Goal: Information Seeking & Learning: Learn about a topic

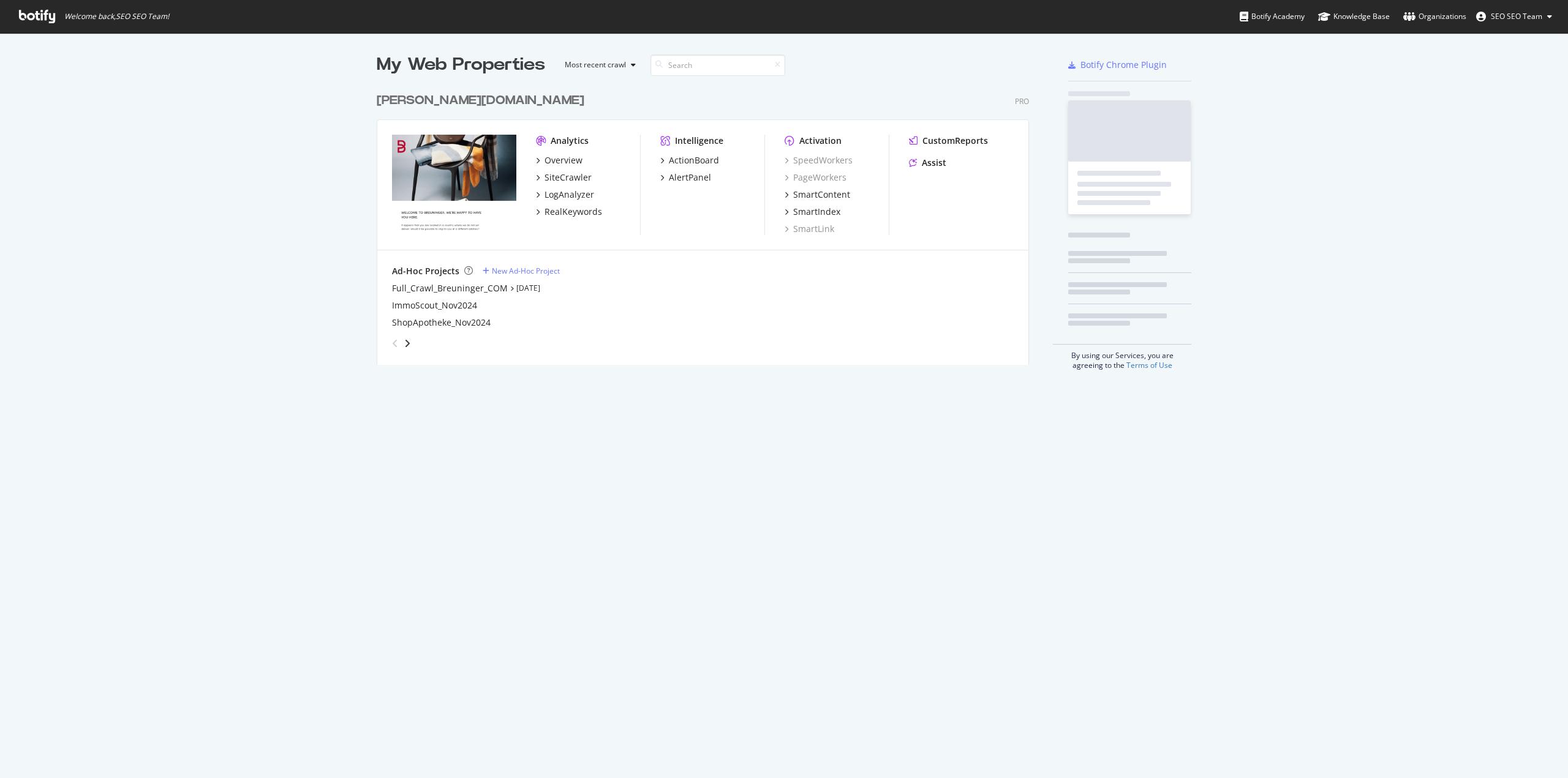
scroll to position [769, 1550]
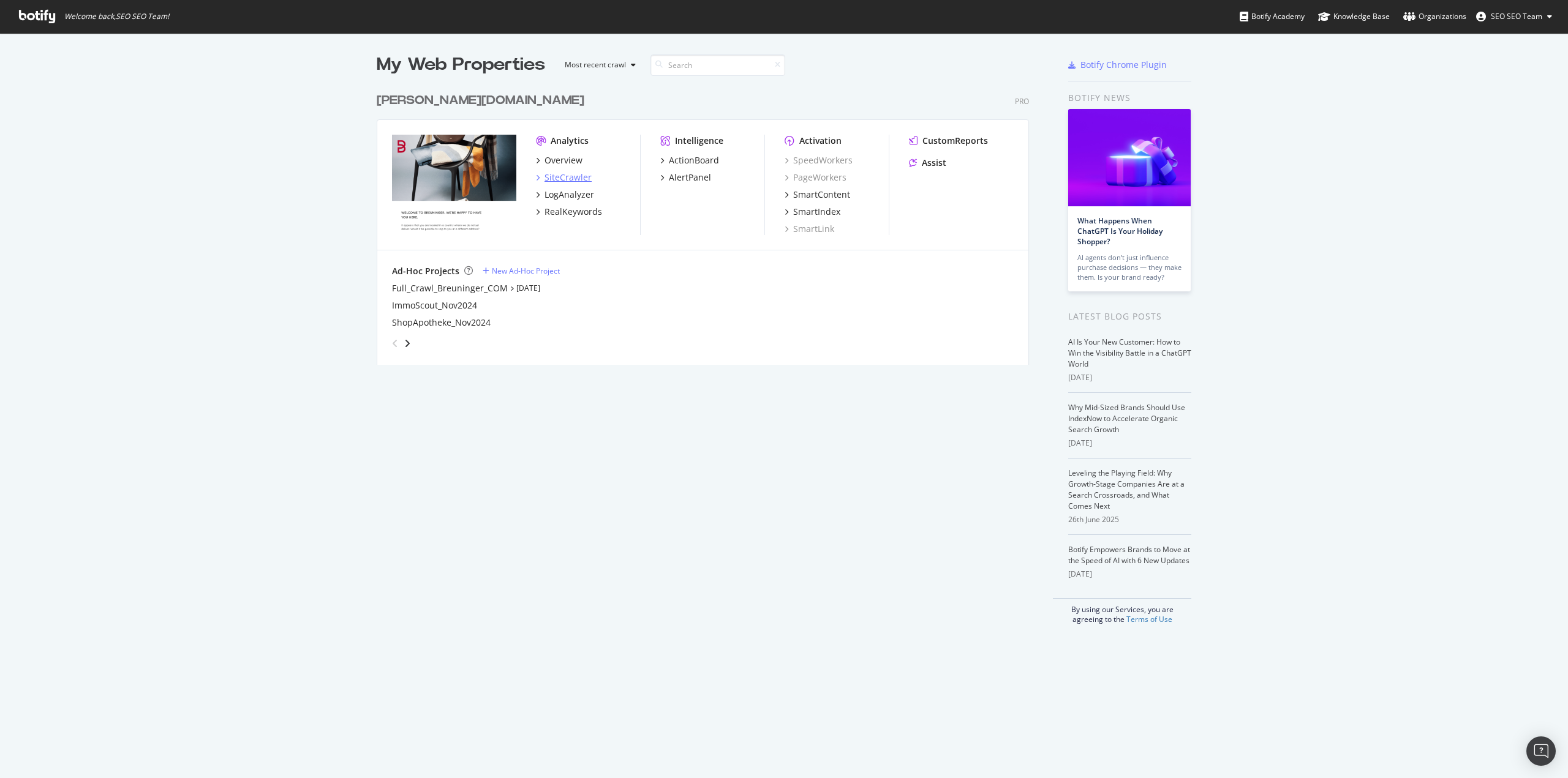
click at [566, 177] on div "SiteCrawler" at bounding box center [568, 177] width 47 height 12
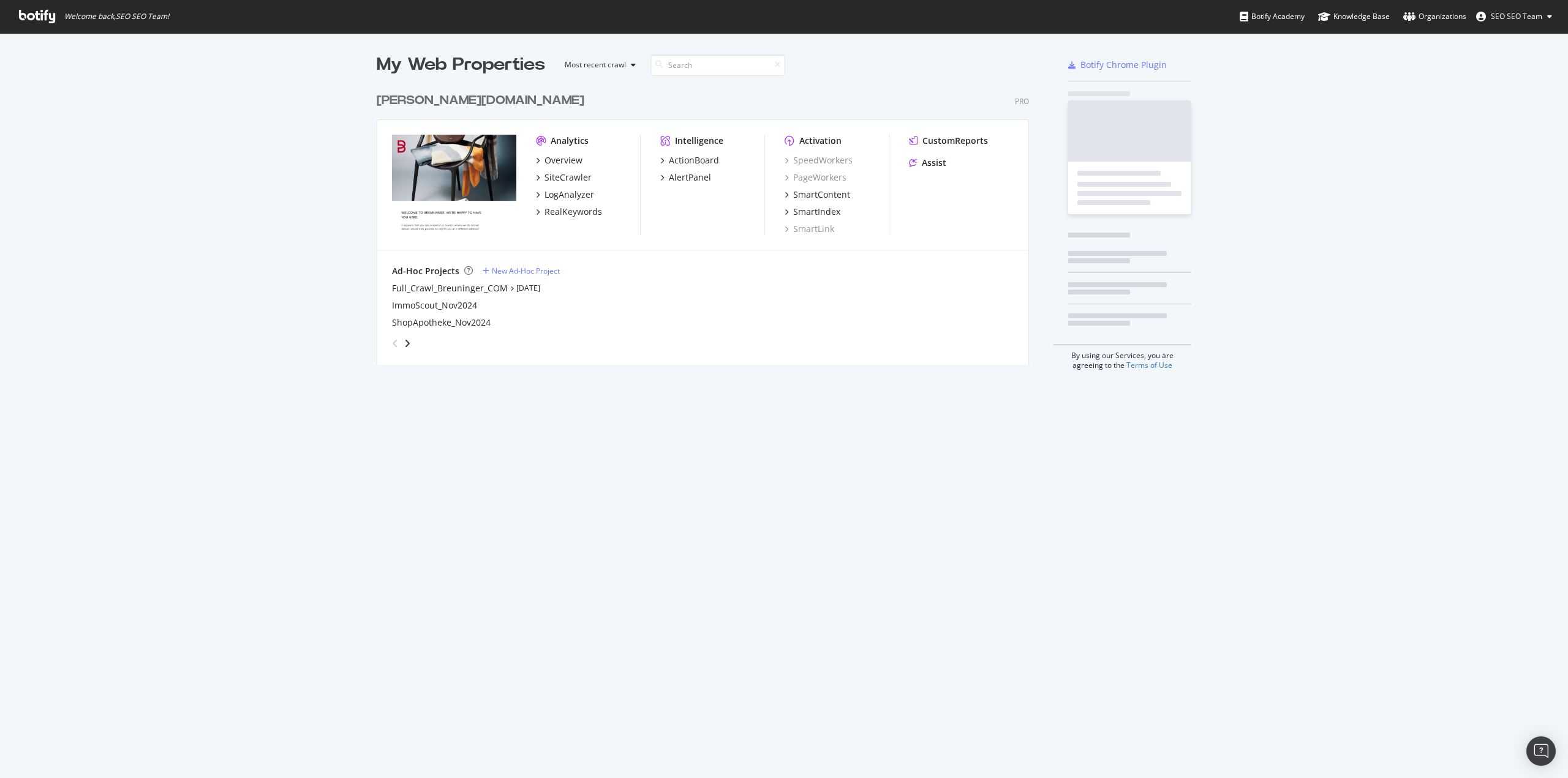
scroll to position [769, 1550]
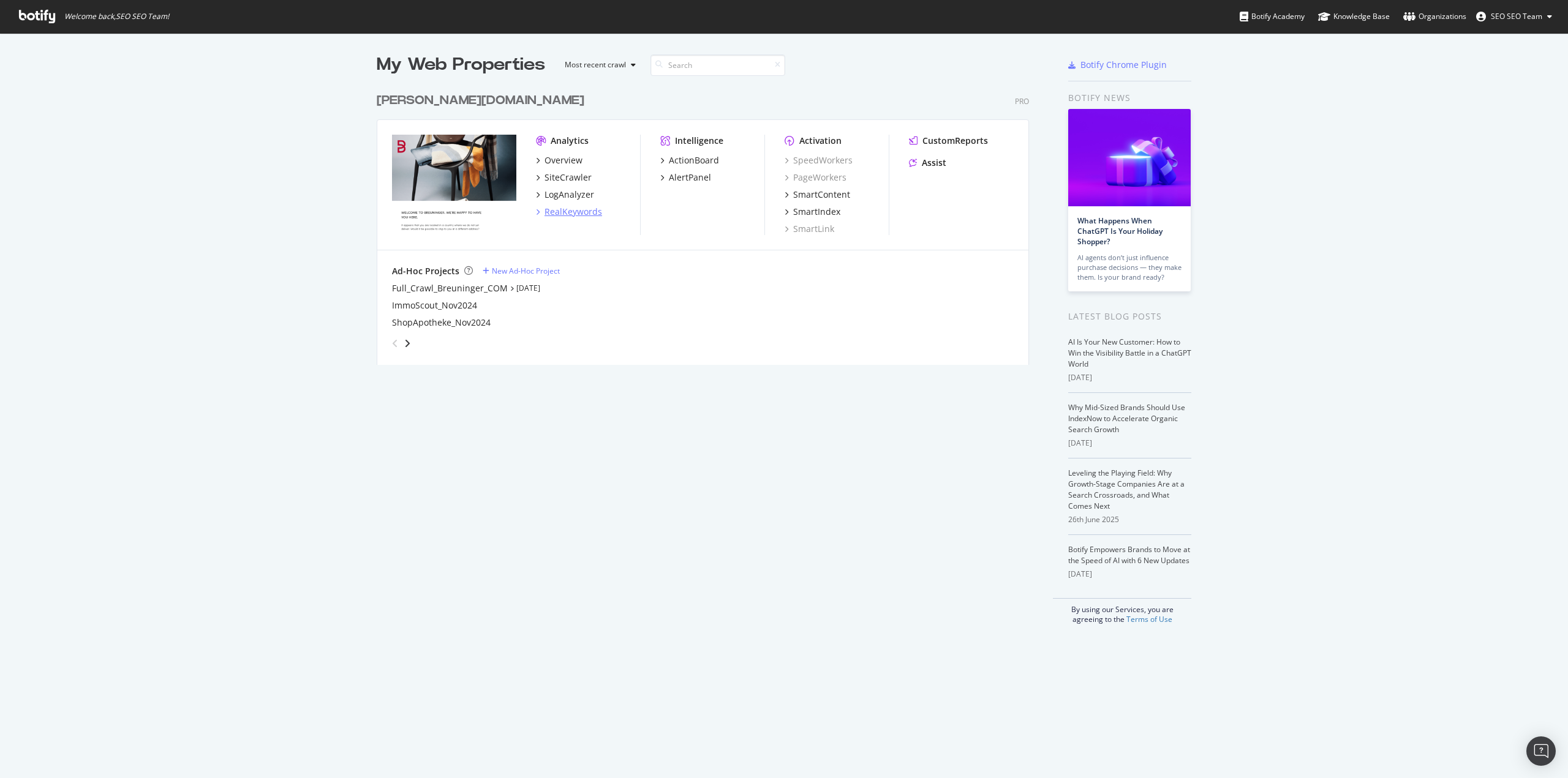
click at [574, 206] on div "RealKeywords" at bounding box center [573, 212] width 58 height 12
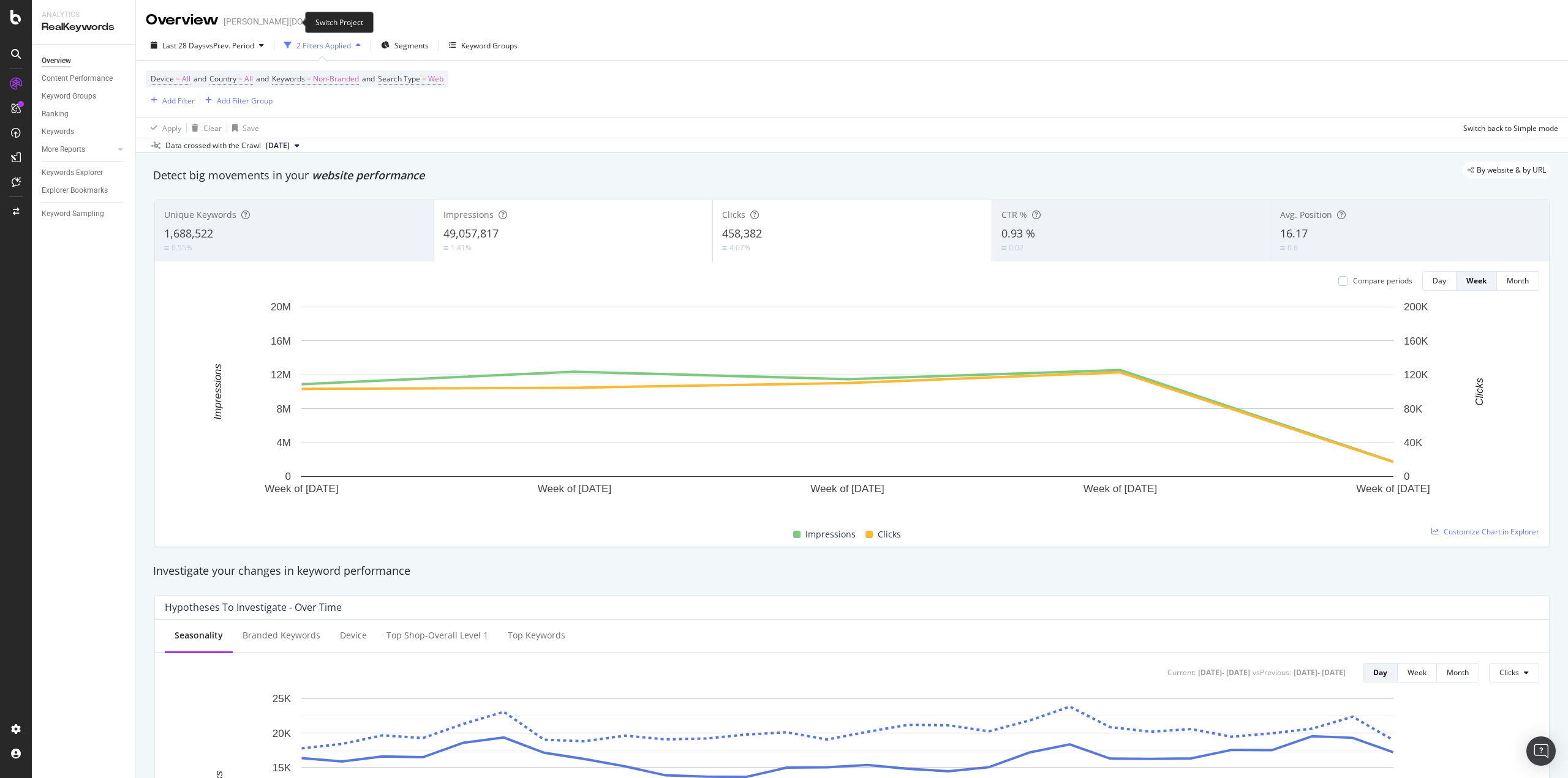
click at [360, 22] on icon "arrow-right-arrow-left" at bounding box center [363, 22] width 7 height 9
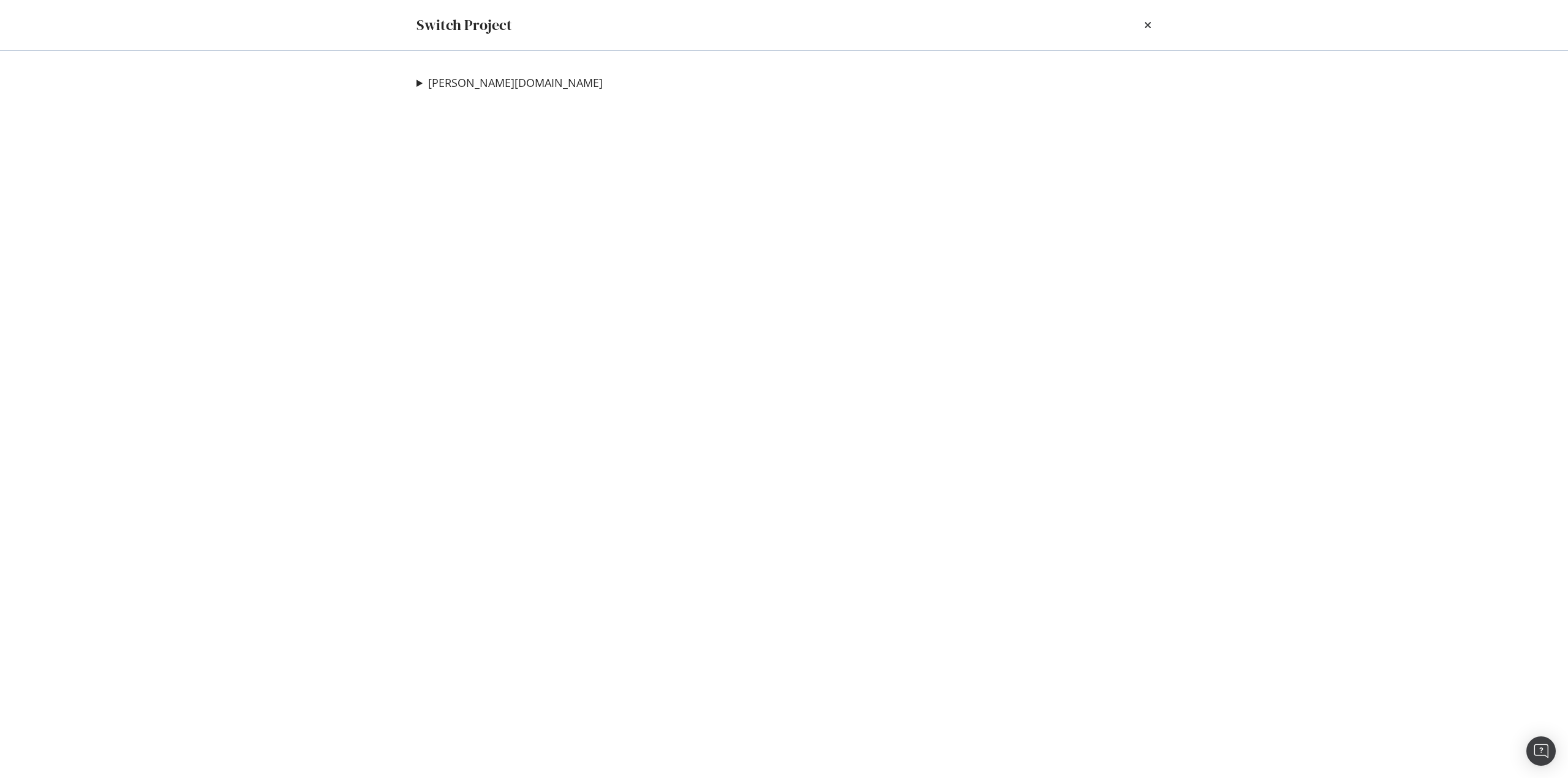
click at [475, 72] on div "breuninger.com Full_Crawl_Breuninger_COM Ad-Hoc Project ImmoScout_Nov2024 Ad-Ho…" at bounding box center [784, 414] width 784 height 727
click at [477, 83] on link "[PERSON_NAME][DOMAIN_NAME]" at bounding box center [515, 83] width 175 height 13
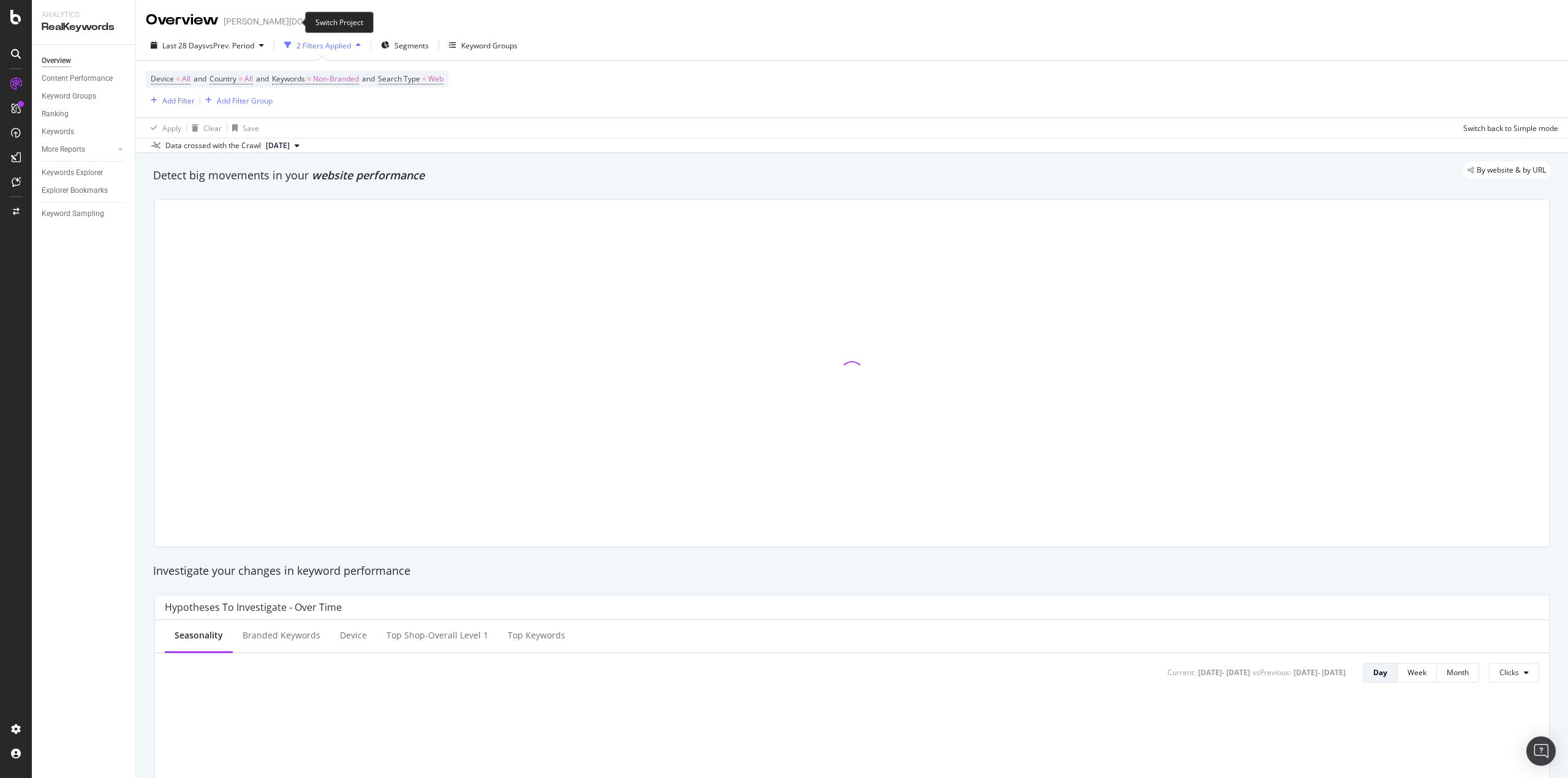
click at [360, 18] on icon "arrow-right-arrow-left" at bounding box center [363, 22] width 7 height 9
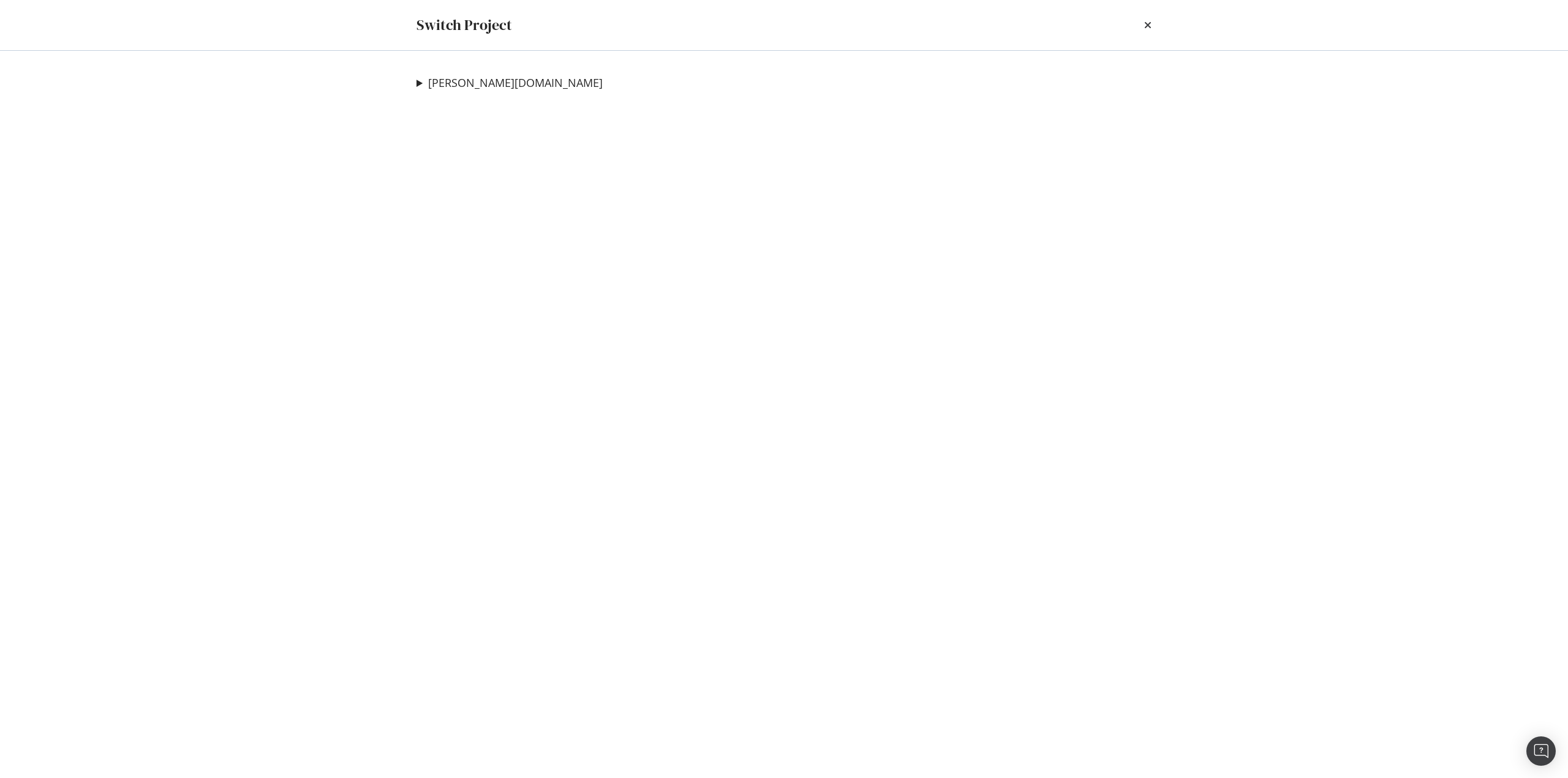
click at [414, 79] on div "breuninger.com Full_Crawl_Breuninger_COM Ad-Hoc Project ImmoScout_Nov2024 Ad-Ho…" at bounding box center [784, 414] width 784 height 727
click at [417, 81] on summary "[PERSON_NAME][DOMAIN_NAME]" at bounding box center [509, 83] width 186 height 16
click at [489, 107] on link "Full_Crawl_Breuninger_COM" at bounding box center [503, 107] width 155 height 13
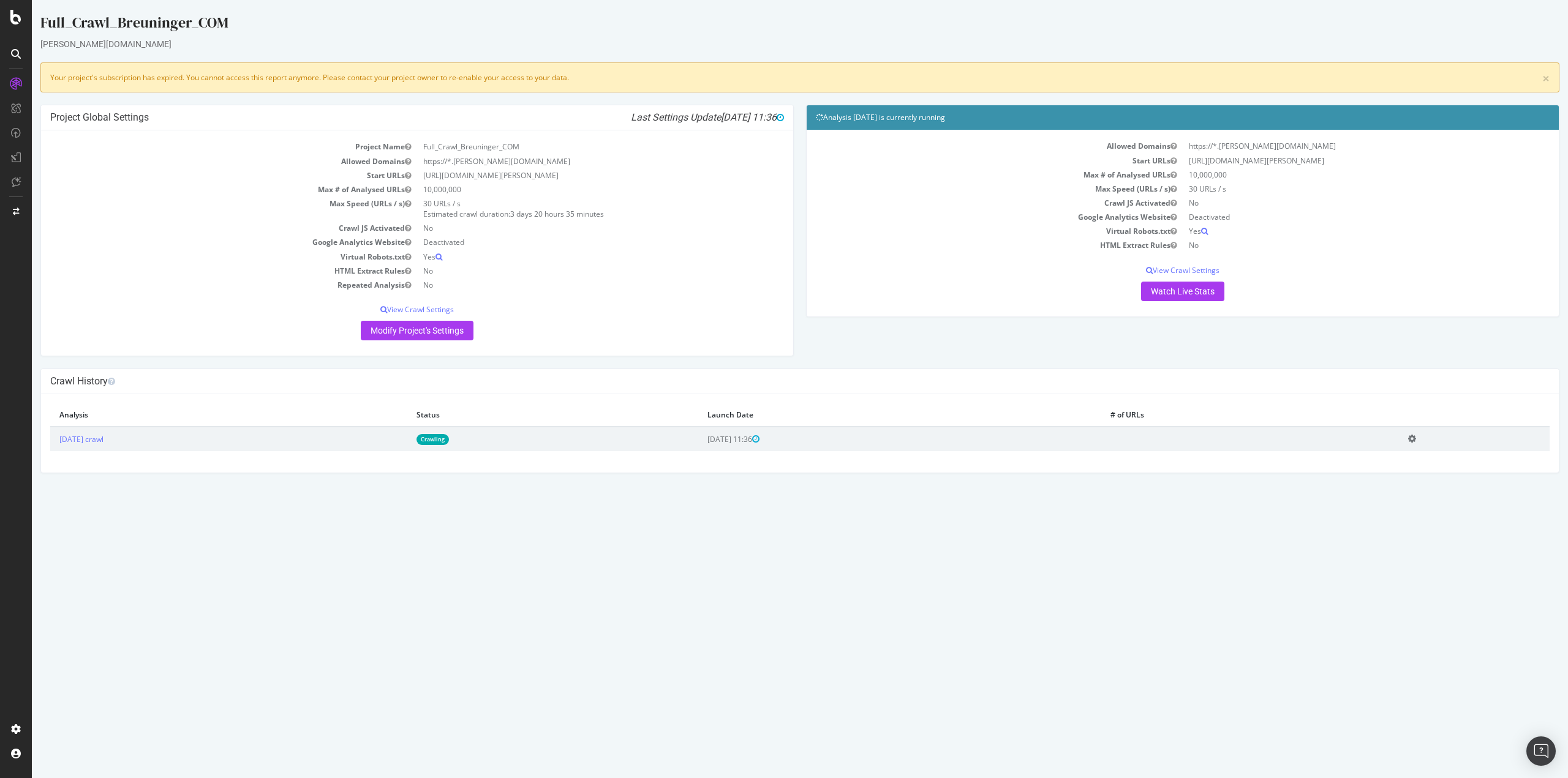
click at [803, 259] on div "Analysis 2025 Aug. 27th is currently running Allowed Domains https://*.breuning…" at bounding box center [1183, 217] width 766 height 224
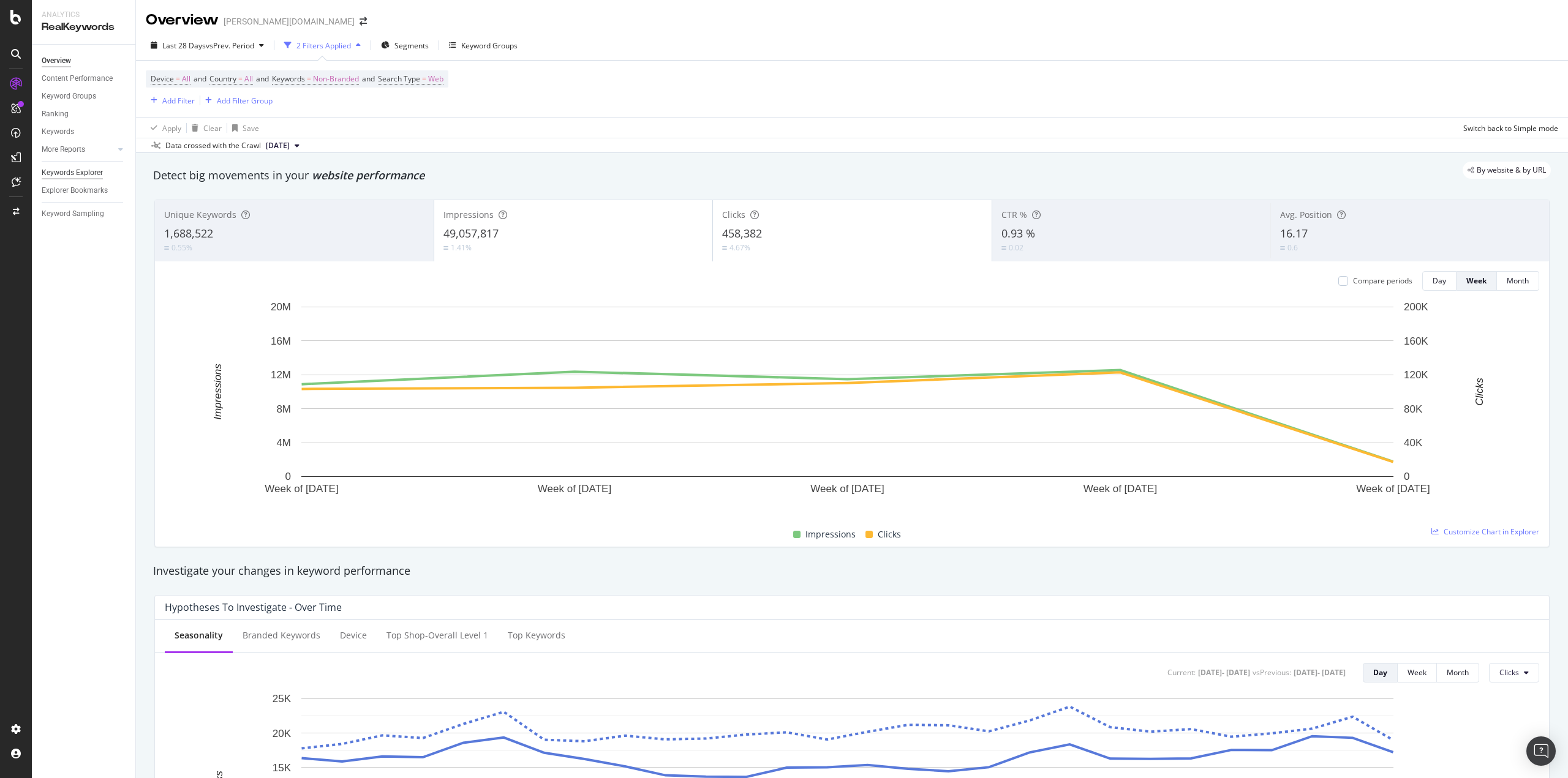
click at [63, 171] on div "Keywords Explorer" at bounding box center [73, 173] width 61 height 13
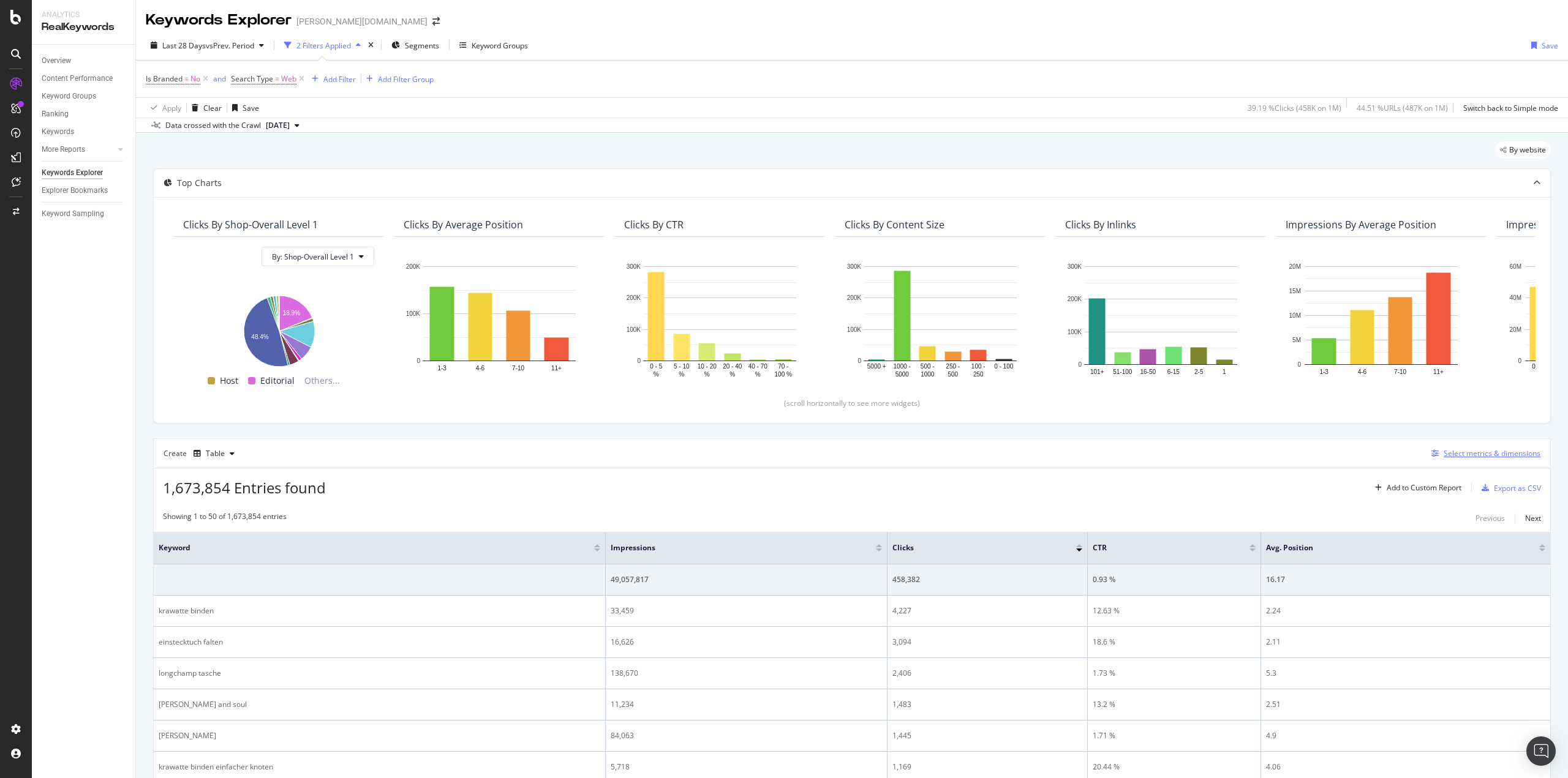
click at [1444, 451] on div "Select metrics & dimensions" at bounding box center [1492, 453] width 97 height 10
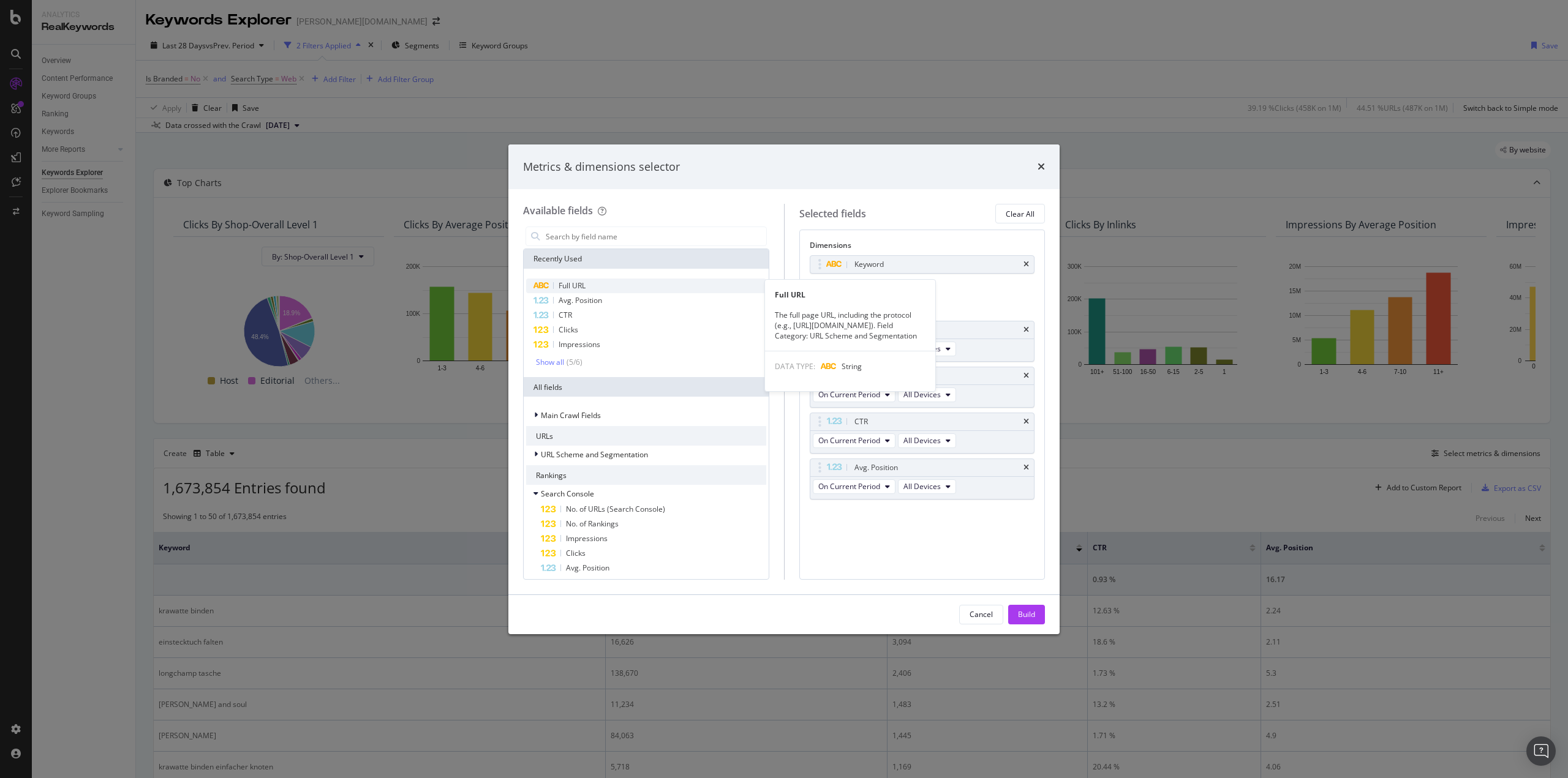
click at [568, 286] on span "Full URL" at bounding box center [572, 286] width 27 height 10
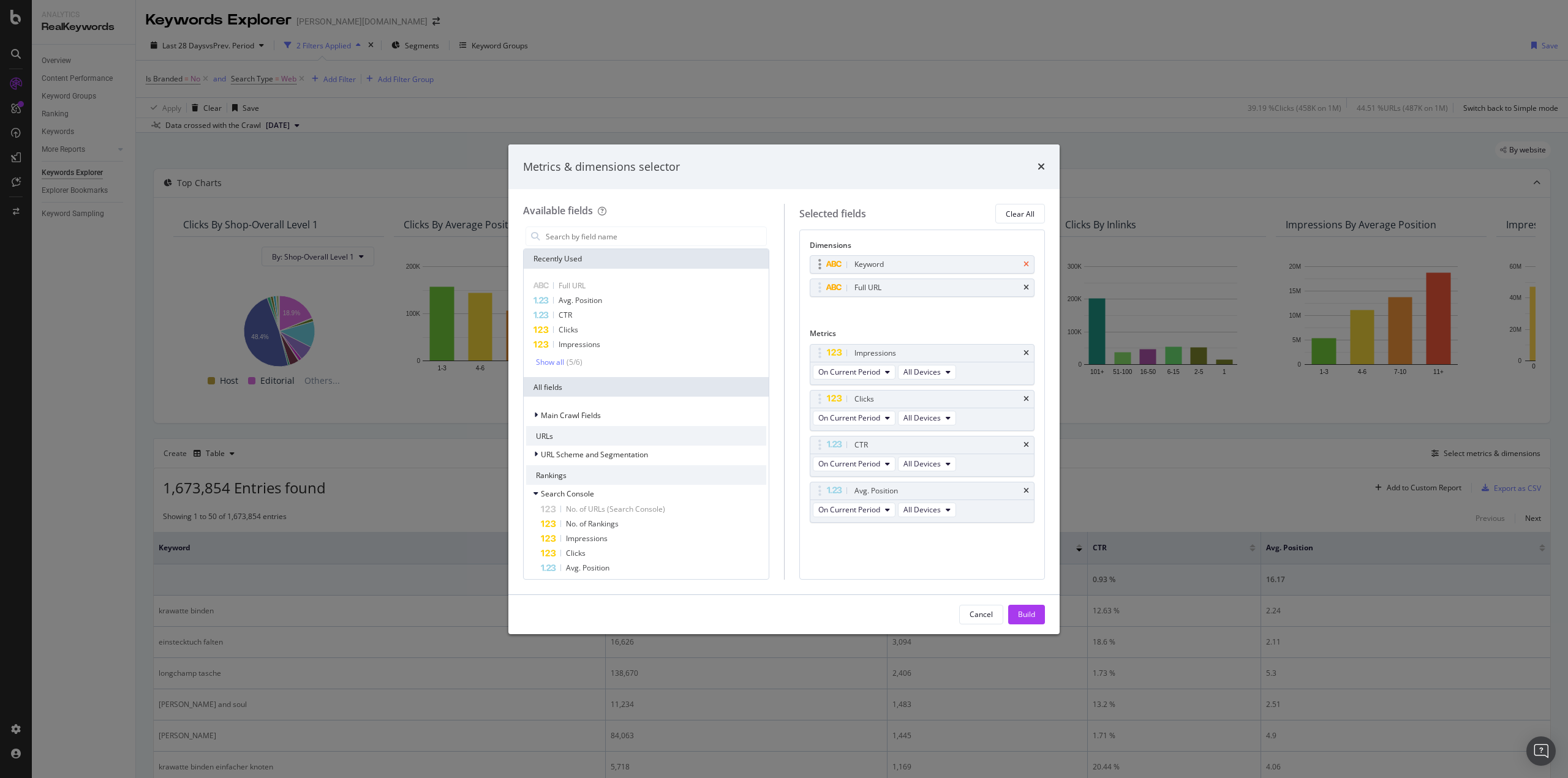
click at [1025, 265] on icon "times" at bounding box center [1026, 265] width 5 height 7
click at [1028, 614] on div "Build" at bounding box center [1026, 615] width 17 height 10
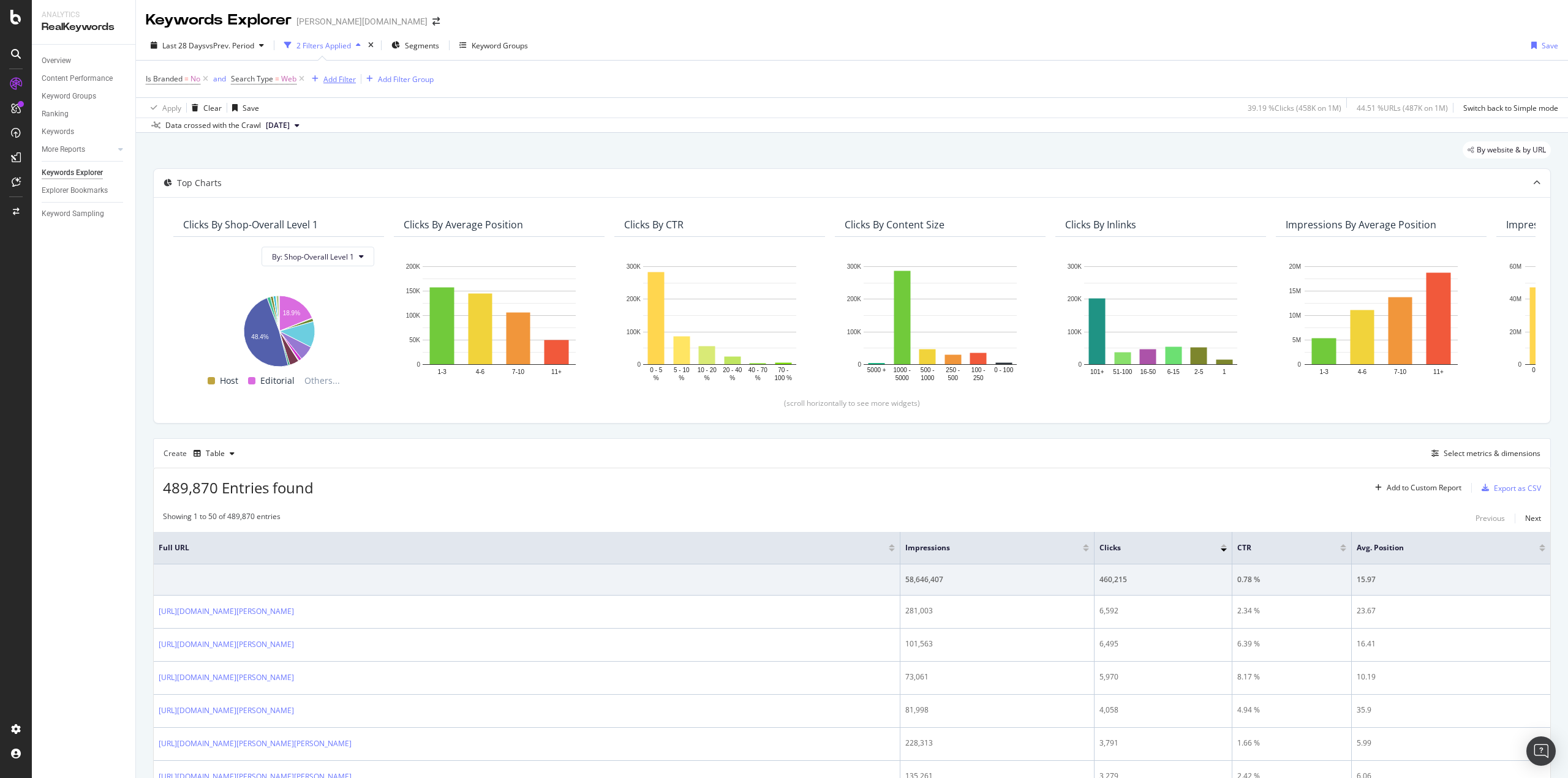
click at [342, 77] on div "Add Filter" at bounding box center [339, 79] width 32 height 10
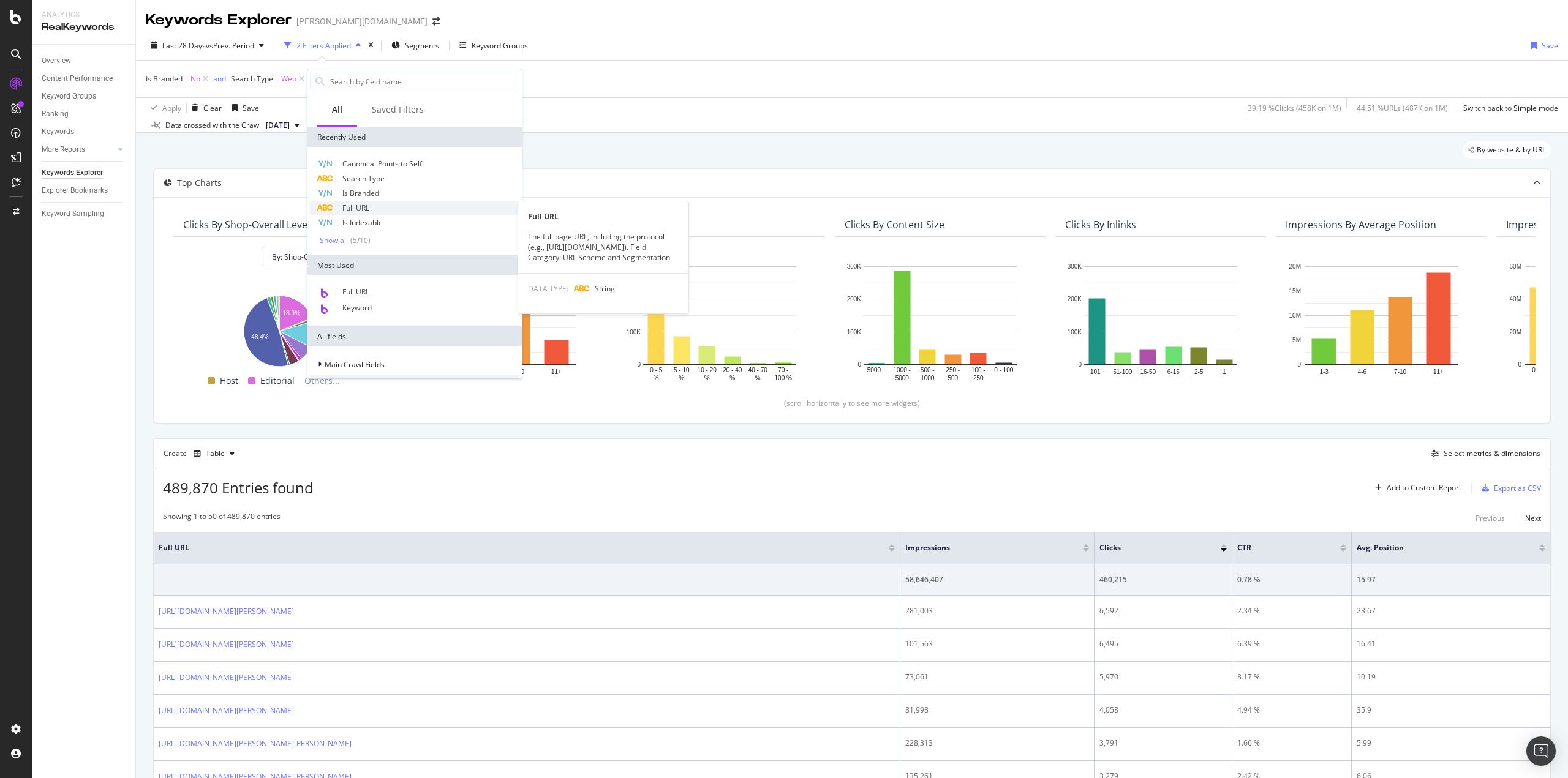
click at [370, 210] on span "Full URL" at bounding box center [356, 208] width 27 height 10
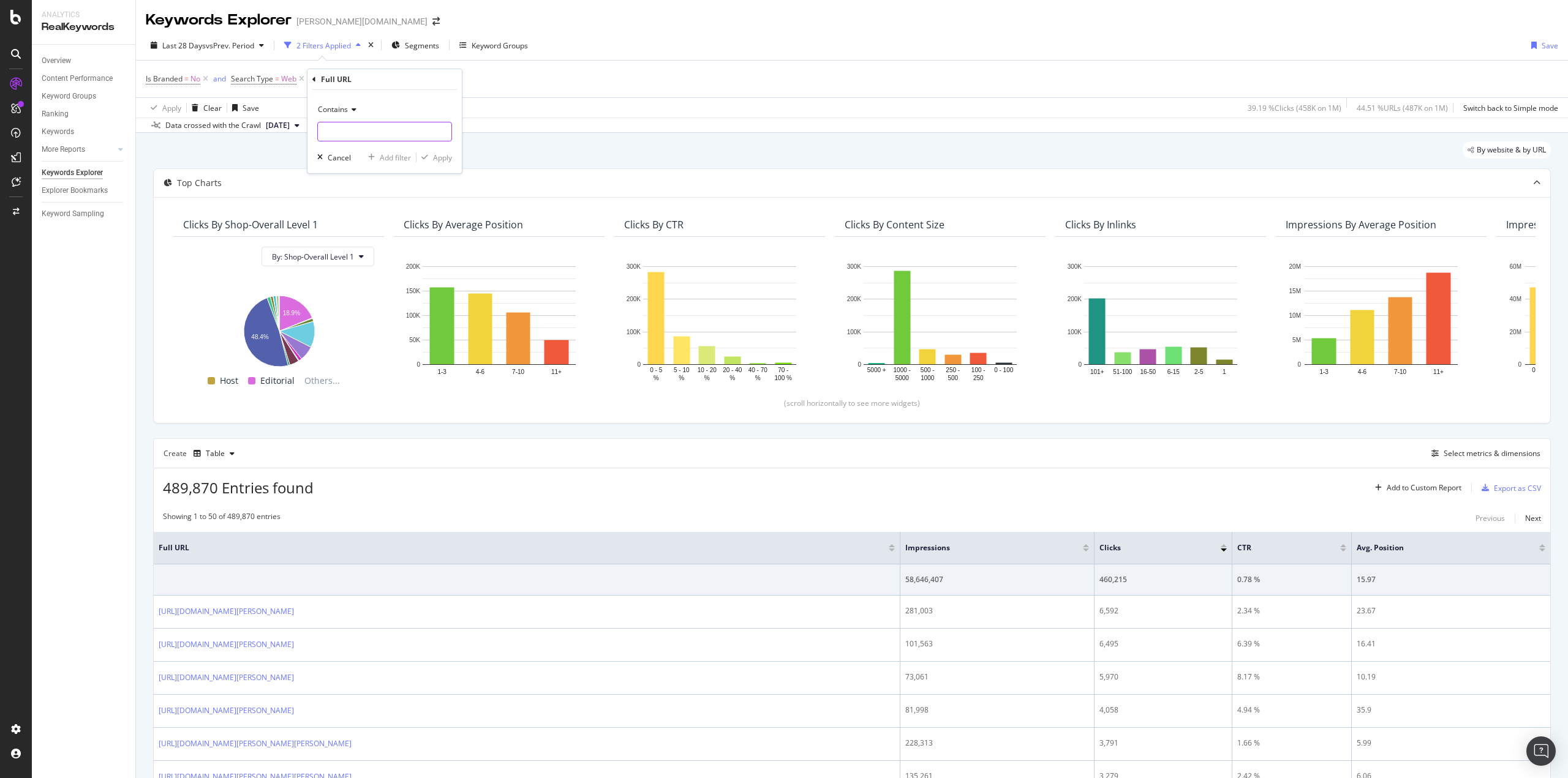
click at [347, 139] on input "text" at bounding box center [384, 132] width 134 height 19
paste input "/damen/bekleidung/hosen/"
click at [323, 132] on input "/damen/bekleidung/hosen/" at bounding box center [376, 132] width 116 height 19
type input "de/damen/bekleidung/hosen/"
click at [442, 160] on div "Apply" at bounding box center [443, 158] width 19 height 10
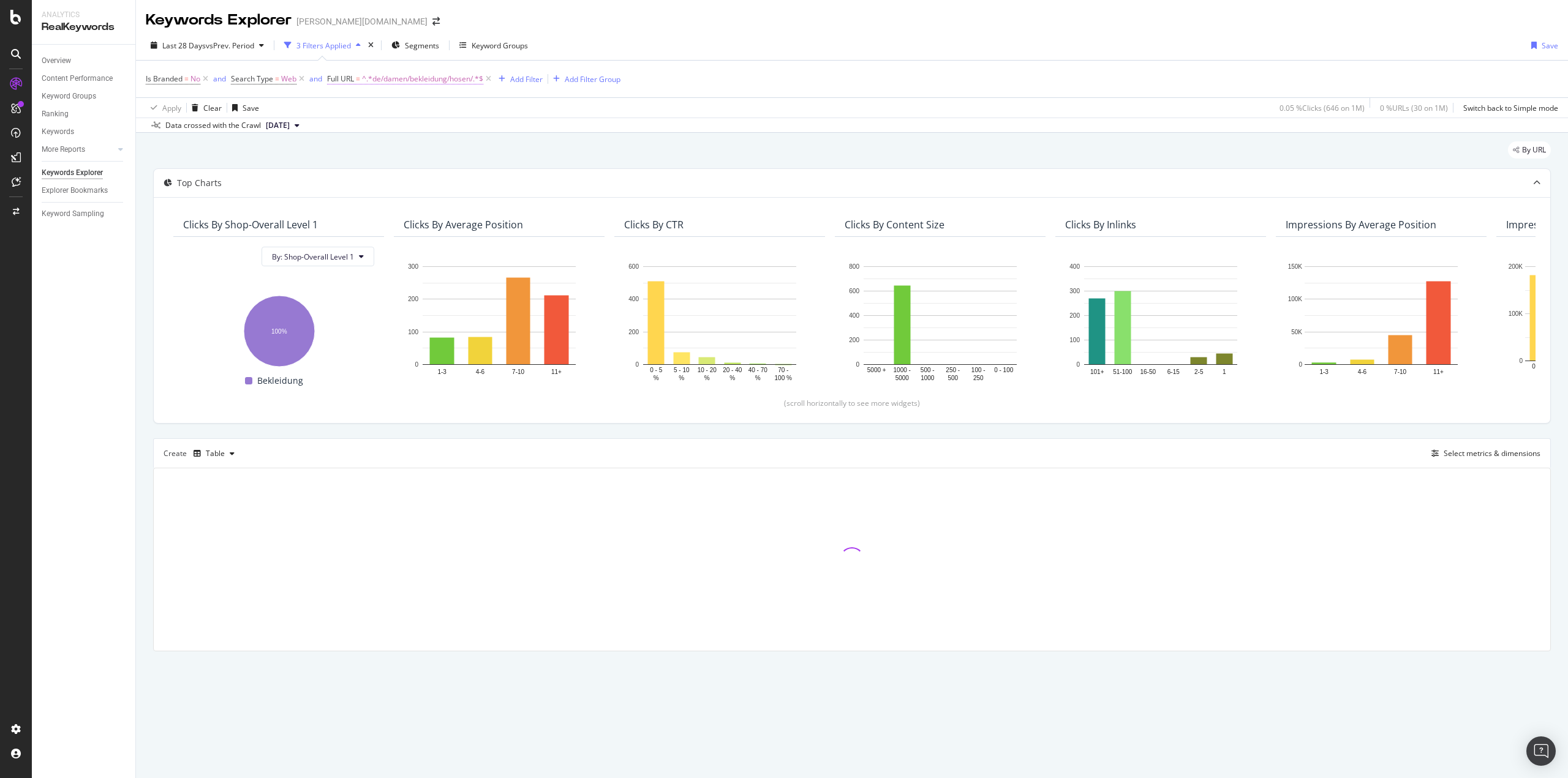
click at [437, 79] on span "^.*de/damen/bekleidung/hosen/.*$" at bounding box center [422, 79] width 121 height 17
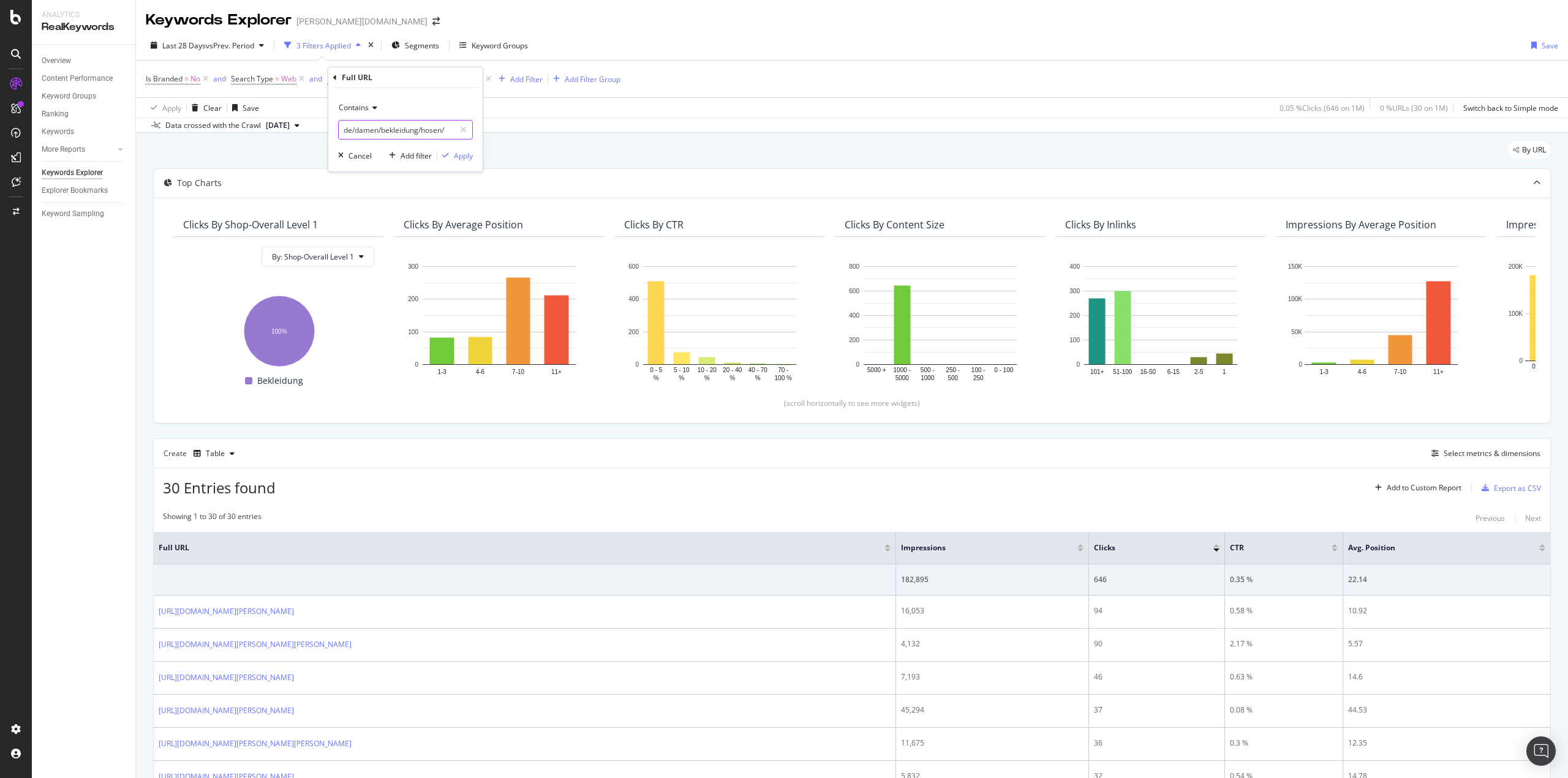
click at [446, 137] on input "de/damen/bekleidung/hosen/" at bounding box center [397, 129] width 116 height 19
click at [450, 131] on input "de/damen/bekleidung/hosen/" at bounding box center [397, 129] width 116 height 19
click at [449, 129] on input "de/damen/bekleidung/hosen/" at bounding box center [397, 129] width 116 height 19
click at [450, 128] on input "de/damen/bekleidung/hosen/" at bounding box center [397, 129] width 116 height 19
type input "de/damen/bekleidung/hosen"
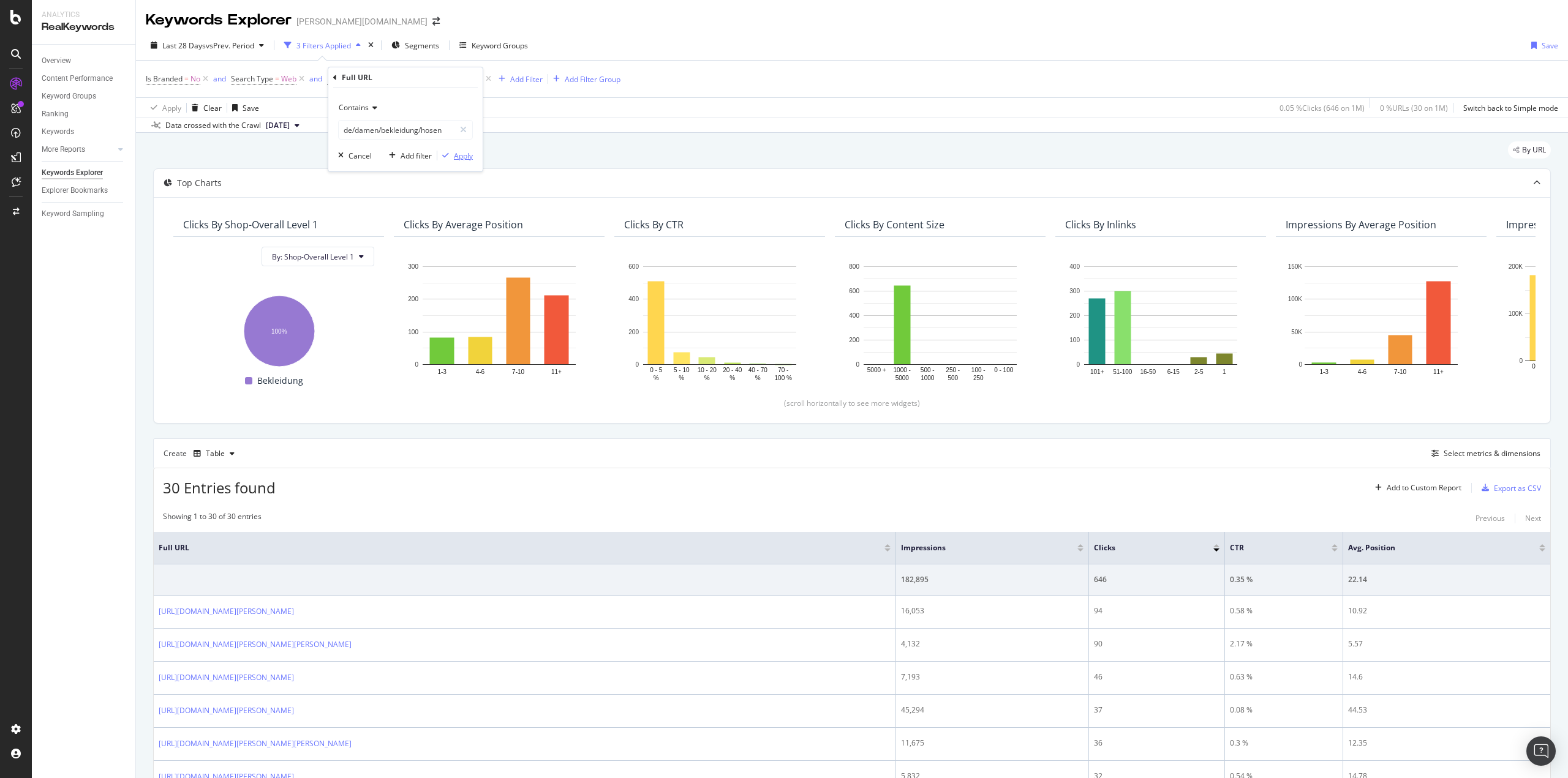
click at [467, 157] on div "Apply" at bounding box center [464, 156] width 19 height 10
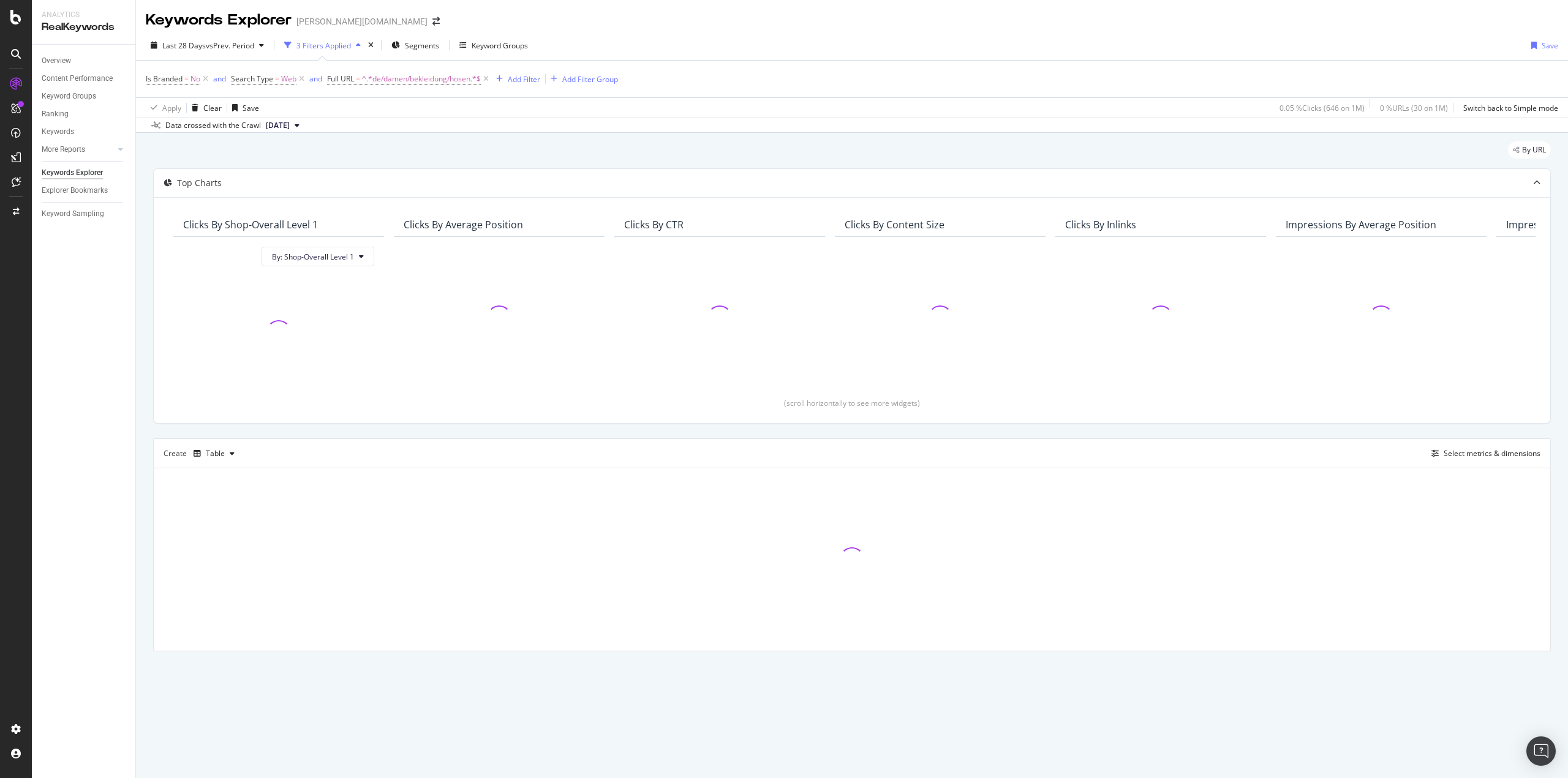
click at [144, 286] on div "By URL Top Charts Clicks By Shop-Overall Level 1 By: Shop-Overall Level 1 Click…" at bounding box center [853, 413] width 1433 height 561
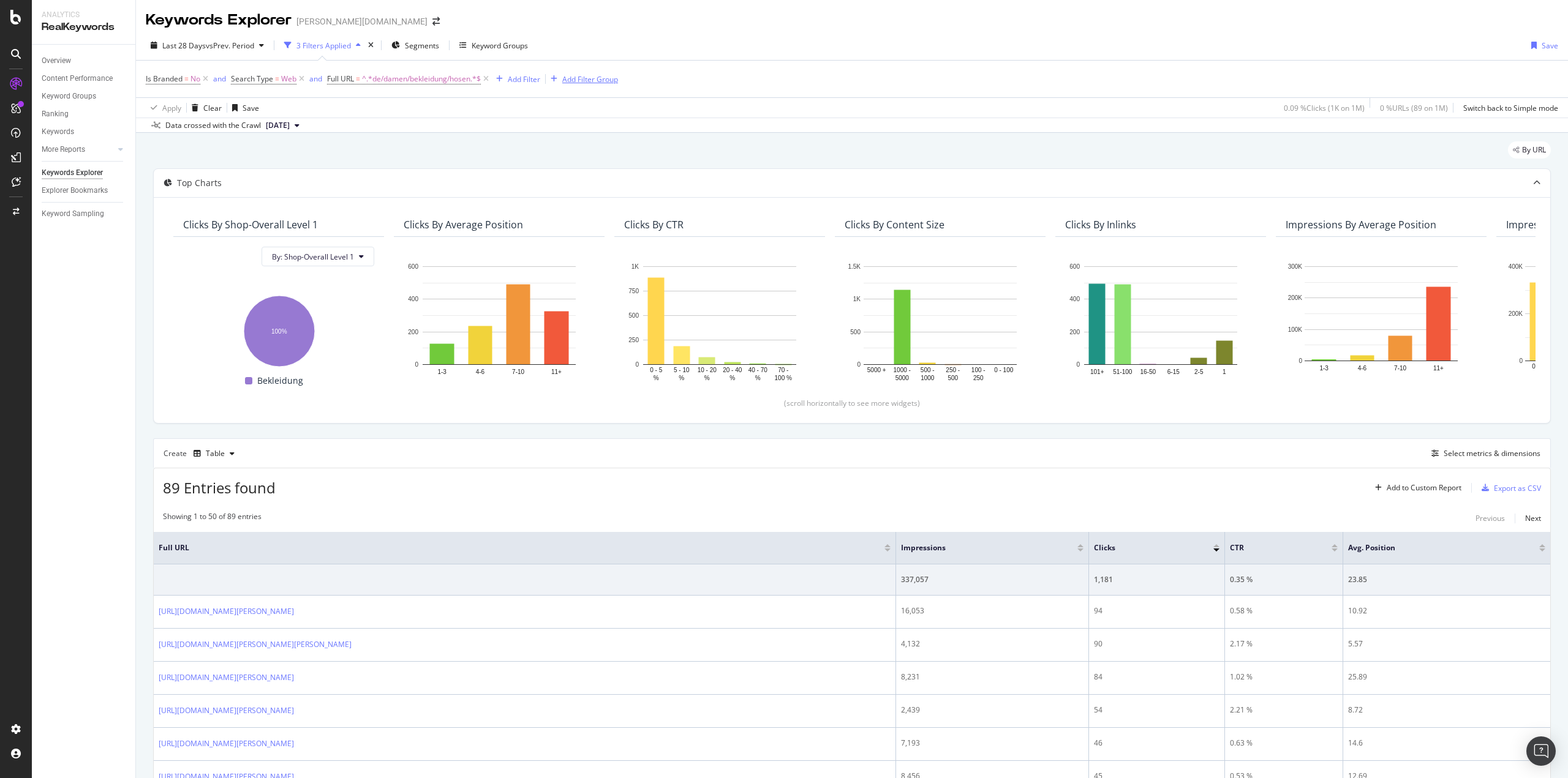
click at [585, 79] on div "Add Filter Group" at bounding box center [591, 79] width 56 height 10
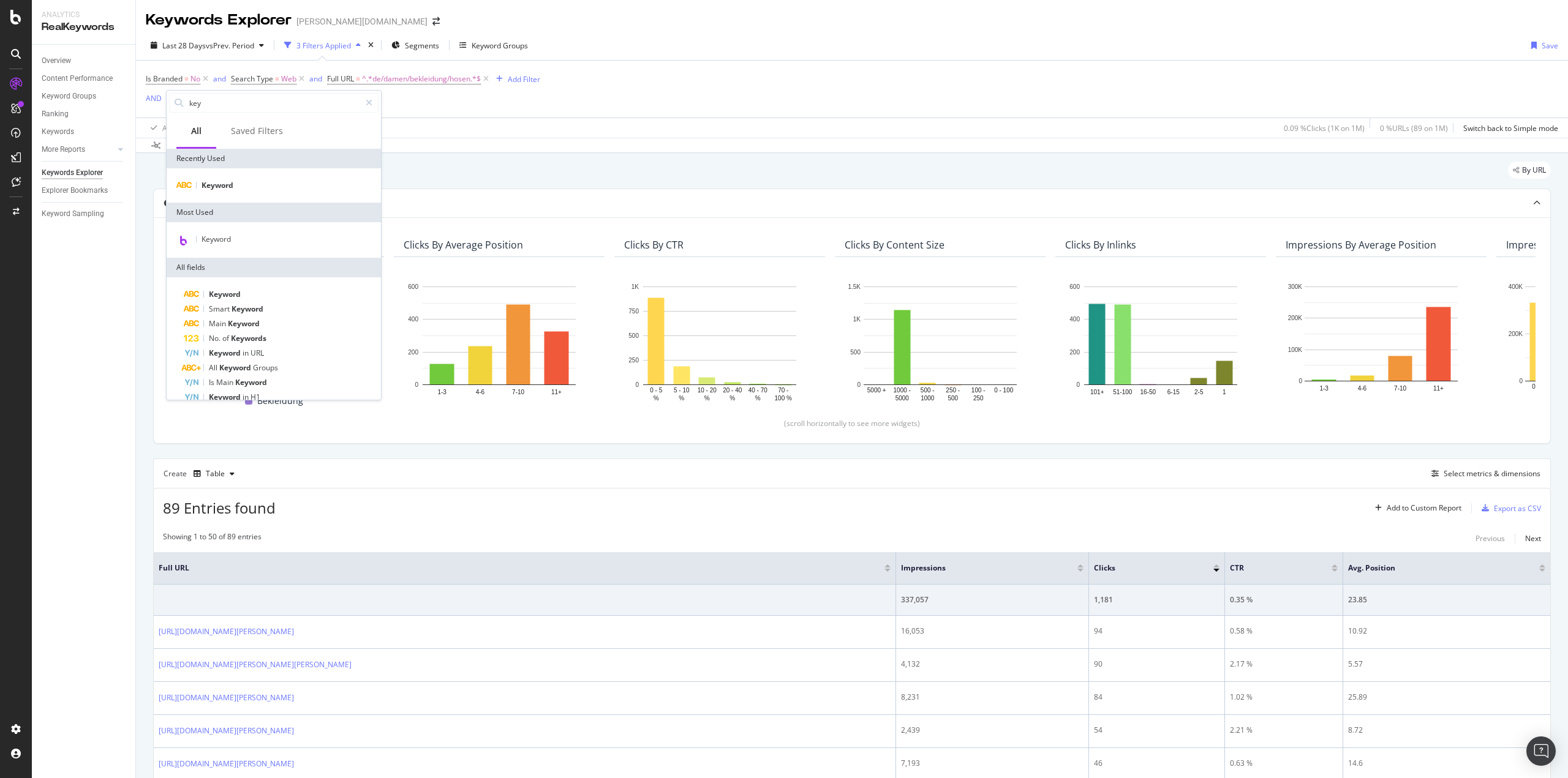
type input "key"
click at [266, 177] on div "Keyword" at bounding box center [273, 185] width 214 height 34
click at [269, 182] on div "Keyword" at bounding box center [274, 185] width 210 height 15
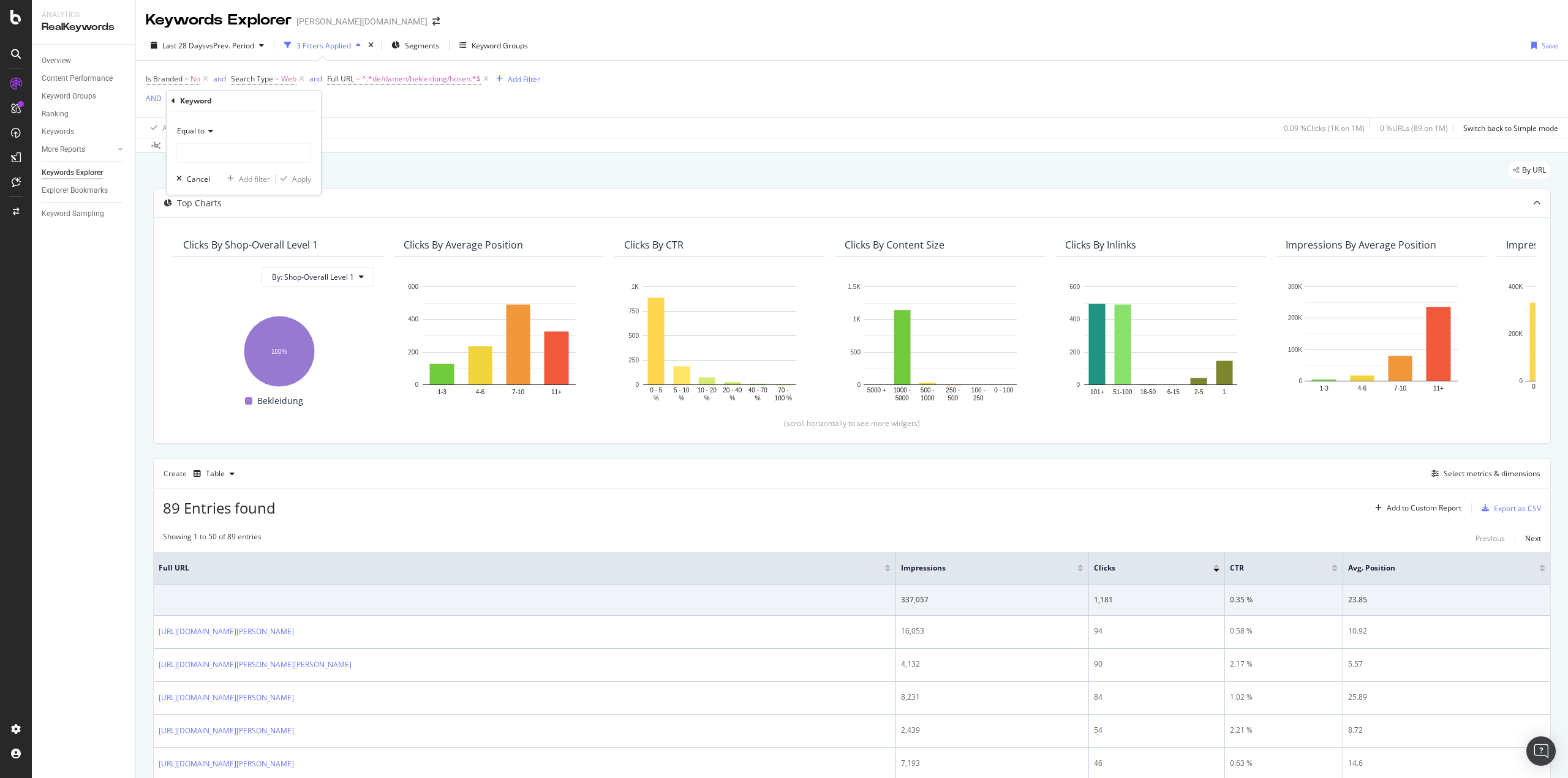
click at [200, 126] on span "Equal to" at bounding box center [191, 131] width 28 height 10
click at [233, 251] on div "Contains" at bounding box center [245, 251] width 131 height 16
click at [207, 155] on input "text" at bounding box center [244, 153] width 134 height 19
type input "hose"
click at [299, 181] on div "Apply" at bounding box center [301, 179] width 19 height 10
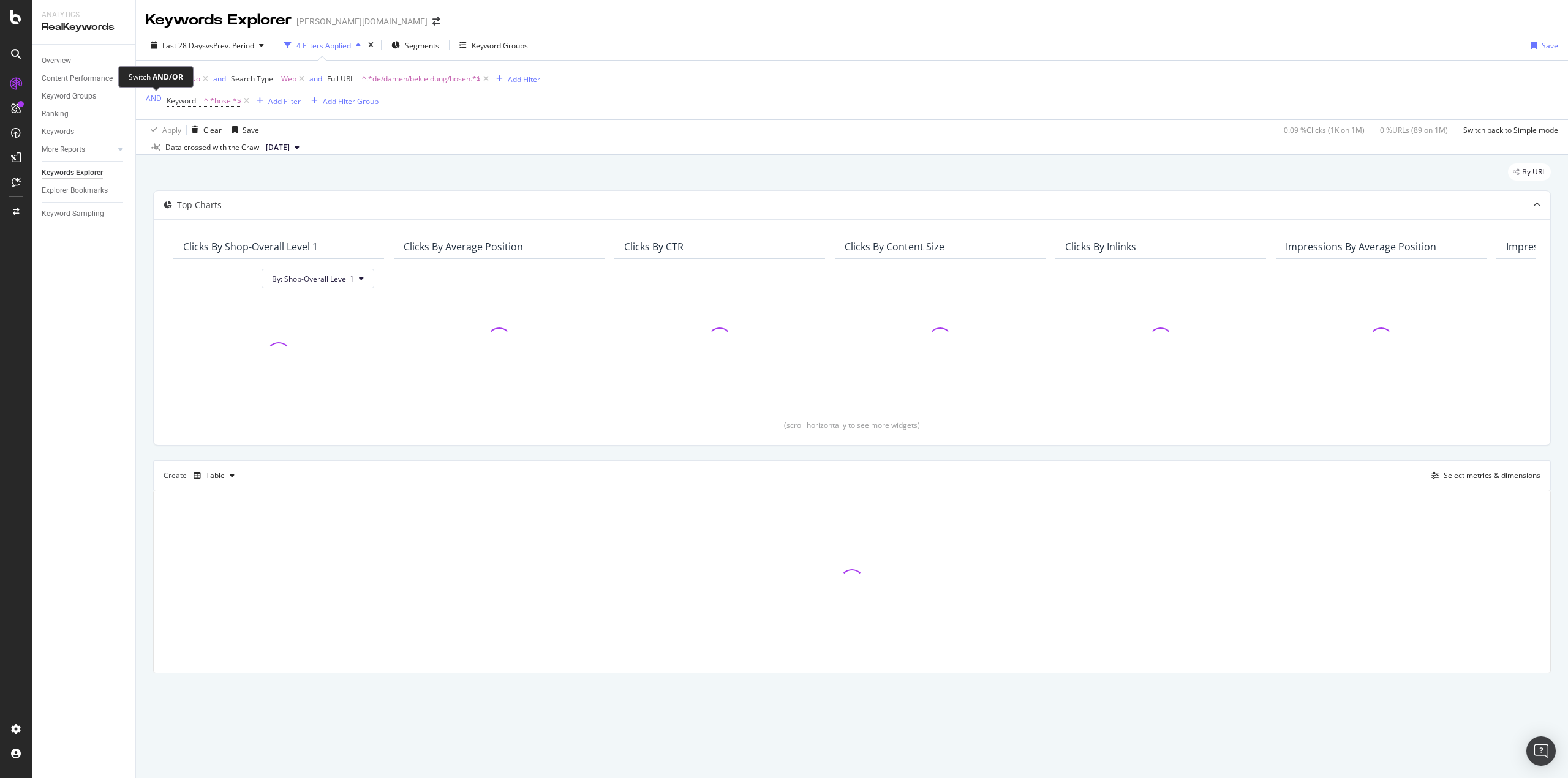
click at [151, 99] on div "AND" at bounding box center [154, 99] width 16 height 10
click at [530, 75] on div "Add Filter" at bounding box center [523, 79] width 32 height 10
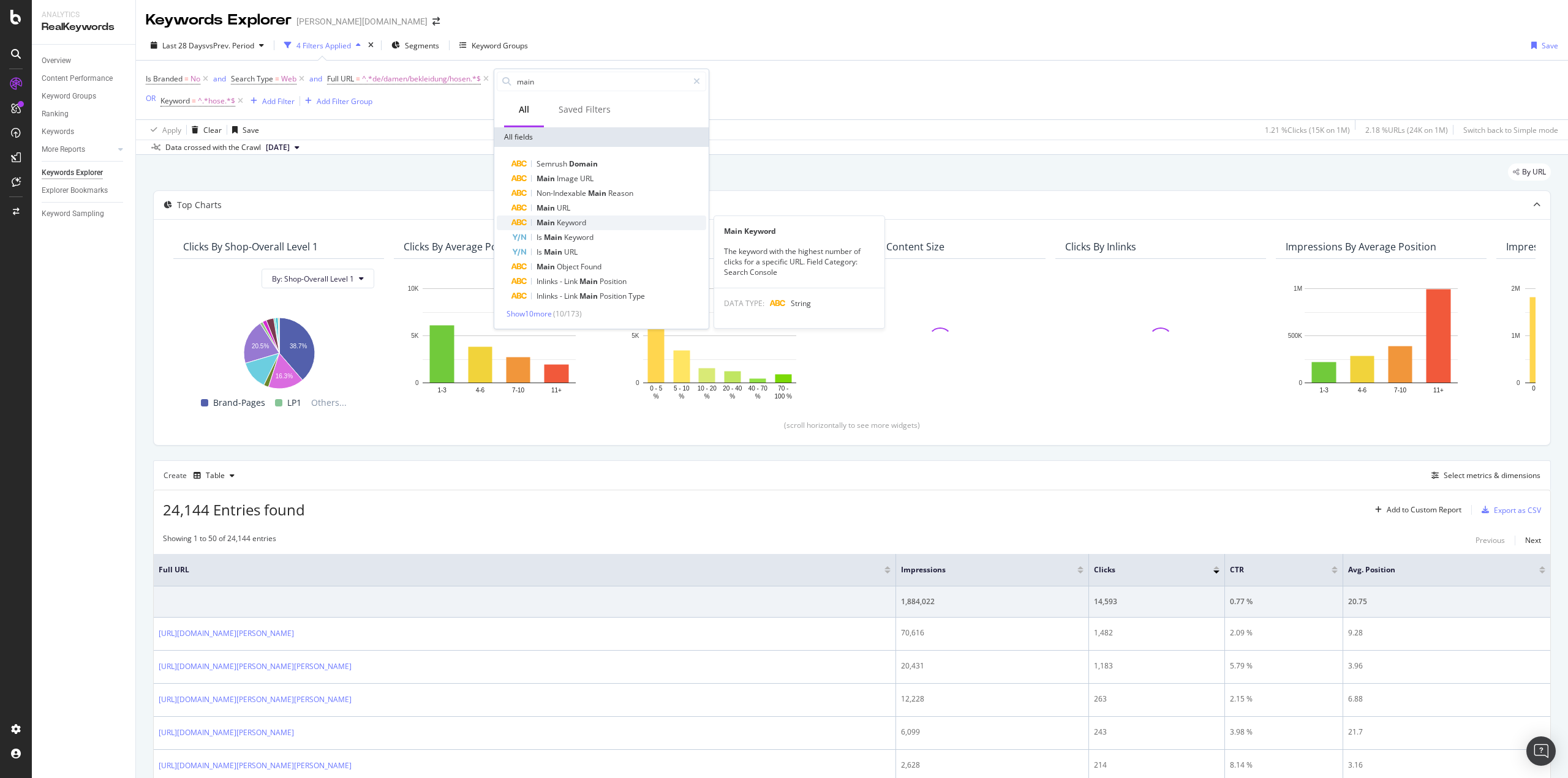
type input "main"
click at [570, 222] on span "Keyword" at bounding box center [571, 223] width 30 height 10
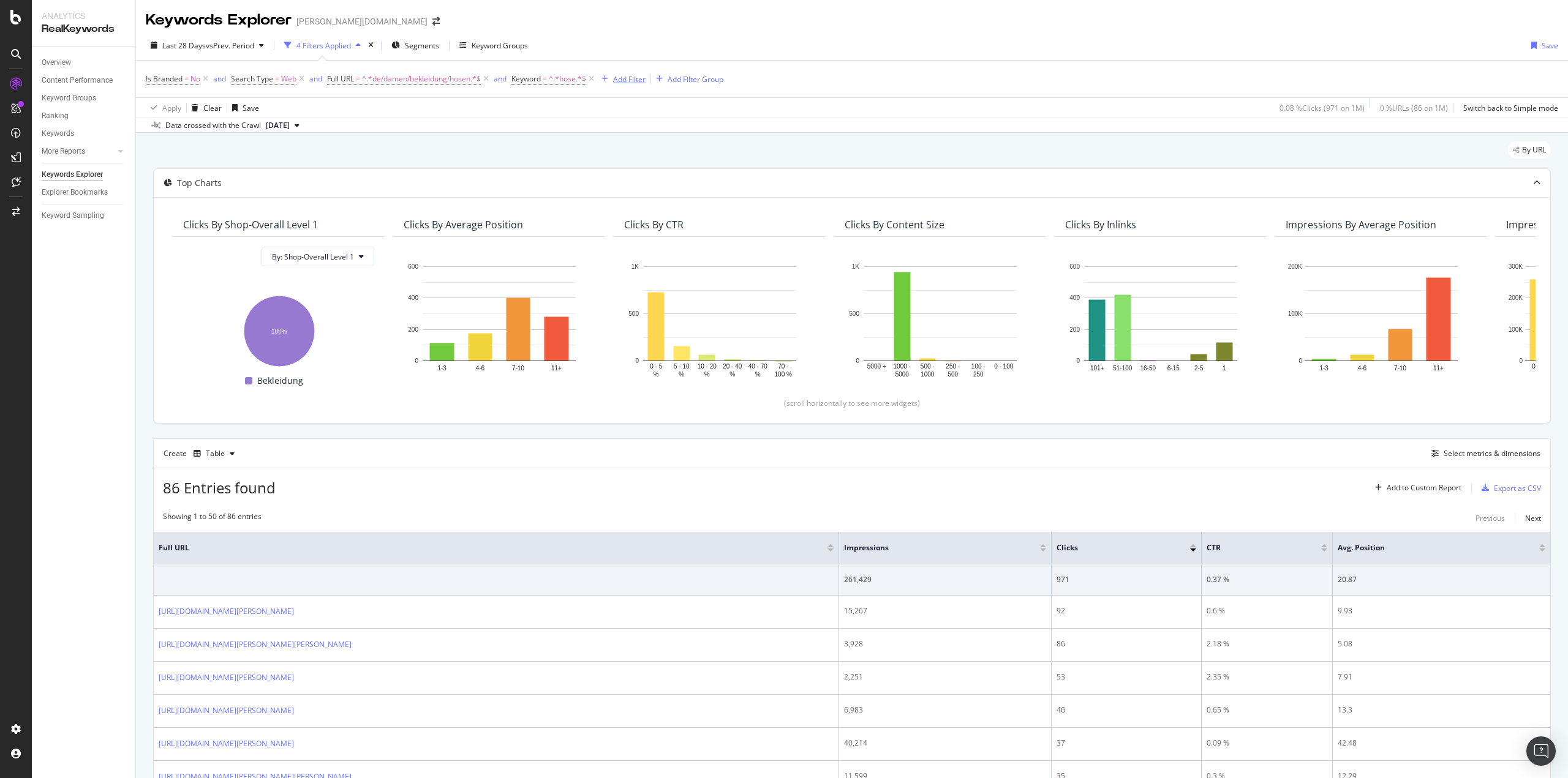
click at [645, 81] on div "Add Filter" at bounding box center [629, 79] width 32 height 10
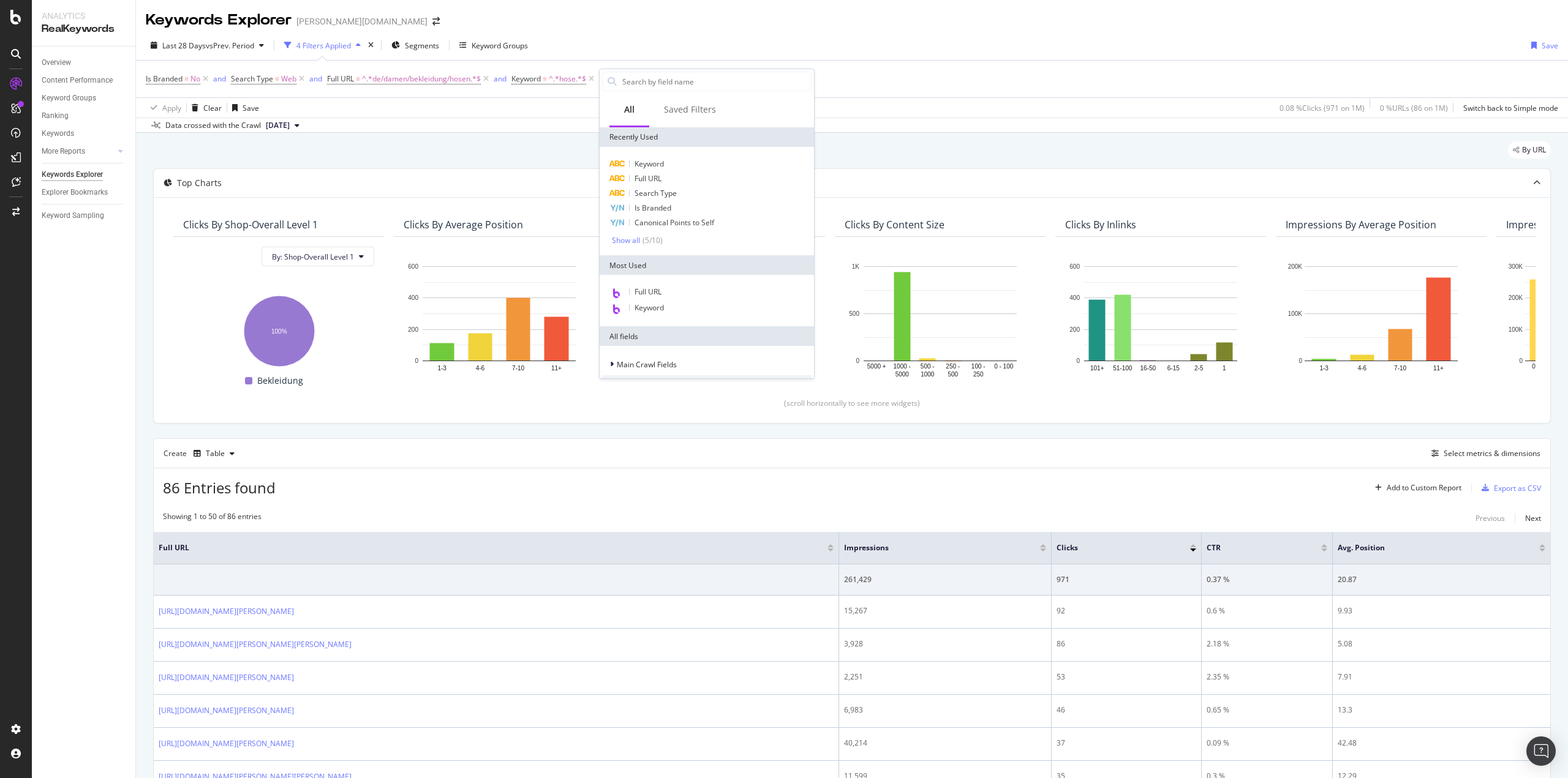
click at [536, 128] on div "Data crossed with the Crawl [DATE]" at bounding box center [853, 125] width 1433 height 15
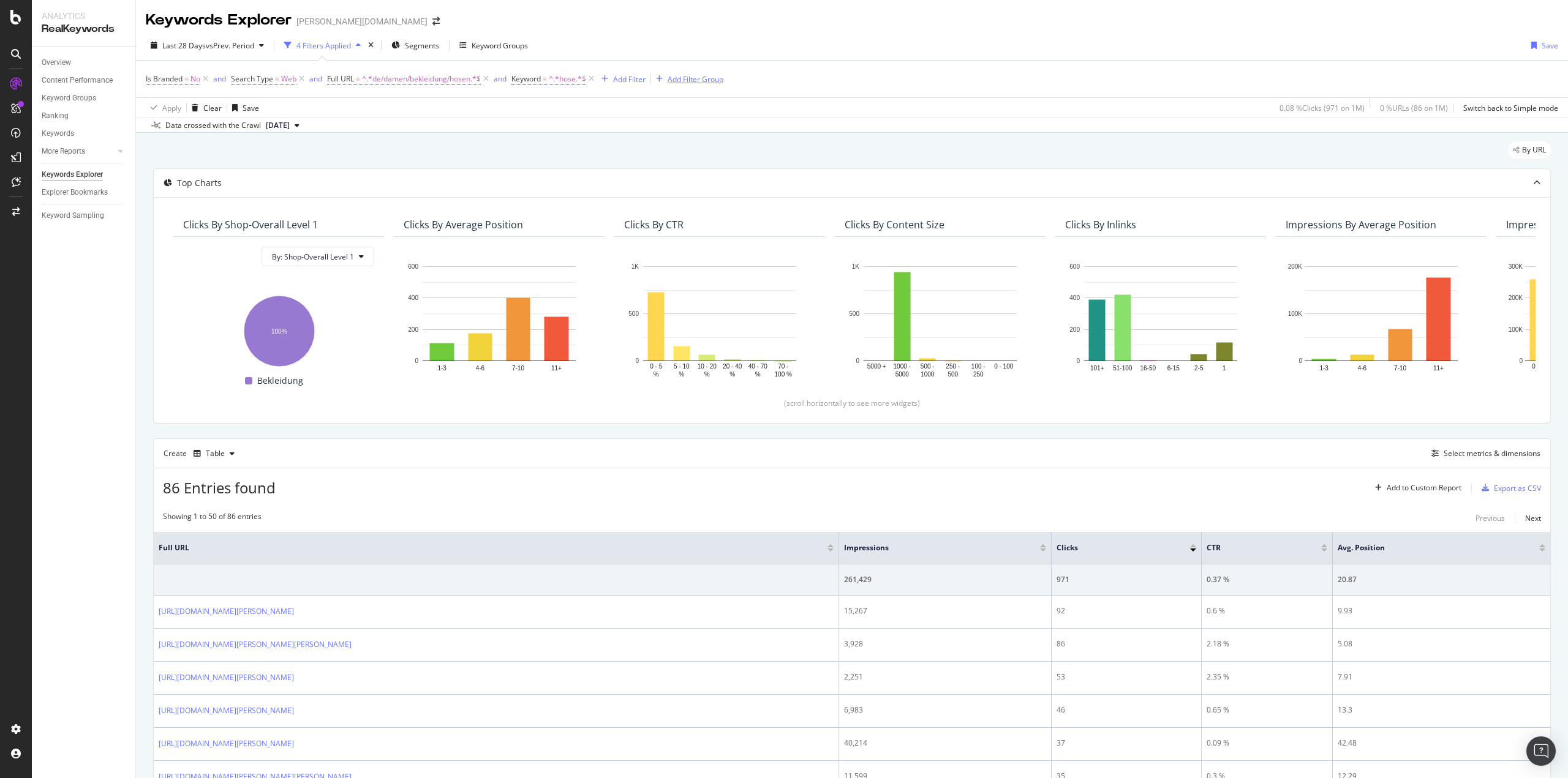
click at [676, 83] on div "Add Filter Group" at bounding box center [695, 79] width 56 height 10
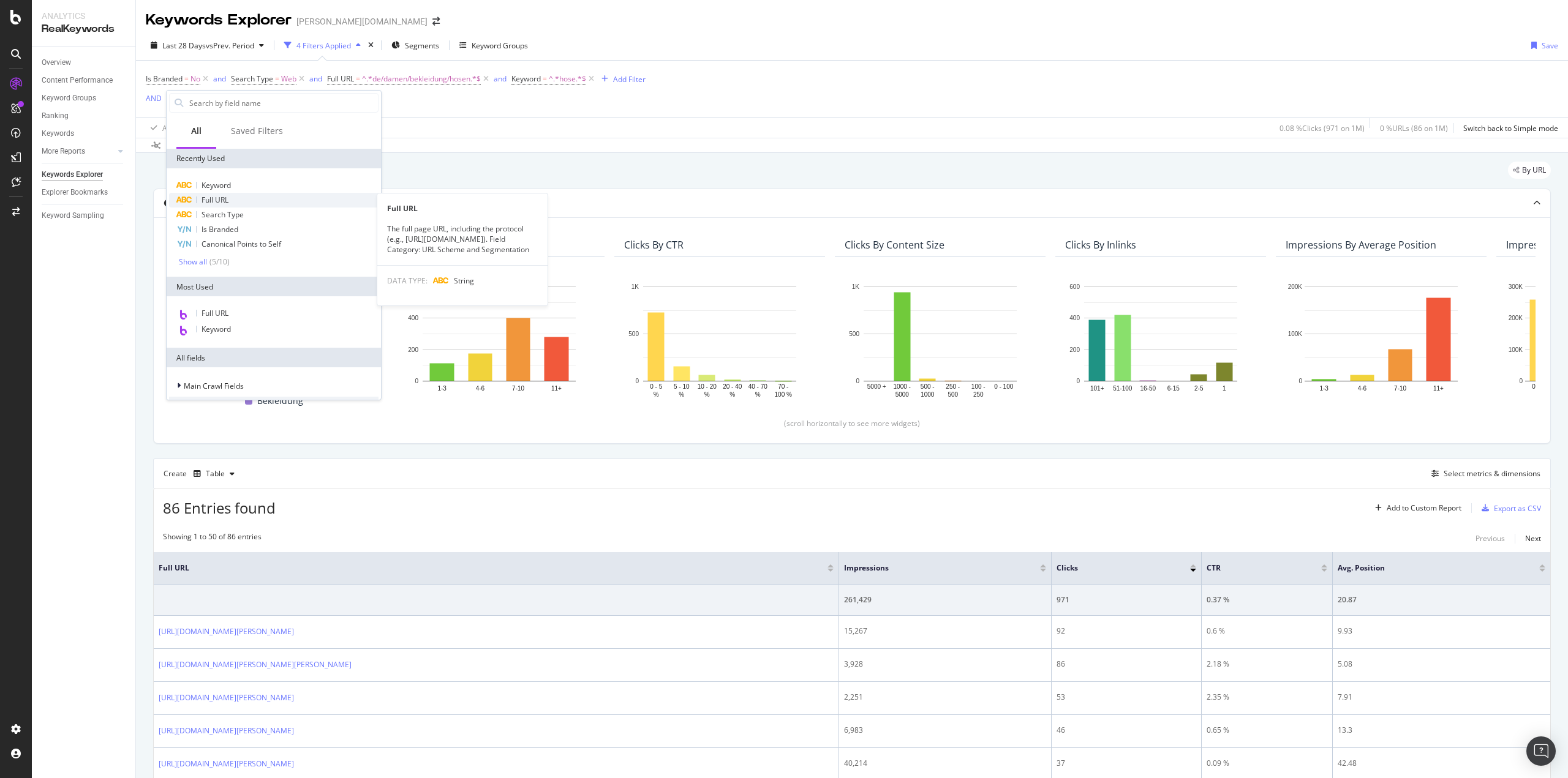
click at [232, 195] on div "Full URL" at bounding box center [274, 200] width 210 height 15
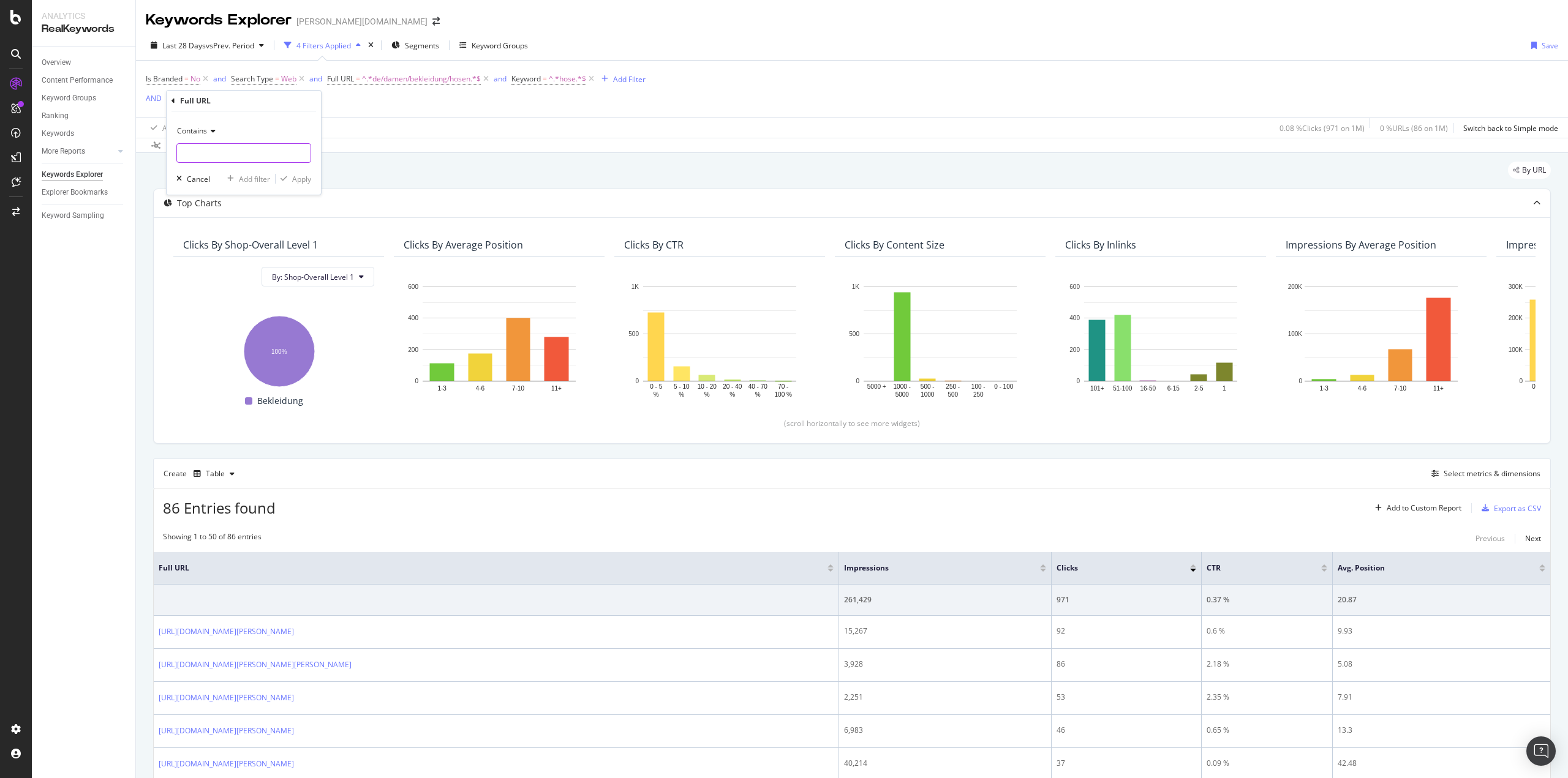
click at [217, 155] on input "text" at bounding box center [244, 153] width 134 height 19
type input "a"
click at [295, 179] on div "Apply" at bounding box center [301, 179] width 19 height 10
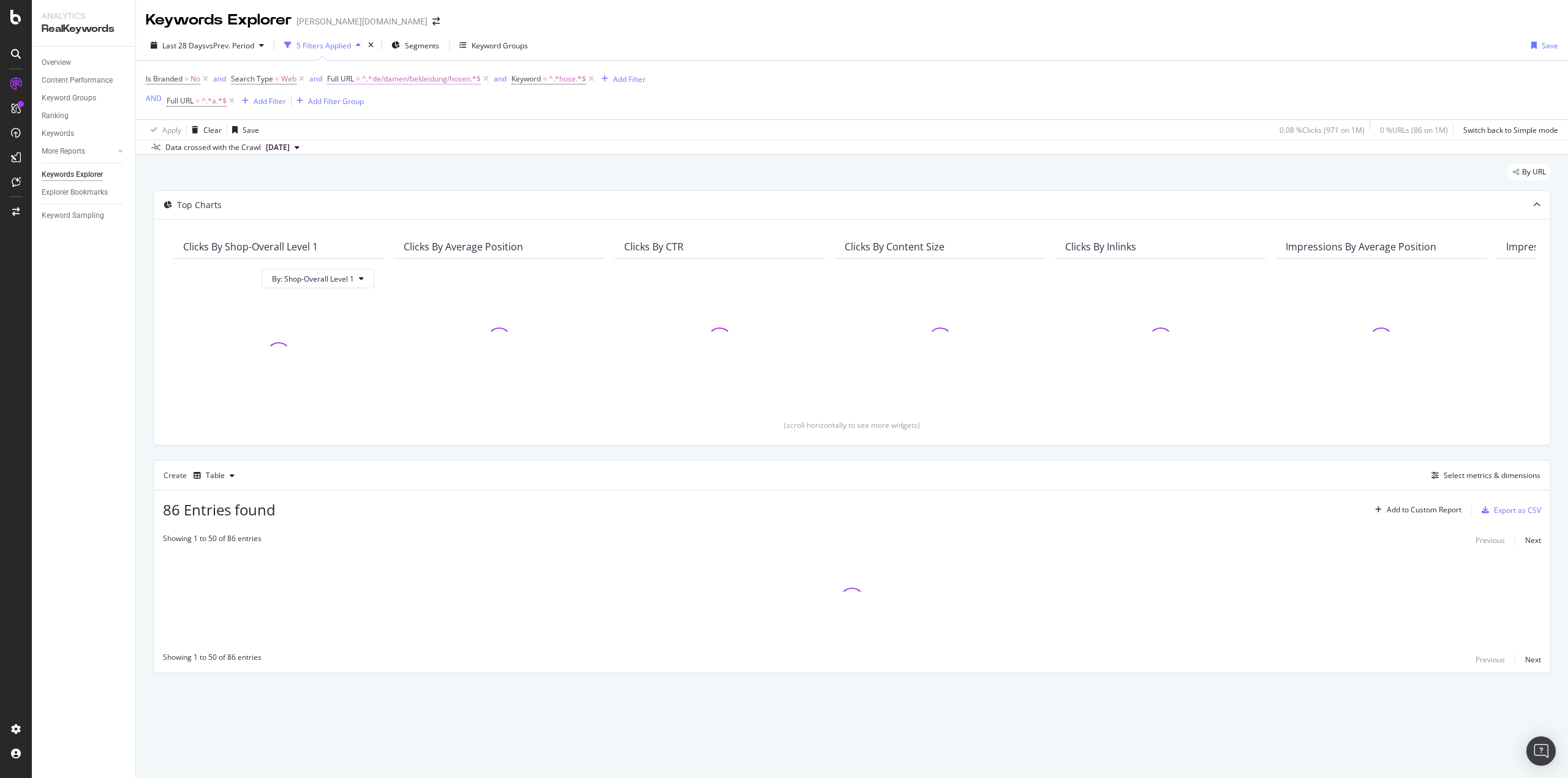
click at [454, 81] on span "^.*de/damen/bekleidung/hosen.*$" at bounding box center [421, 79] width 119 height 17
click at [432, 129] on input "de/damen/bekleidung/hosen" at bounding box center [397, 129] width 116 height 19
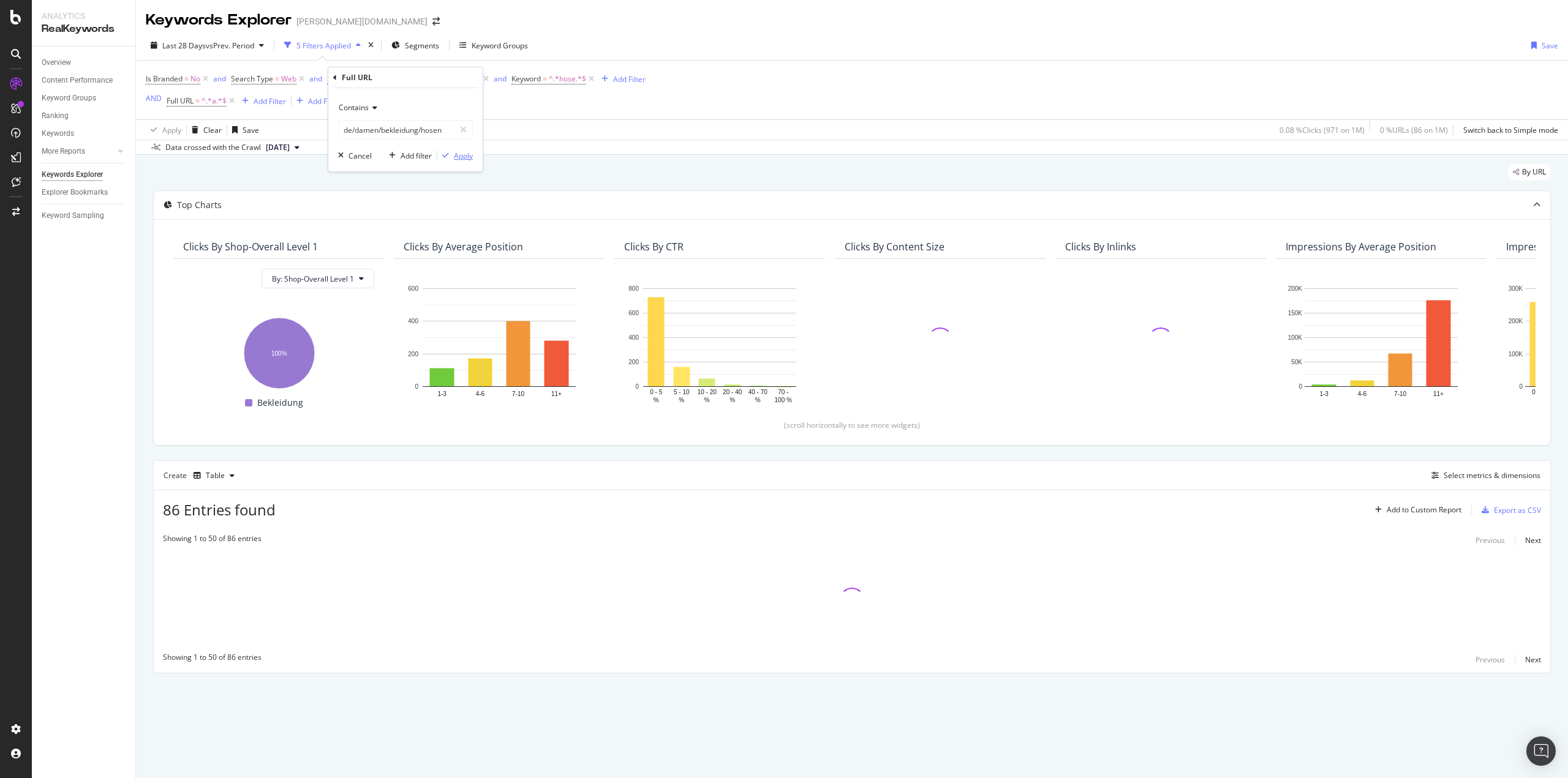
click at [462, 151] on div "Apply" at bounding box center [464, 156] width 19 height 10
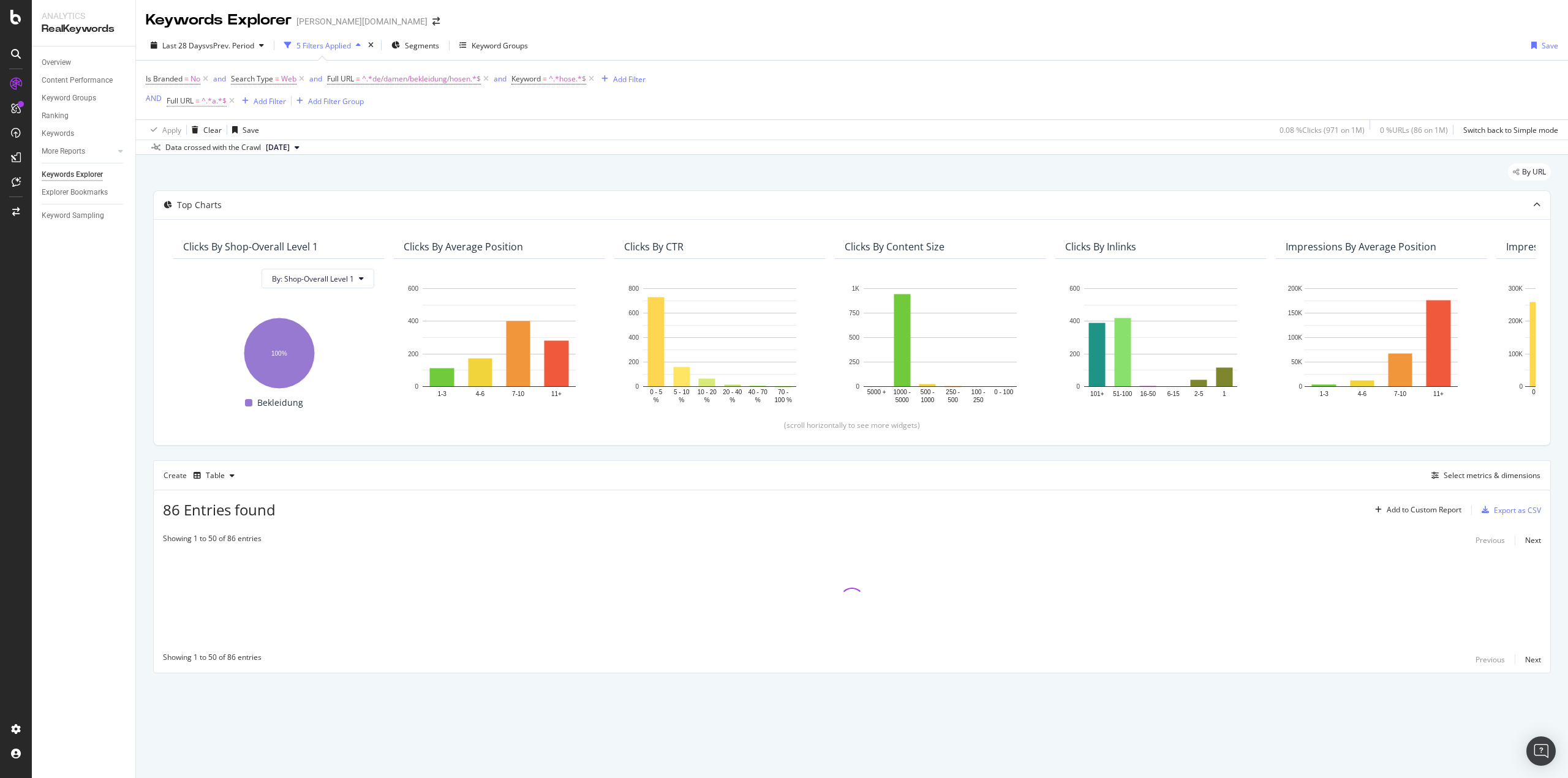
click at [199, 97] on span "=" at bounding box center [197, 100] width 4 height 10
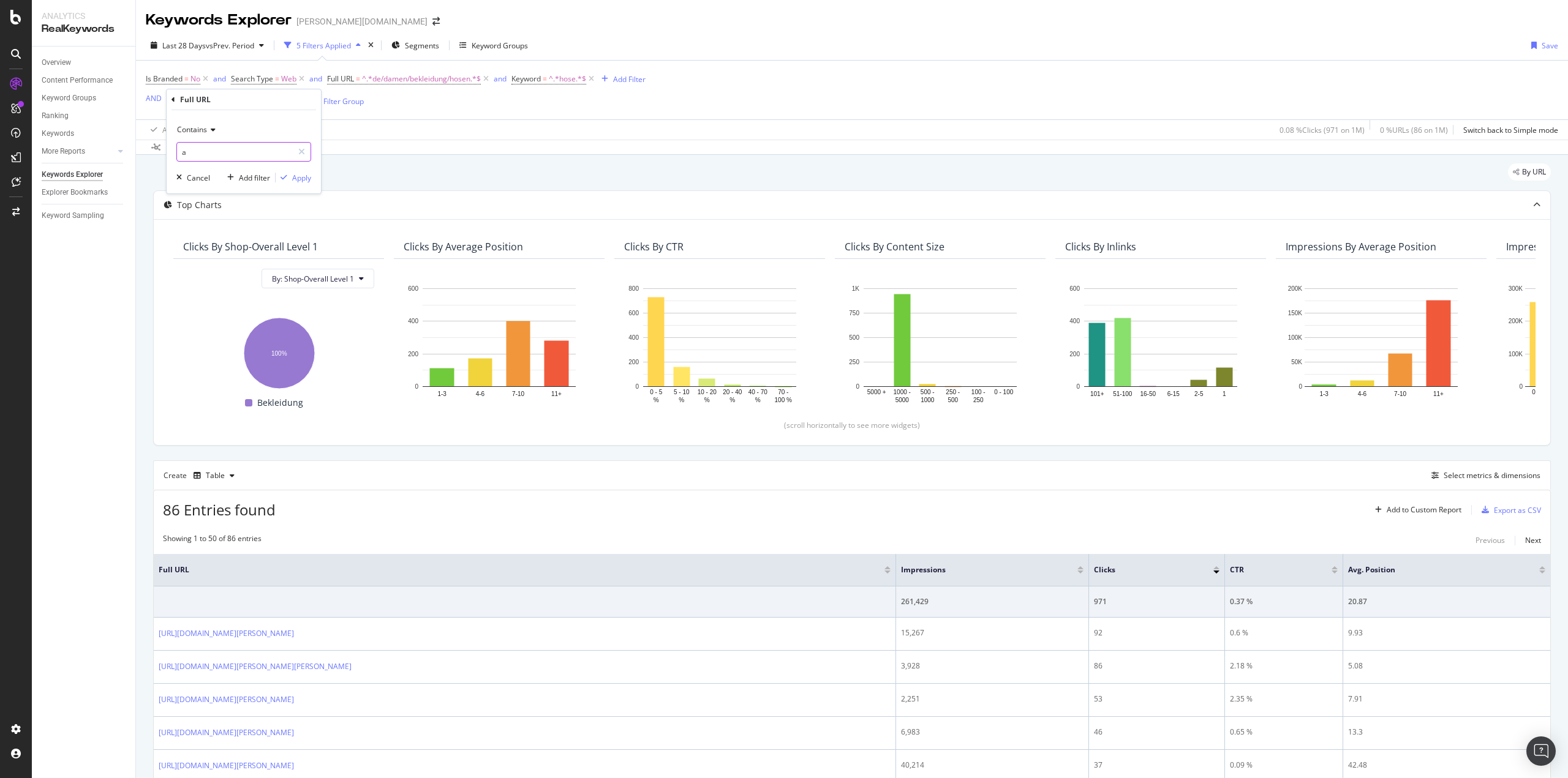
click at [235, 147] on input "a" at bounding box center [235, 152] width 116 height 19
paste input "de/damen/bekleidung/hosen"
type input "de/damen/bekleidung/hosen"
click at [302, 179] on div "Apply" at bounding box center [301, 178] width 19 height 10
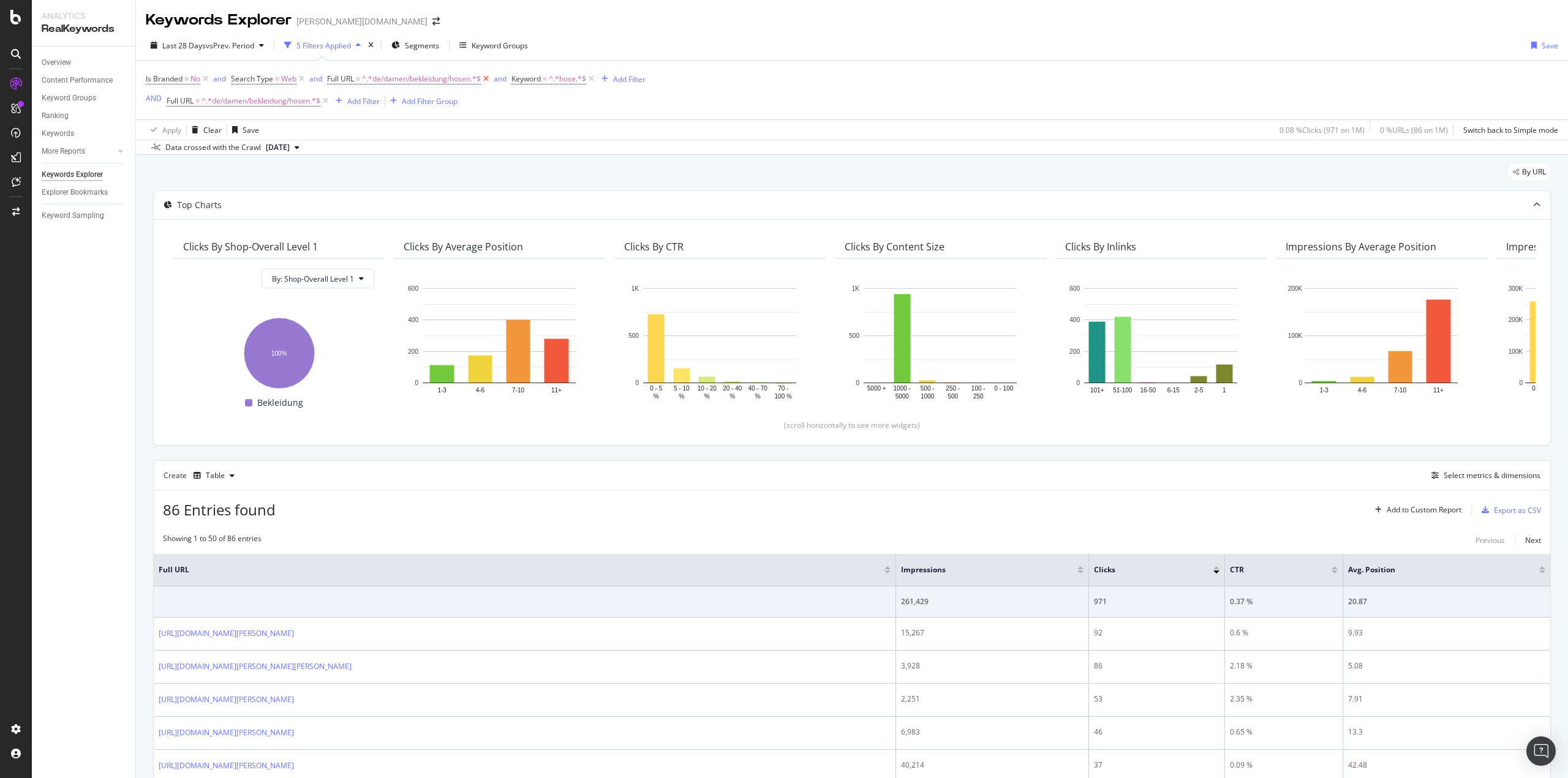
click at [487, 78] on icon at bounding box center [486, 79] width 10 height 12
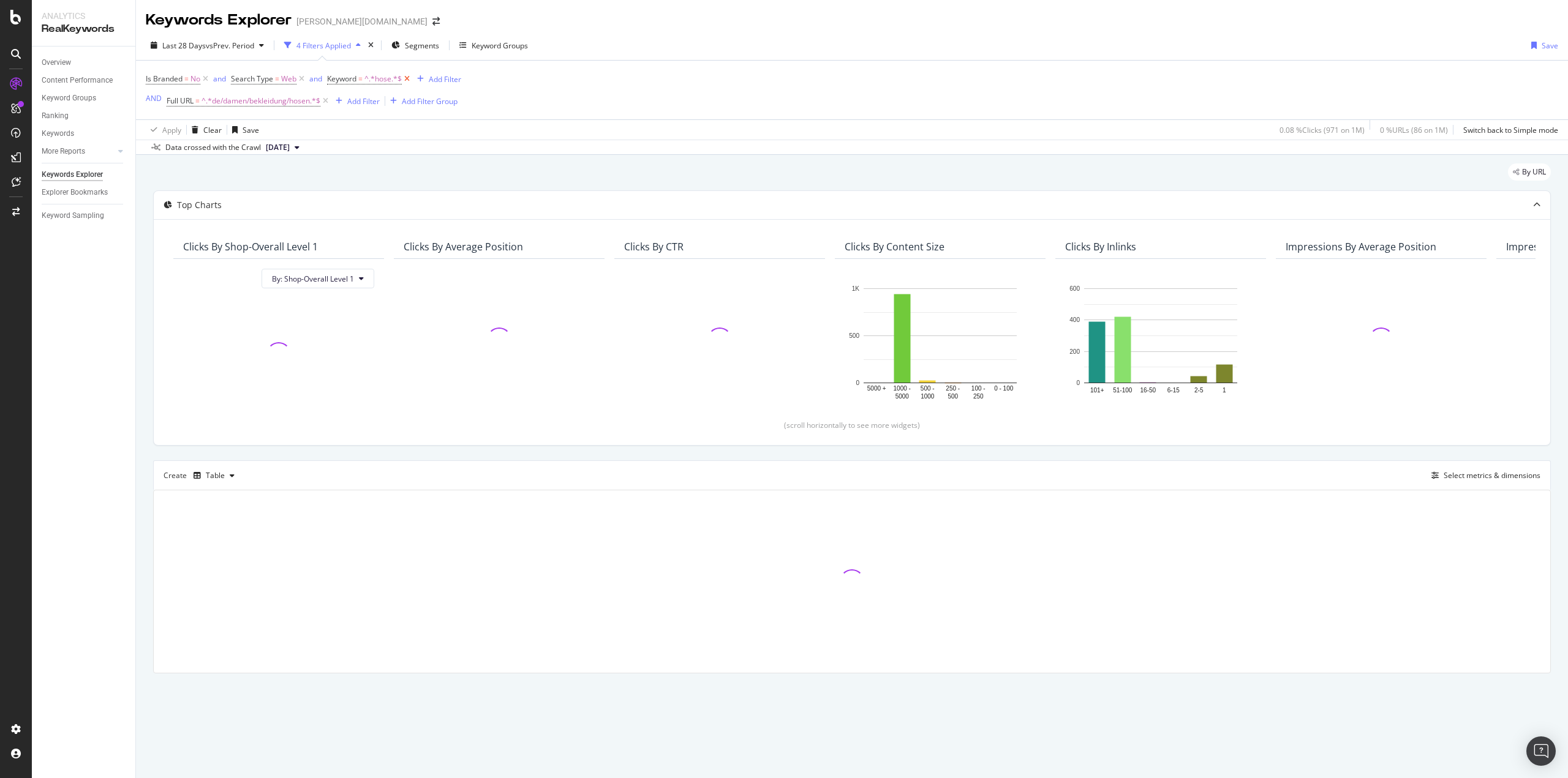
click at [407, 79] on icon at bounding box center [407, 79] width 10 height 12
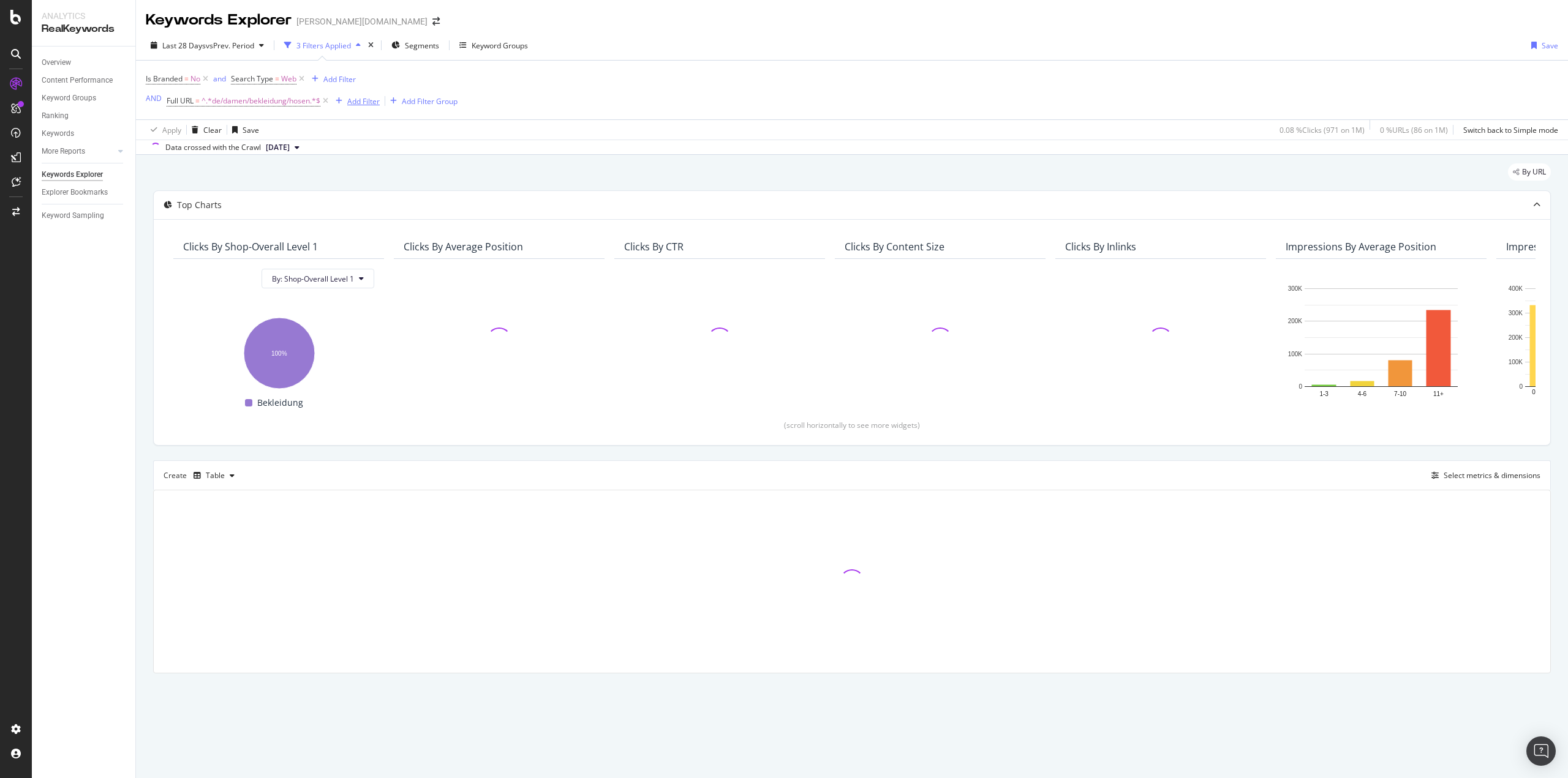
click at [355, 104] on div "Add Filter" at bounding box center [363, 101] width 32 height 10
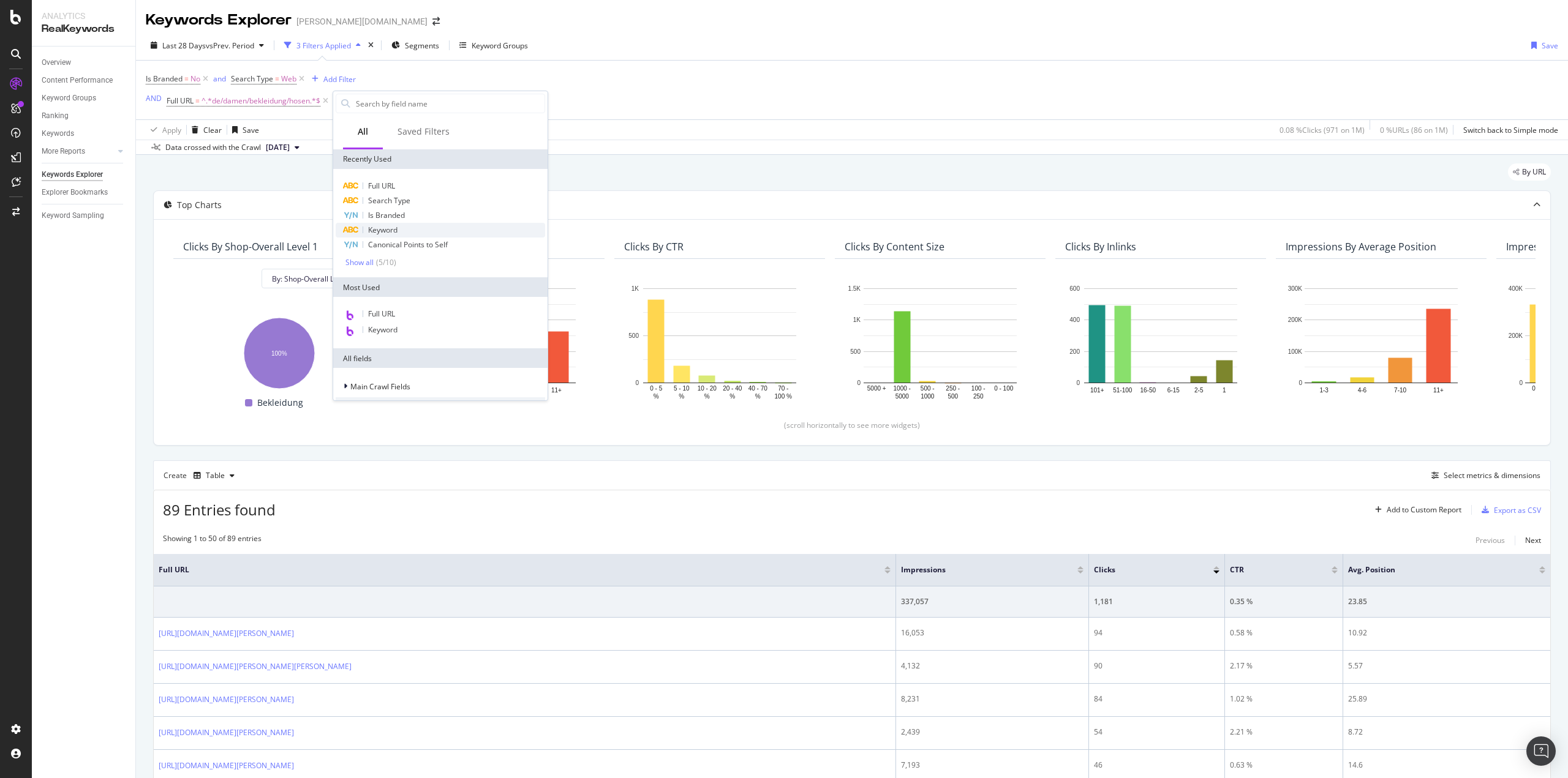
click at [400, 233] on div "Keyword" at bounding box center [440, 230] width 210 height 15
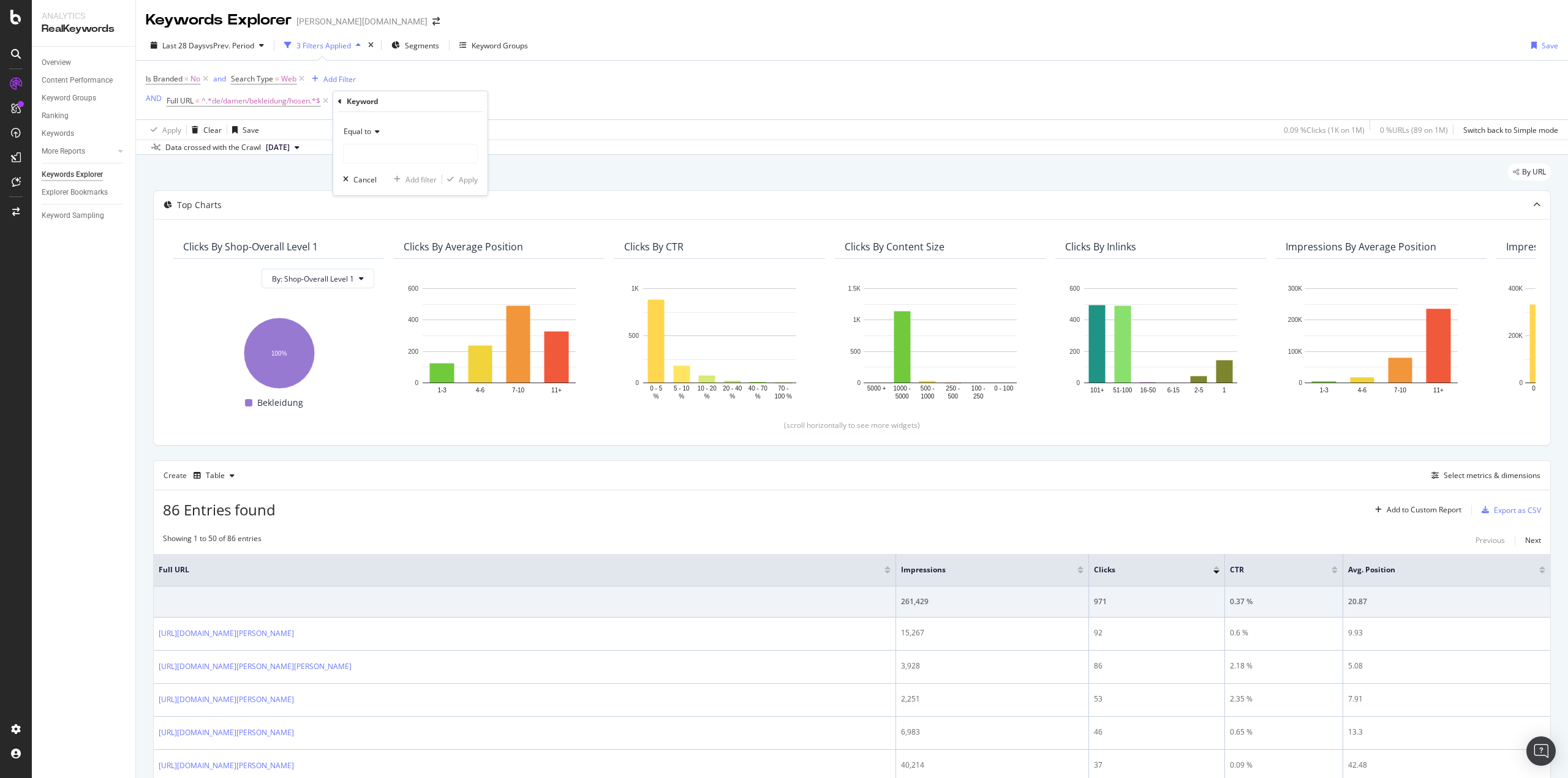
click at [373, 124] on div "Equal to" at bounding box center [411, 132] width 135 height 19
click at [385, 251] on div "Contains" at bounding box center [411, 252] width 131 height 16
click at [371, 155] on input "text" at bounding box center [410, 154] width 134 height 19
type input "hose"
click at [473, 180] on div "Apply" at bounding box center [468, 180] width 19 height 10
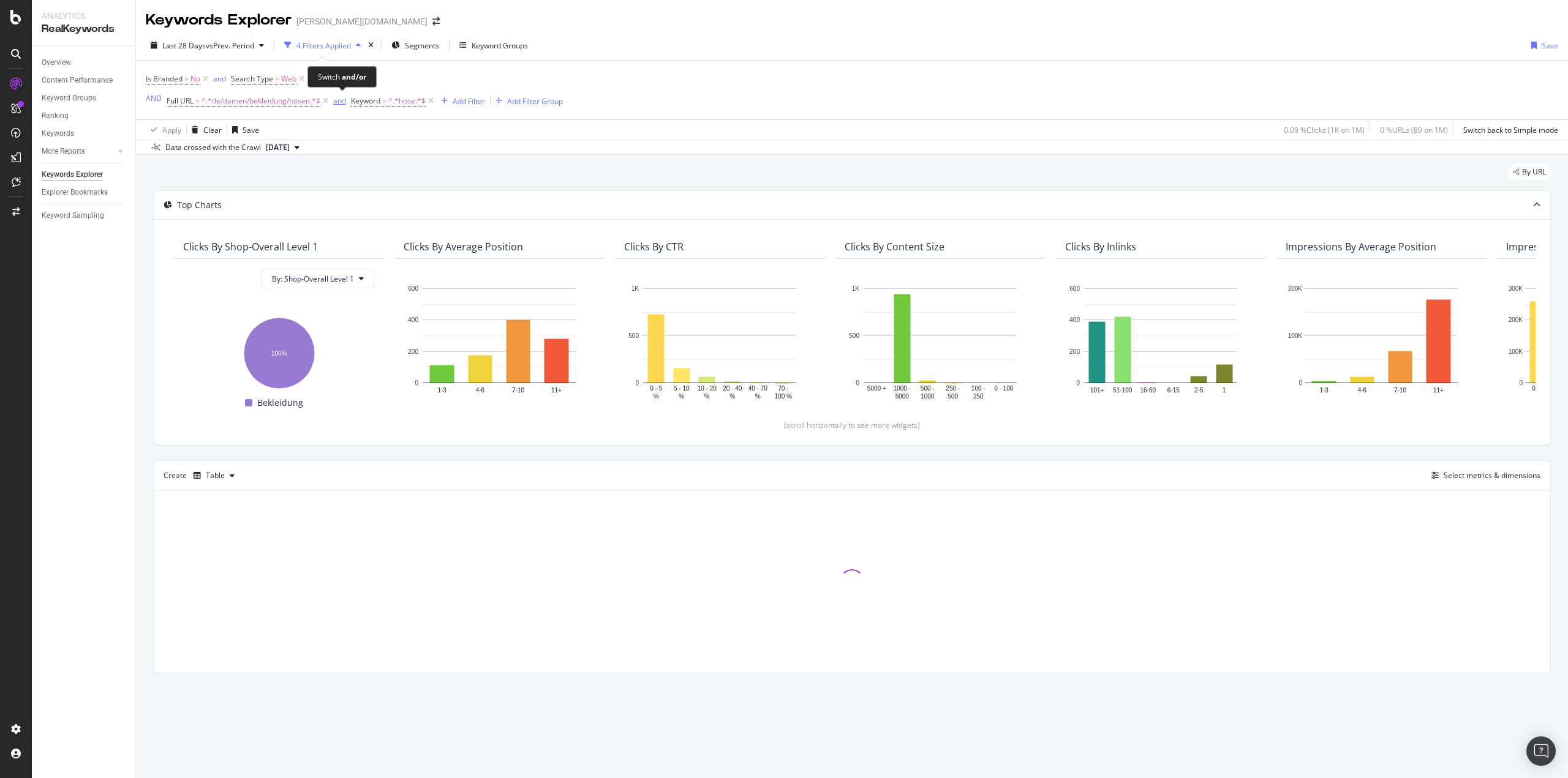
click at [340, 100] on div "and" at bounding box center [339, 100] width 13 height 10
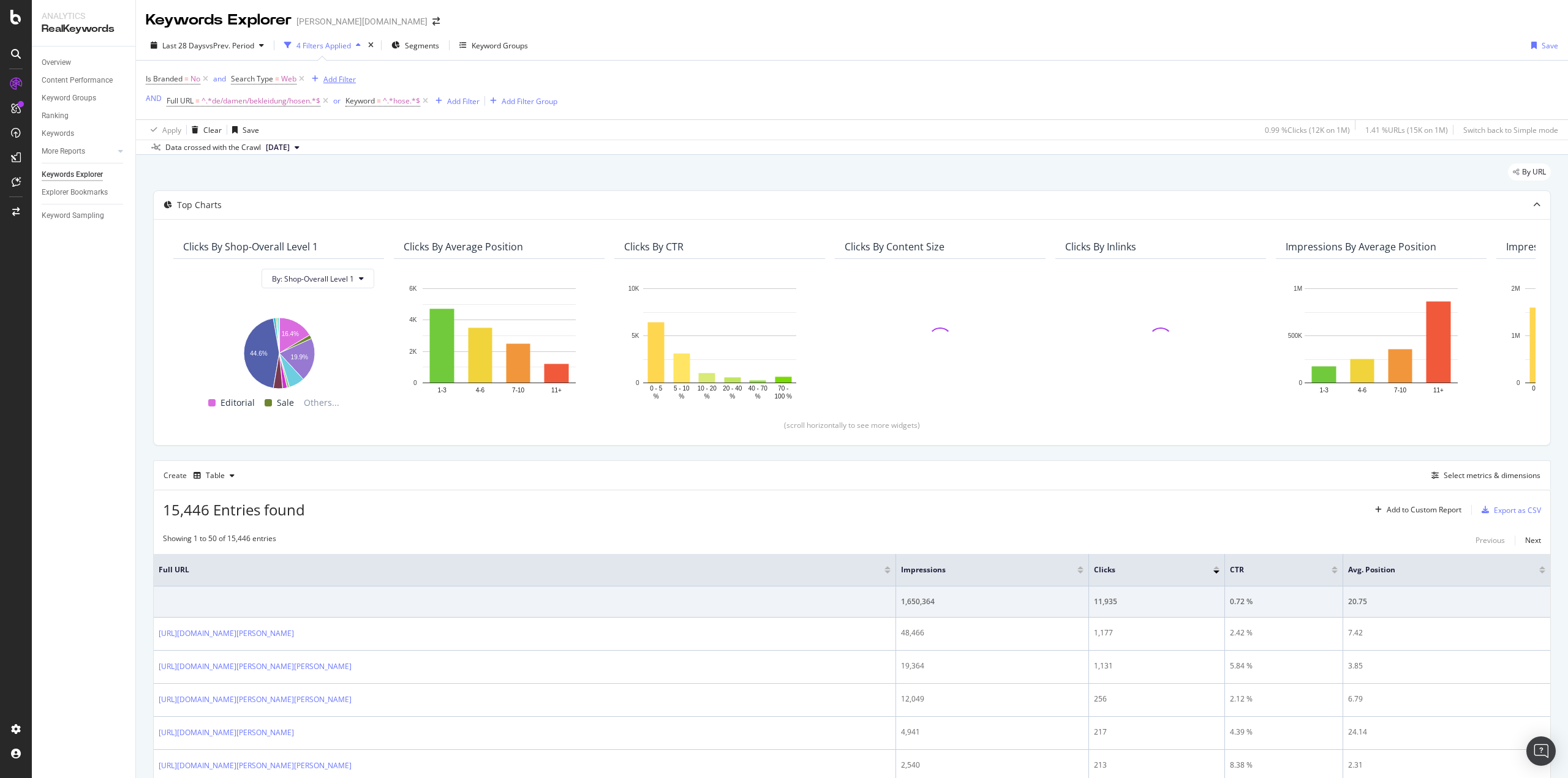
click at [330, 78] on div "Add Filter" at bounding box center [339, 79] width 32 height 10
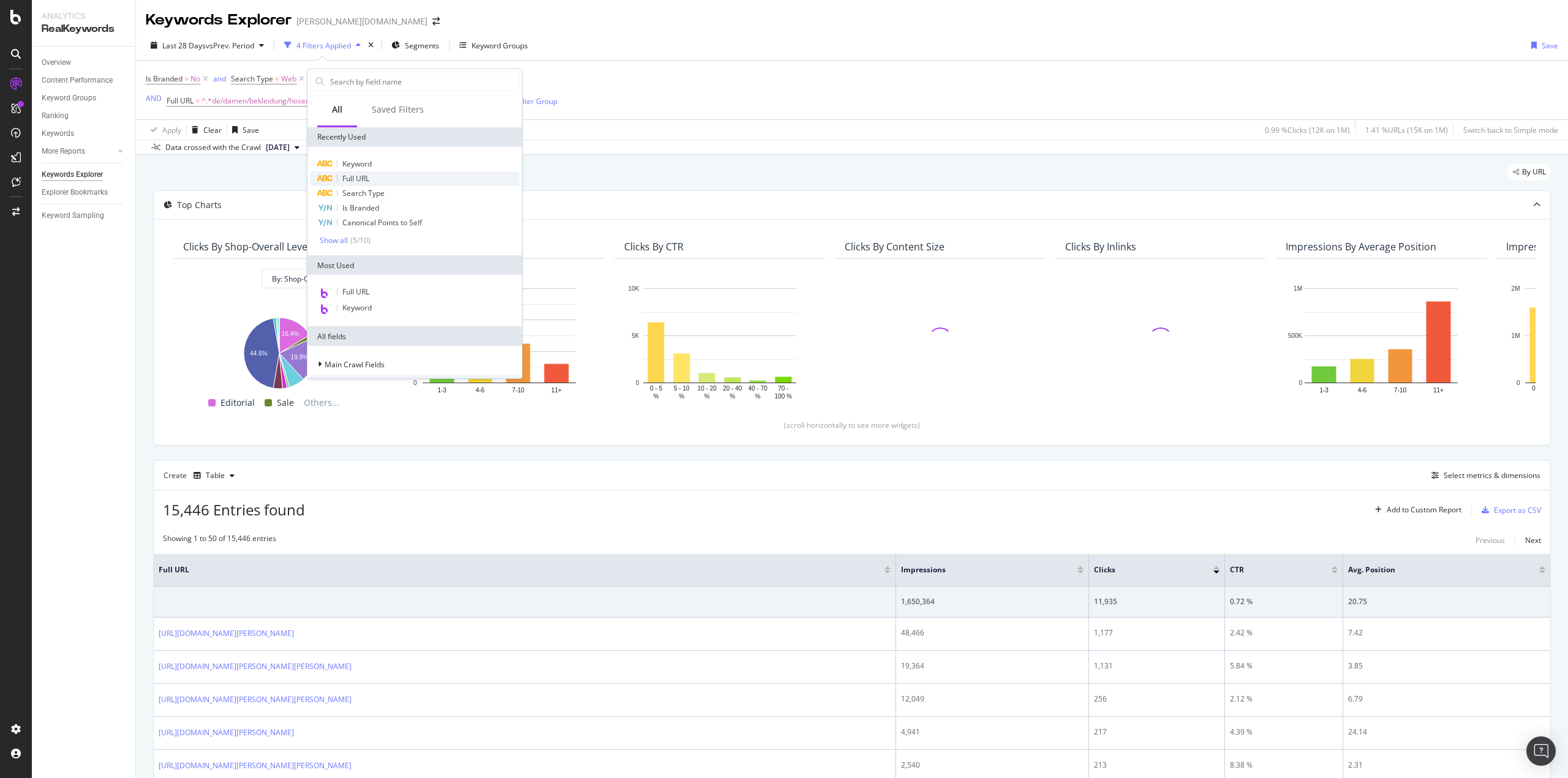
click at [370, 173] on div "Full URL" at bounding box center [415, 178] width 210 height 15
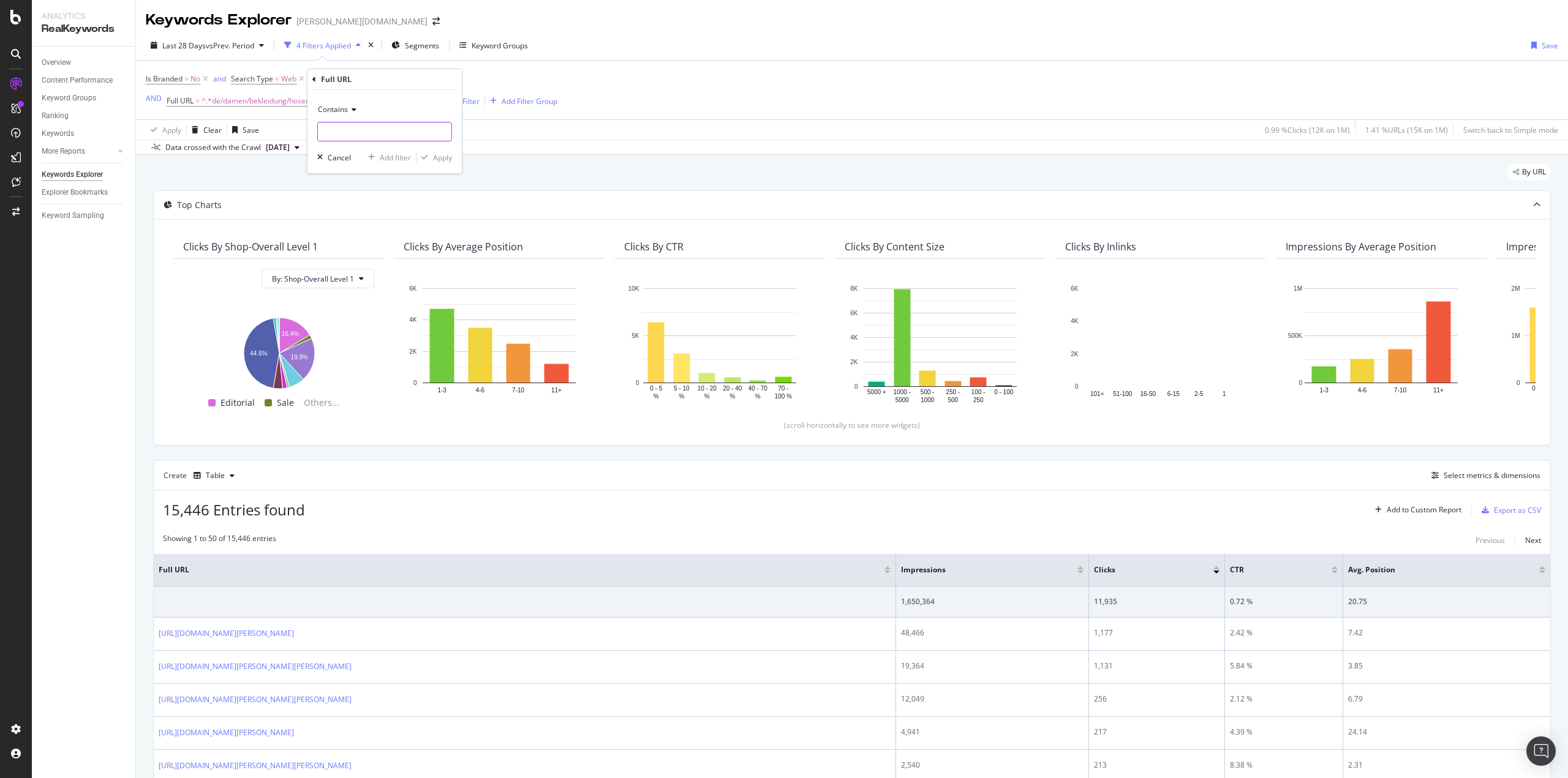
click at [379, 135] on input "text" at bounding box center [384, 132] width 134 height 19
type input "/de/"
click at [441, 162] on div "Apply" at bounding box center [443, 158] width 19 height 10
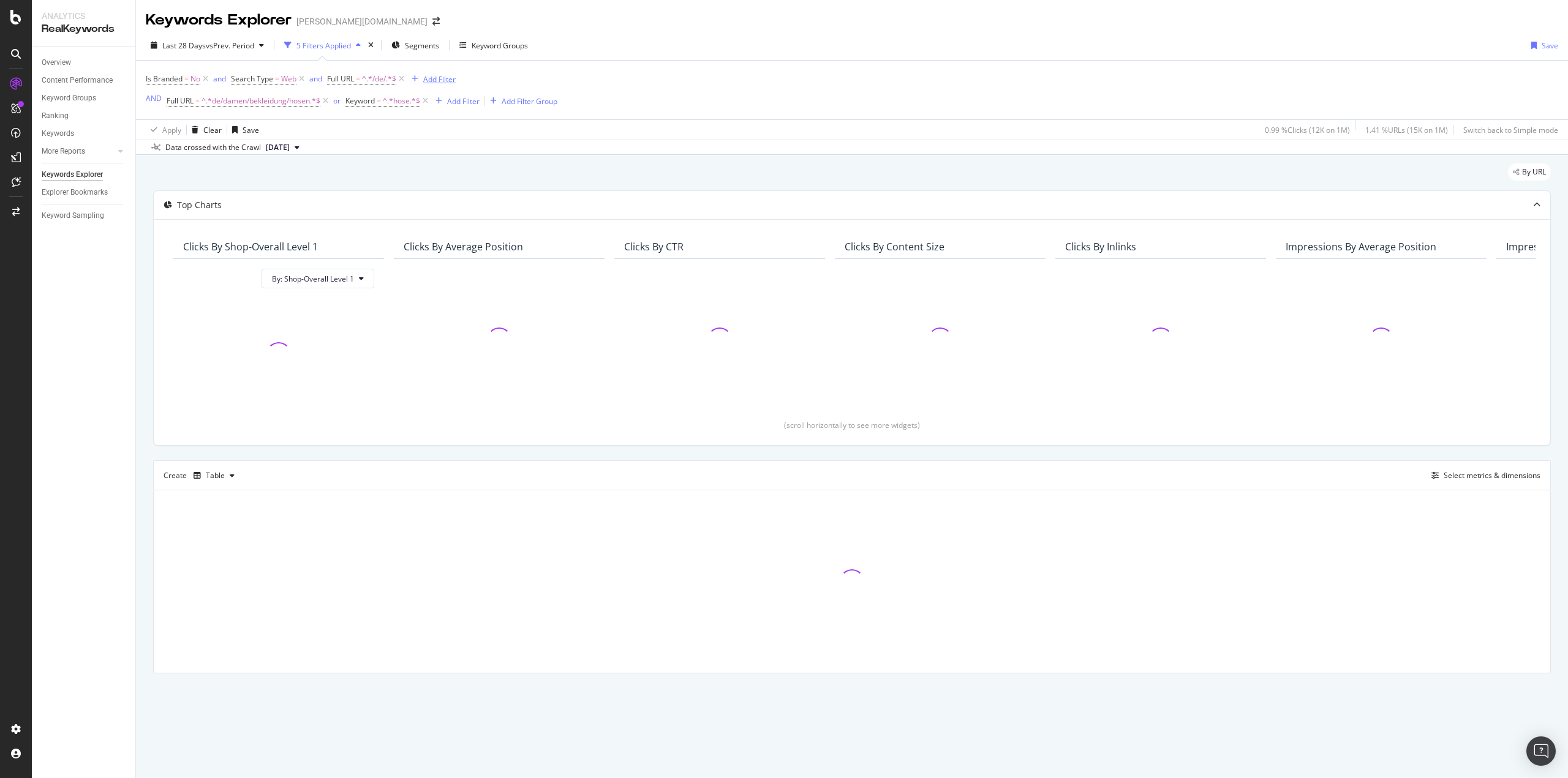
click at [439, 77] on div "Add Filter" at bounding box center [439, 79] width 32 height 10
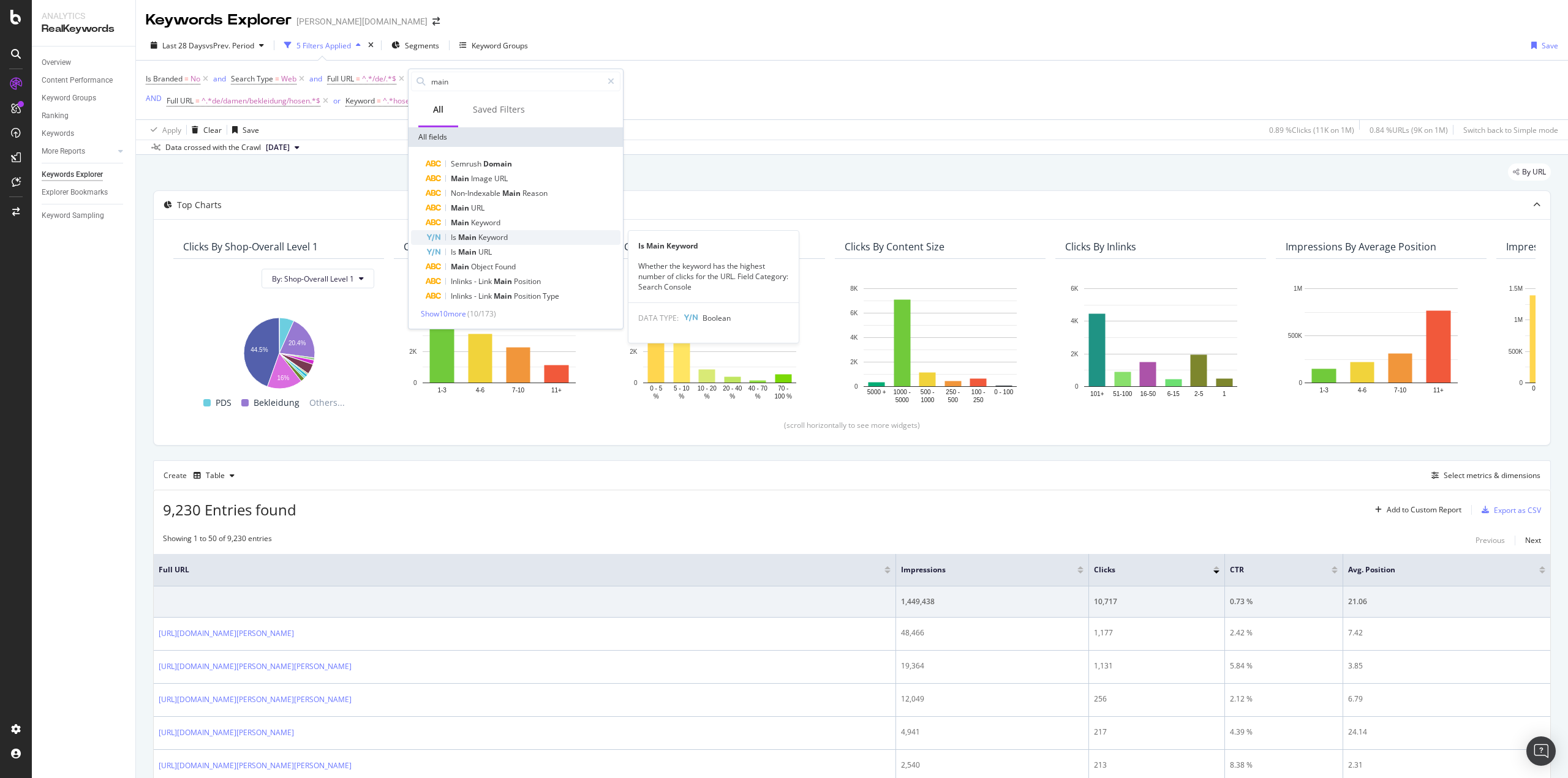
type input "main"
click at [493, 236] on span "Keyword" at bounding box center [494, 238] width 30 height 10
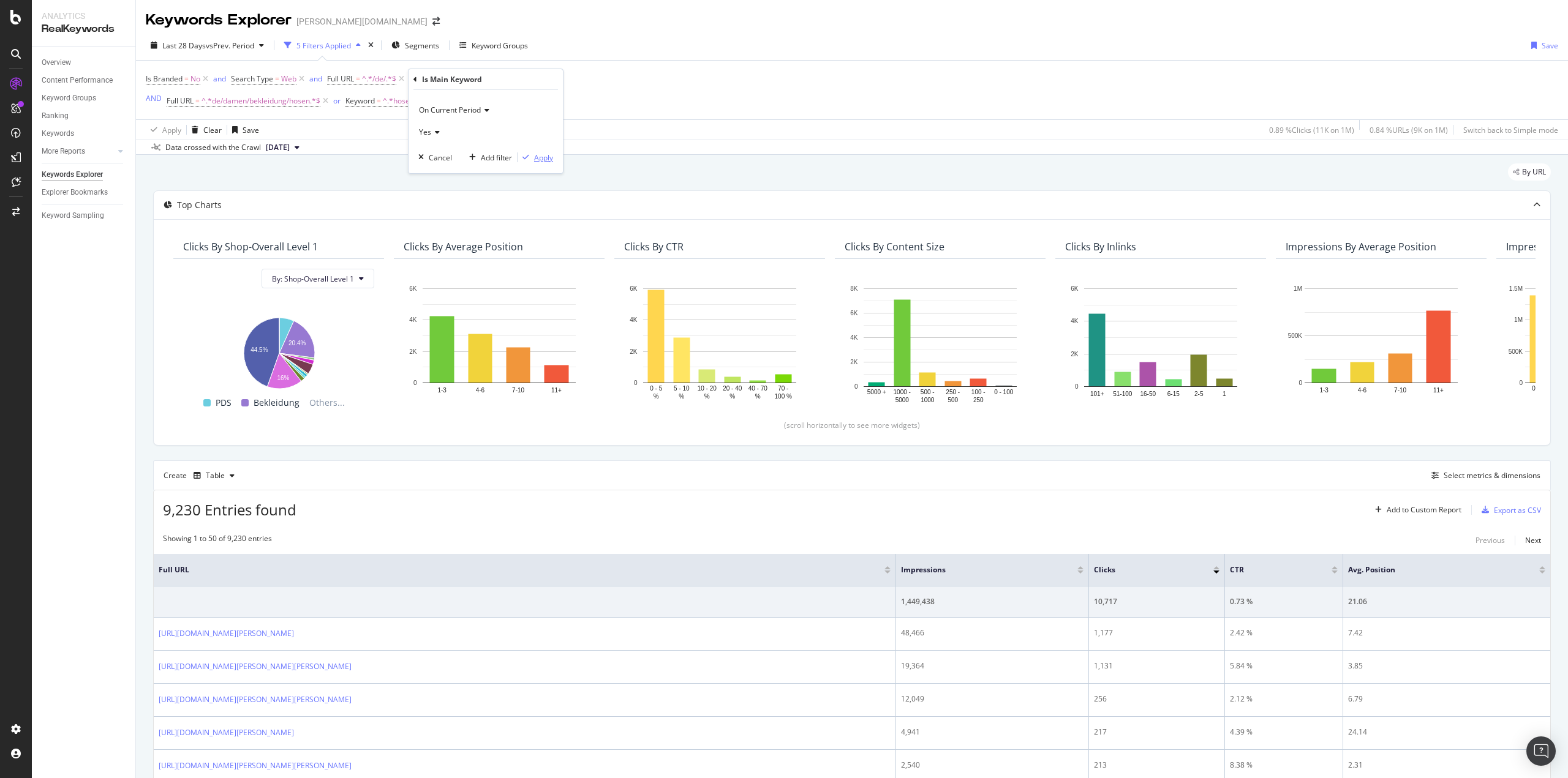
click at [551, 159] on div "Apply" at bounding box center [543, 158] width 19 height 10
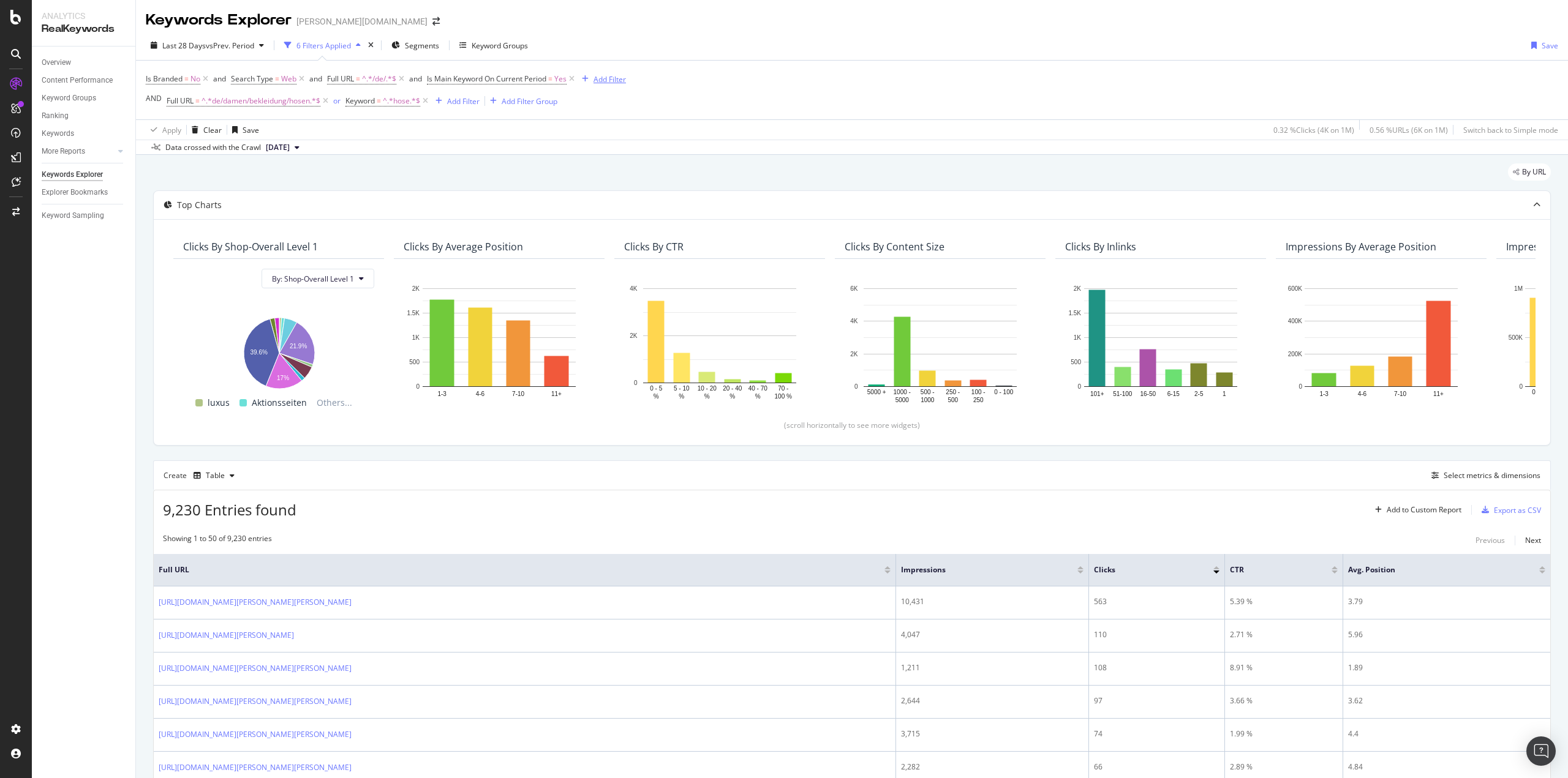
click at [611, 79] on div "Add Filter" at bounding box center [610, 79] width 32 height 10
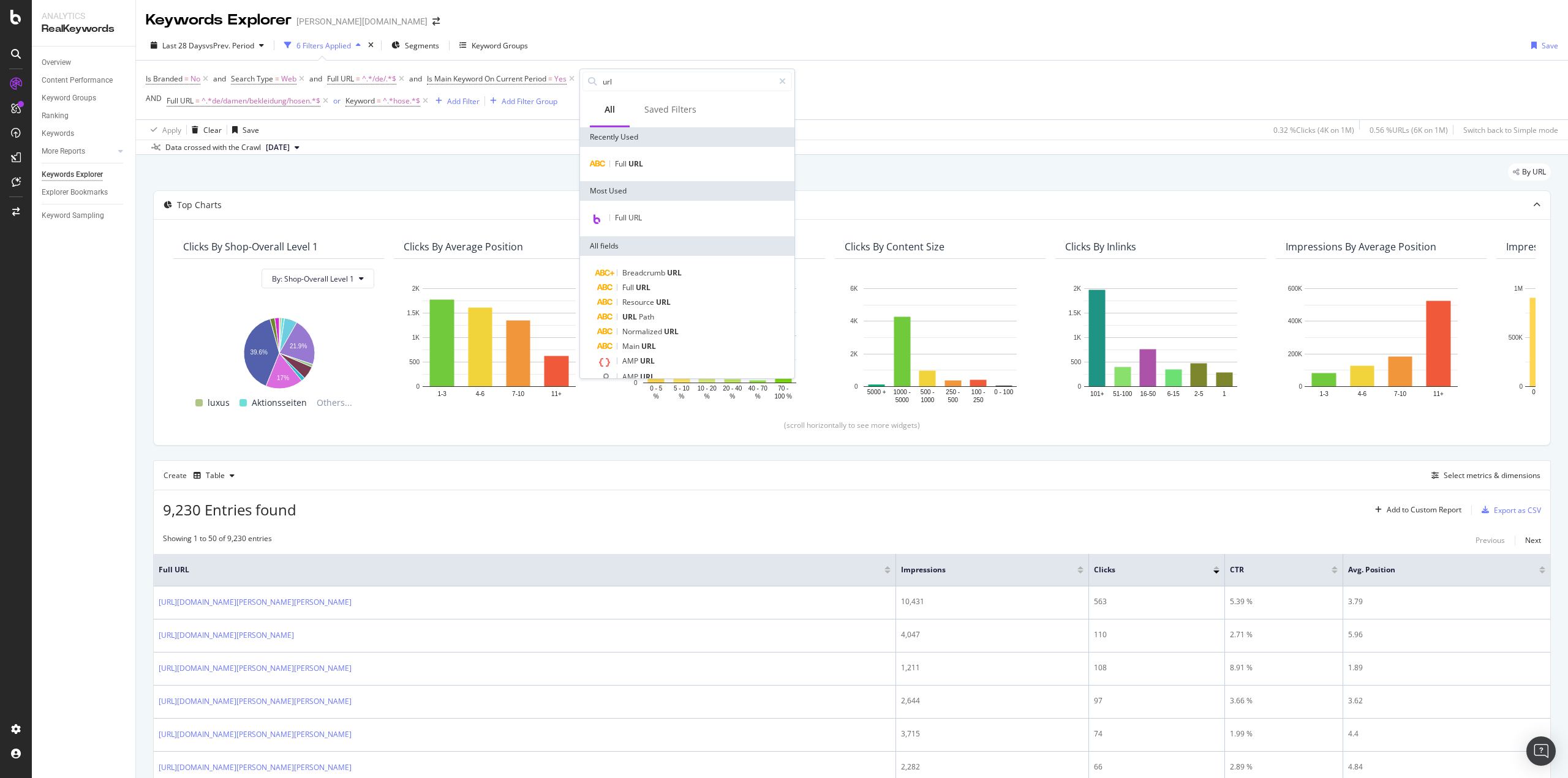
type input "url"
click at [660, 172] on div "Full URL" at bounding box center [687, 163] width 214 height 34
click at [659, 163] on div "Full URL" at bounding box center [687, 164] width 210 height 15
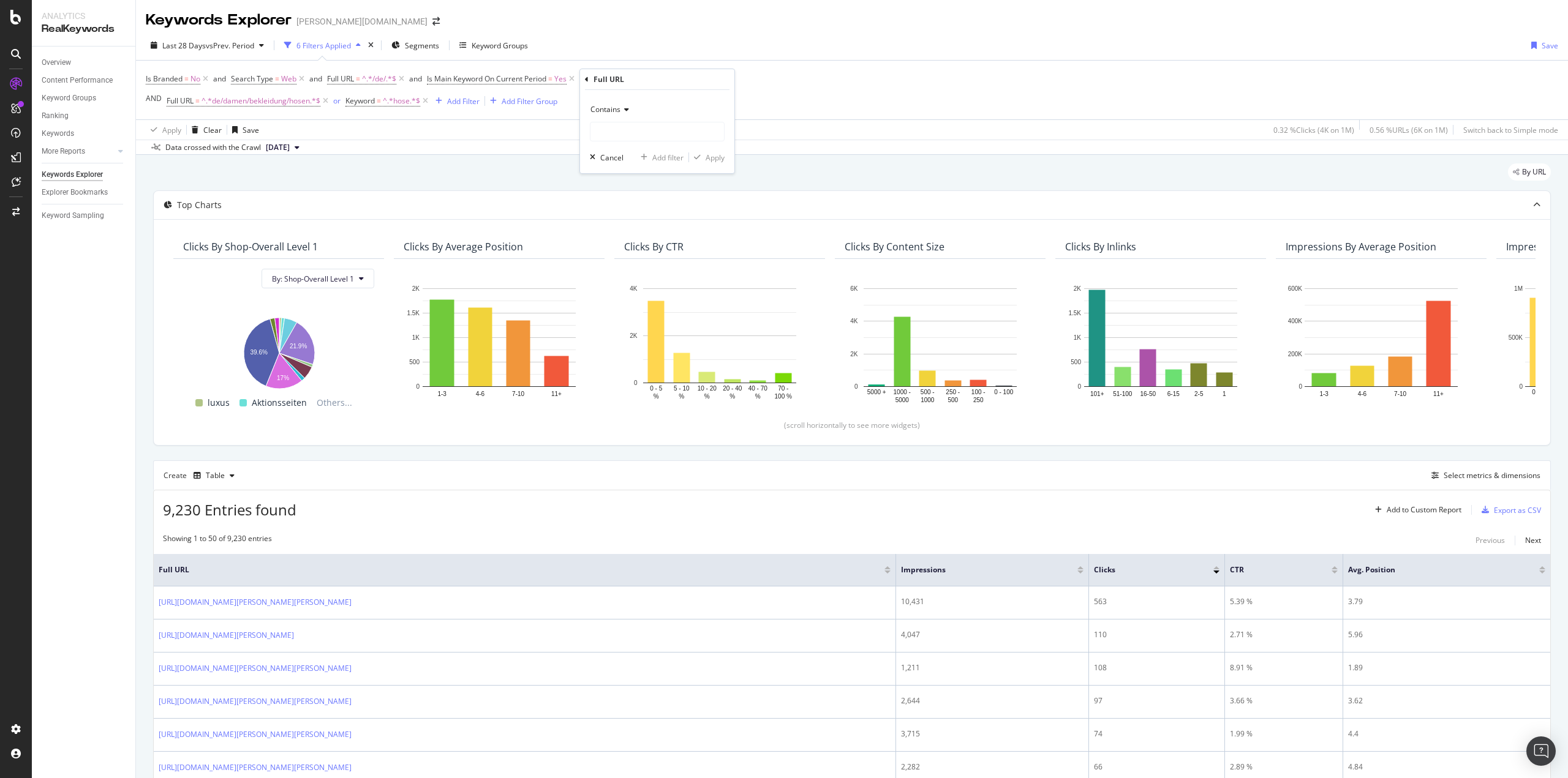
click at [618, 112] on span "Contains" at bounding box center [605, 109] width 30 height 10
click at [632, 244] on span "Doesn't contain" at bounding box center [622, 246] width 53 height 10
click at [629, 134] on input "text" at bounding box center [657, 132] width 134 height 19
type input "/"
click at [840, 167] on div "By URL" at bounding box center [852, 176] width 1398 height 27
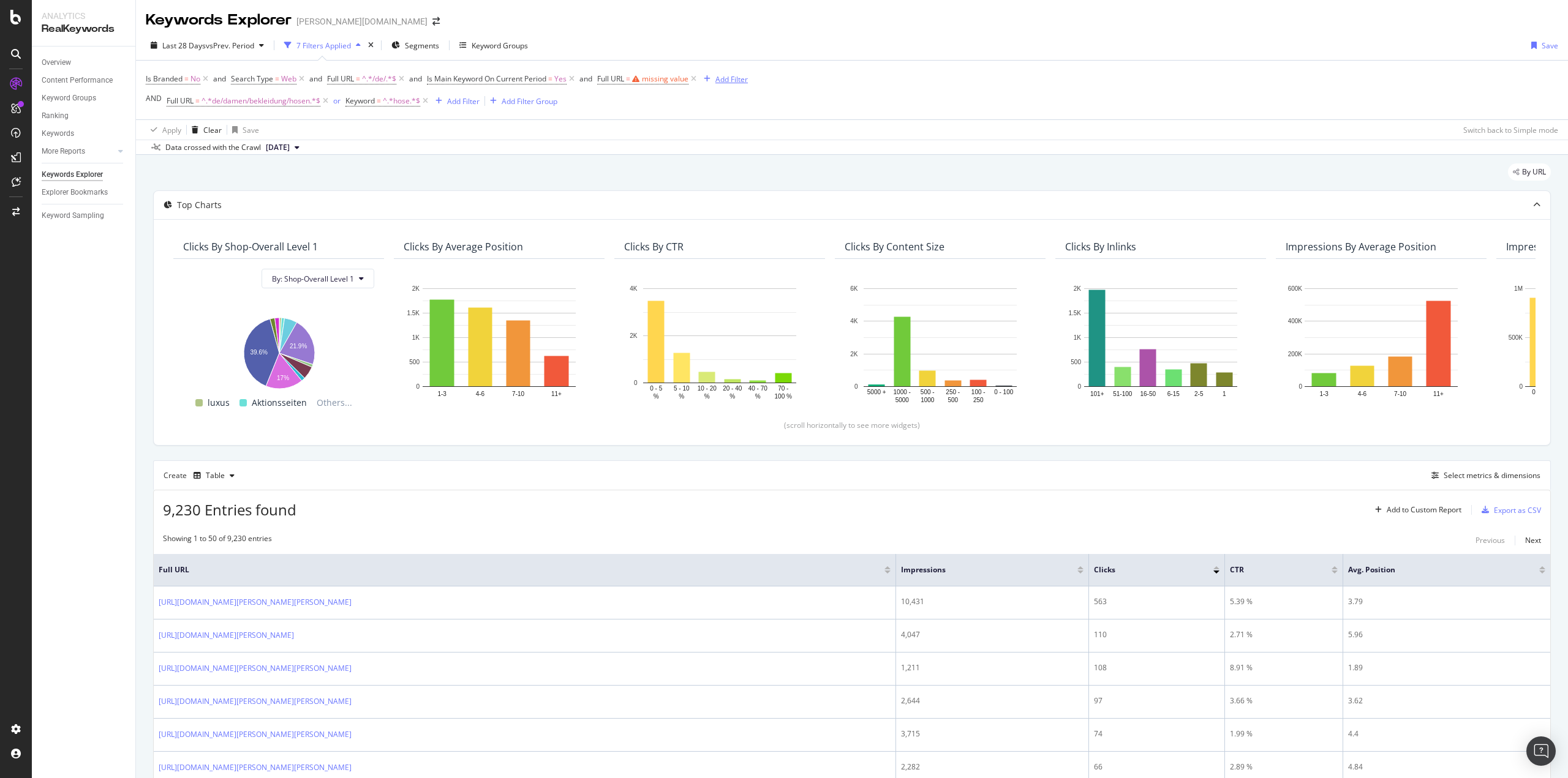
click at [710, 79] on icon "button" at bounding box center [708, 79] width 7 height 7
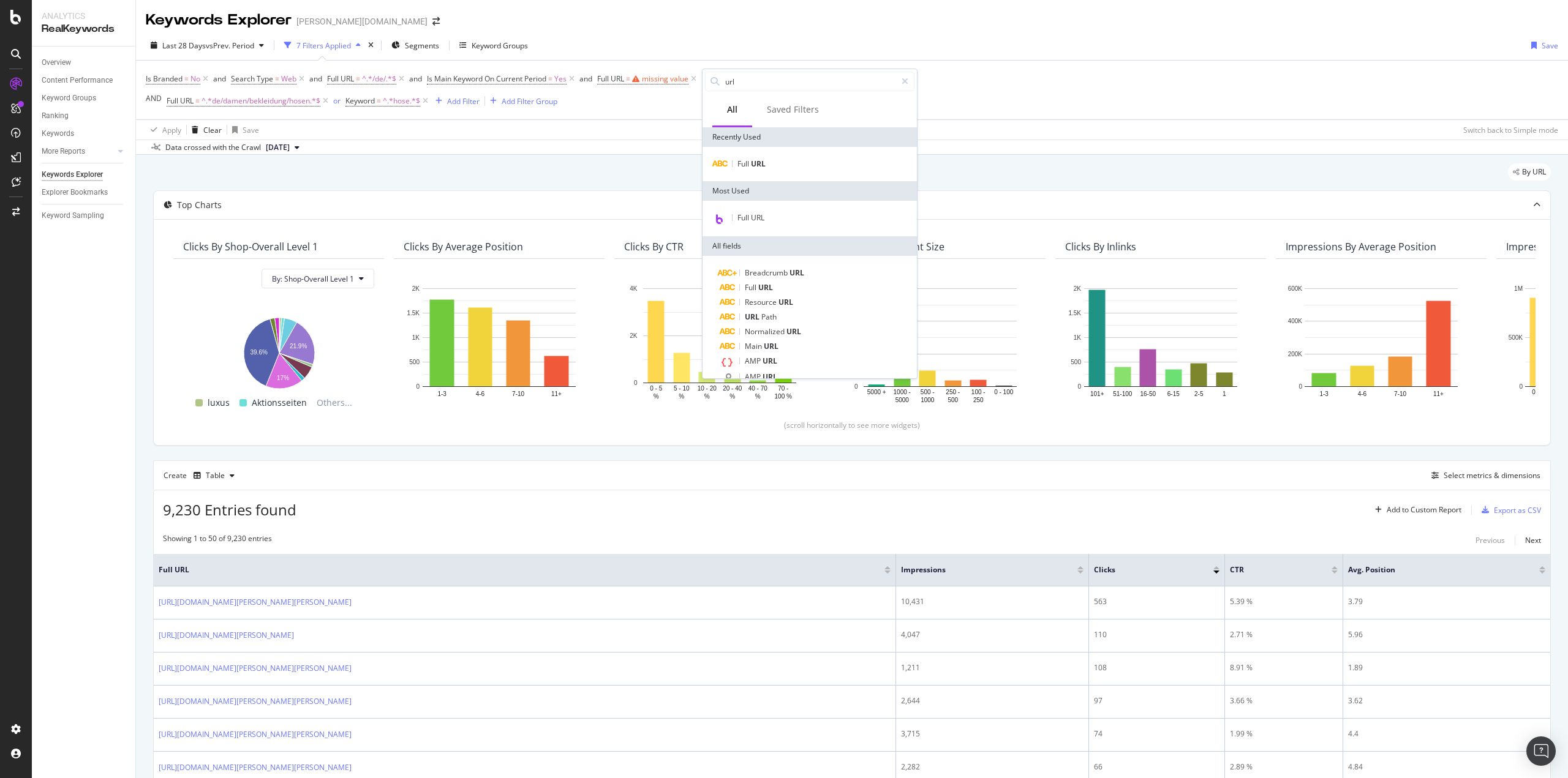
click at [697, 79] on icon at bounding box center [694, 79] width 10 height 12
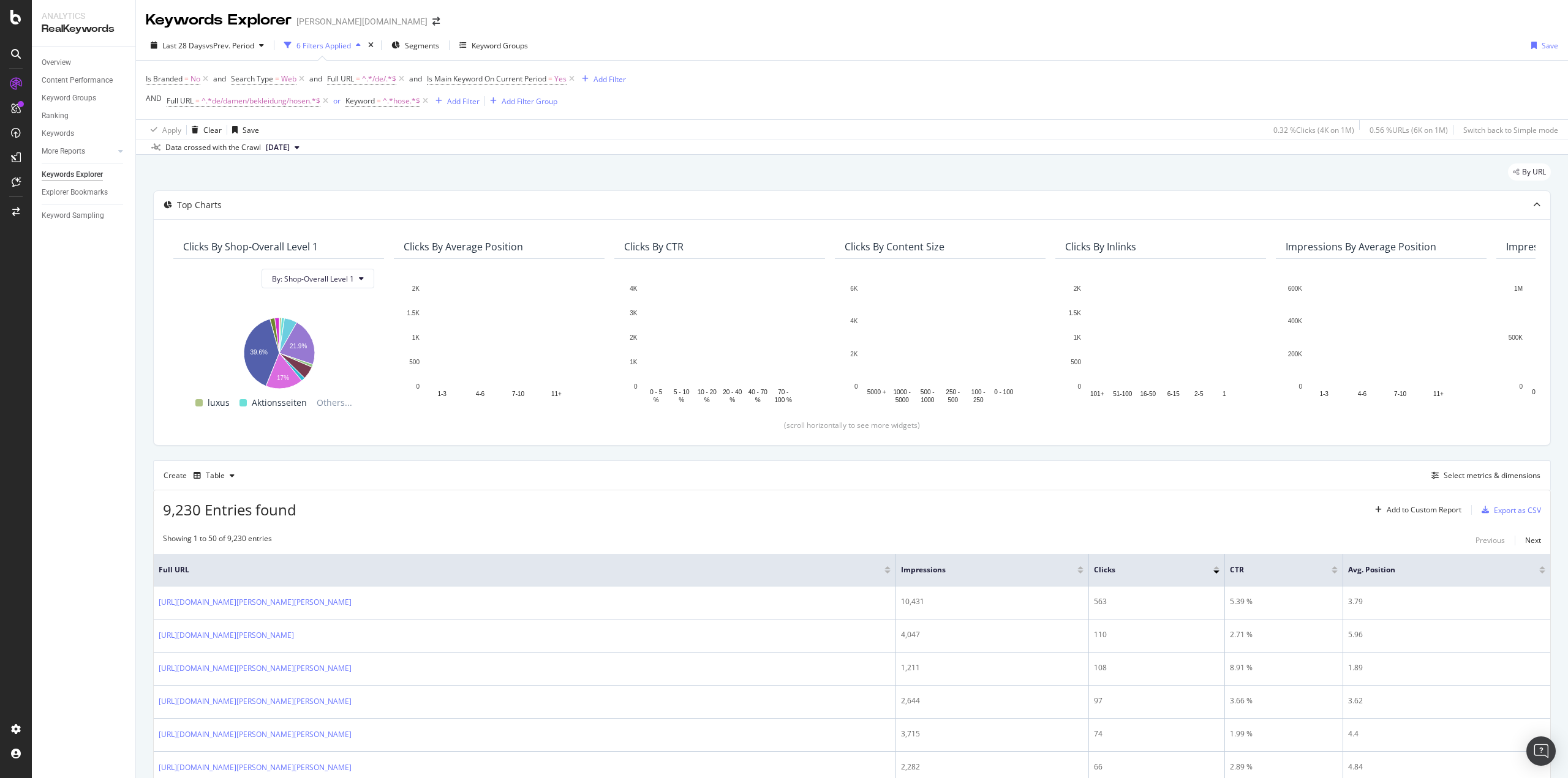
click at [631, 169] on div "By URL" at bounding box center [852, 176] width 1398 height 27
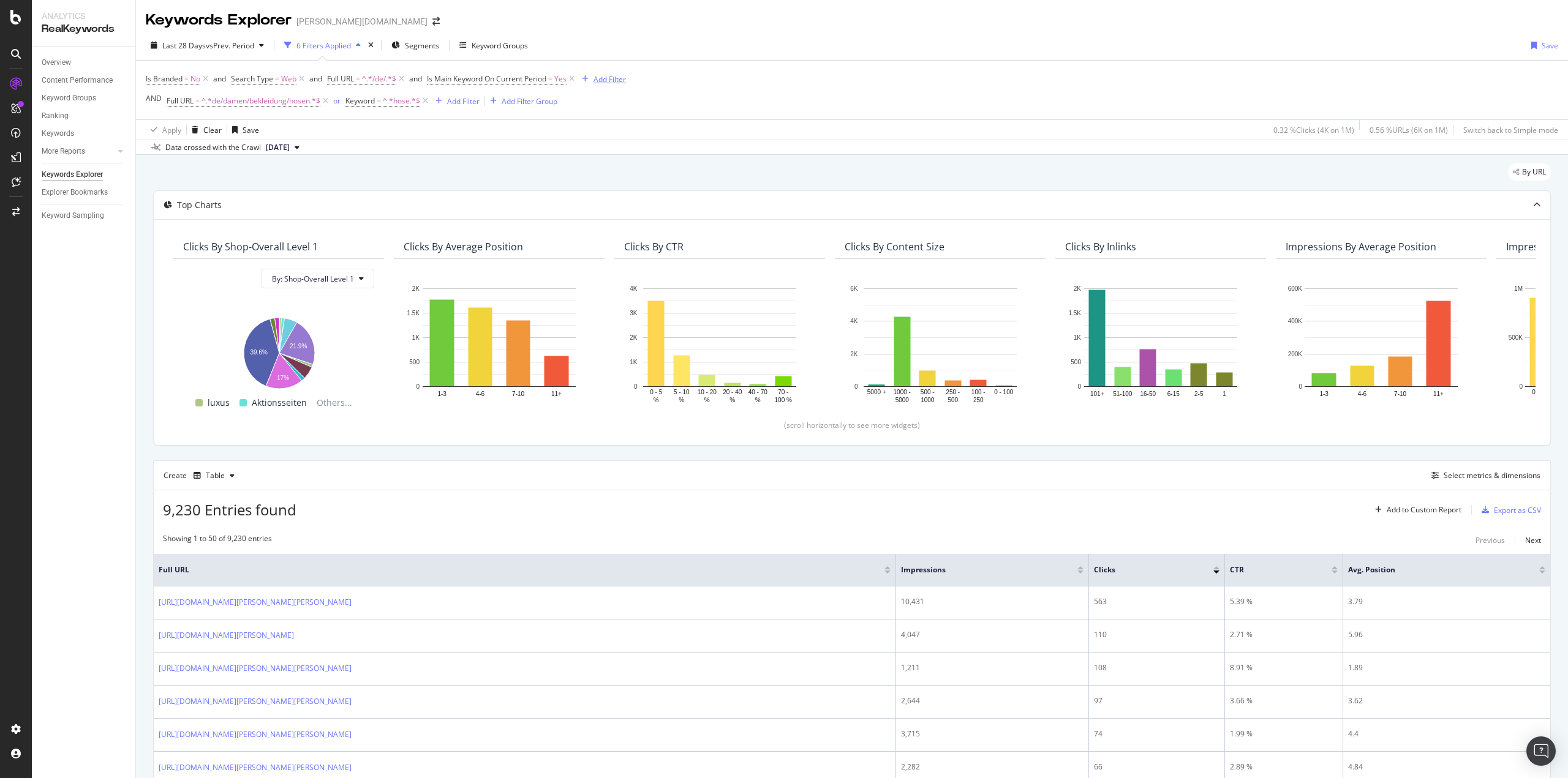
click at [602, 79] on div "Add Filter" at bounding box center [610, 79] width 32 height 10
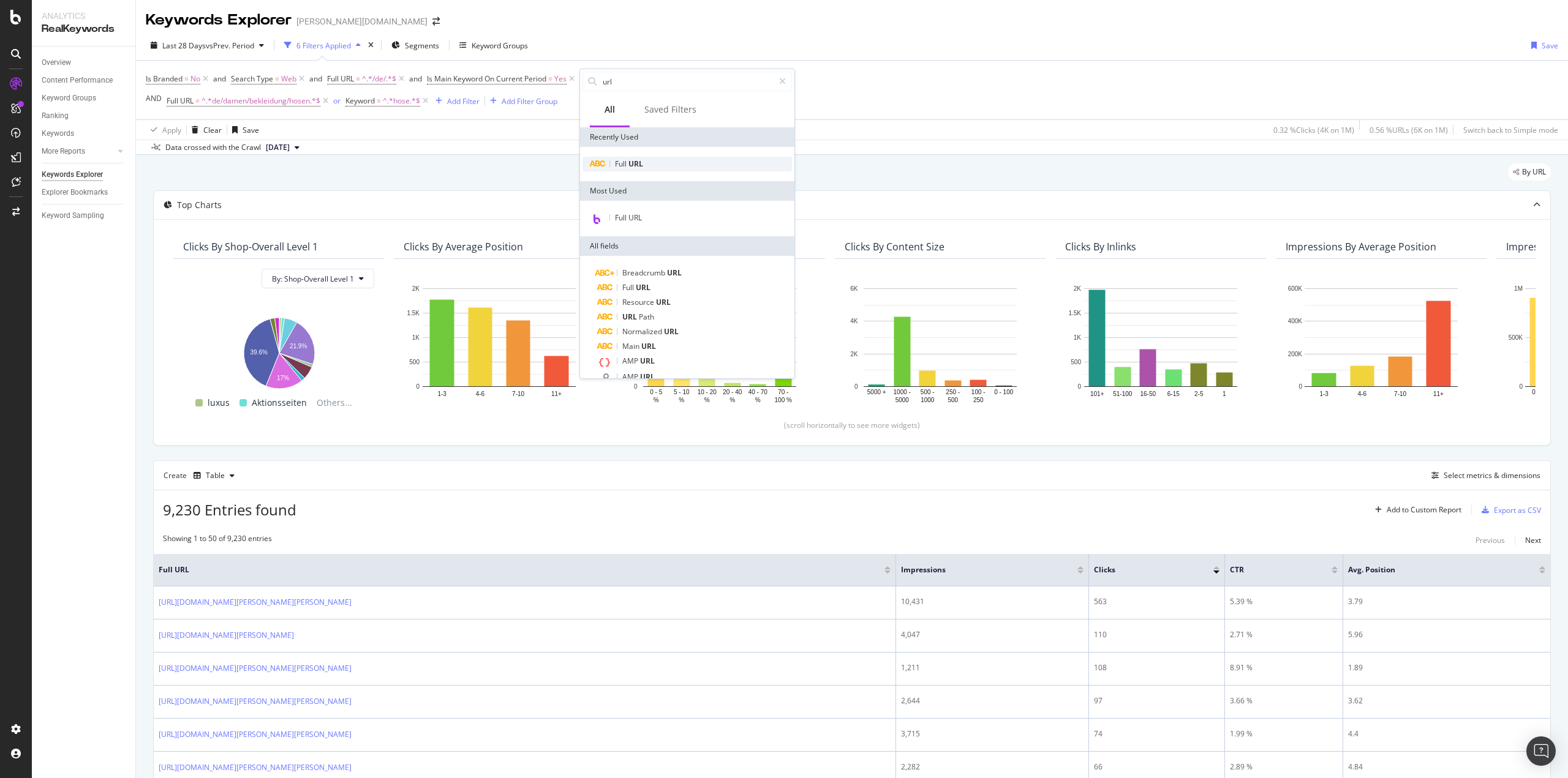
click at [639, 157] on div "Full URL" at bounding box center [687, 164] width 210 height 15
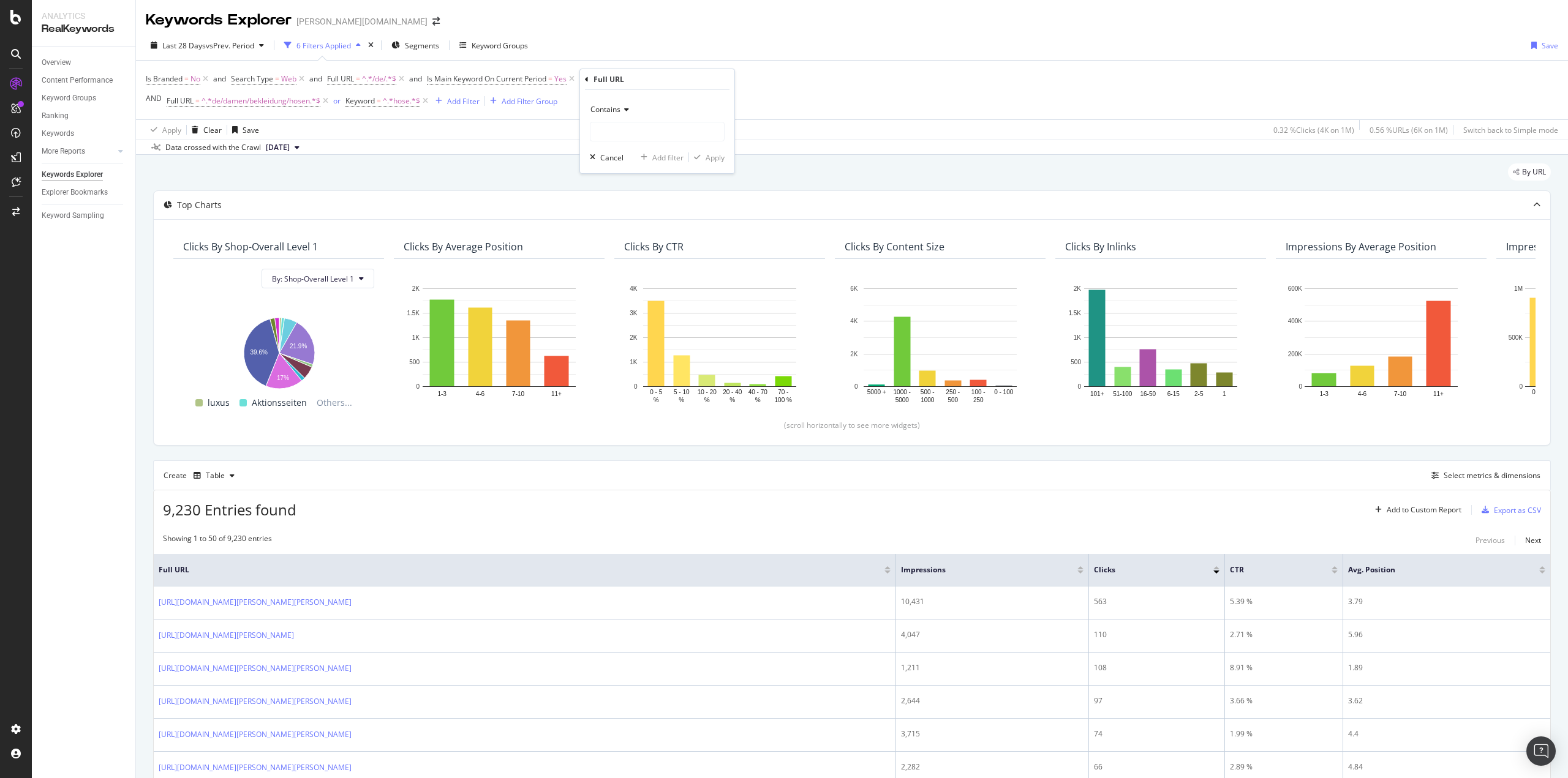
click at [626, 110] on icon at bounding box center [625, 109] width 9 height 7
click at [647, 239] on div "Doesn't contain" at bounding box center [659, 246] width 131 height 16
click at [624, 134] on input "text" at bounding box center [657, 132] width 134 height 19
type input "editorial"
click at [714, 160] on div "Apply" at bounding box center [715, 158] width 19 height 10
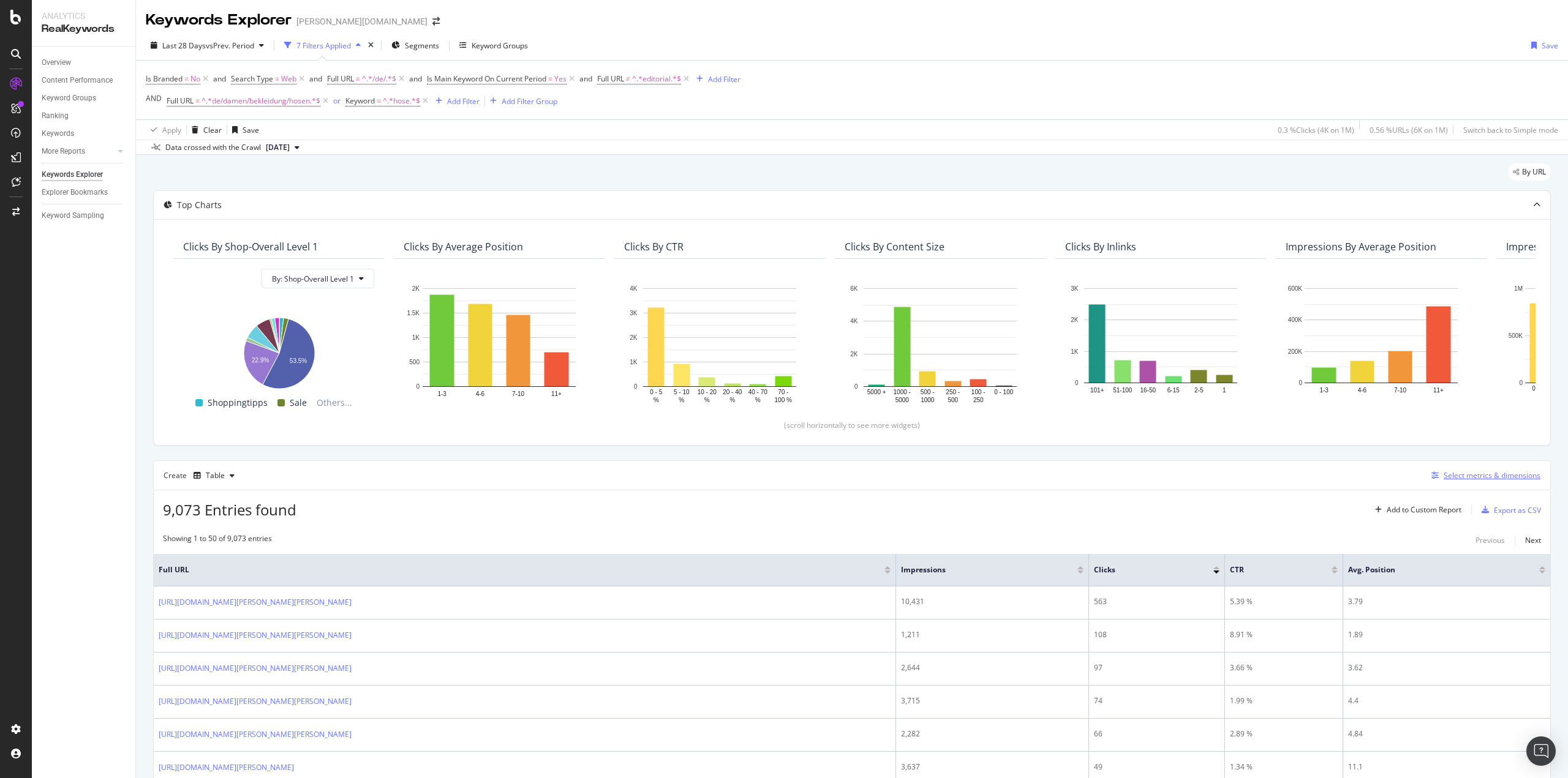
click at [1444, 473] on div "Select metrics & dimensions" at bounding box center [1492, 476] width 97 height 10
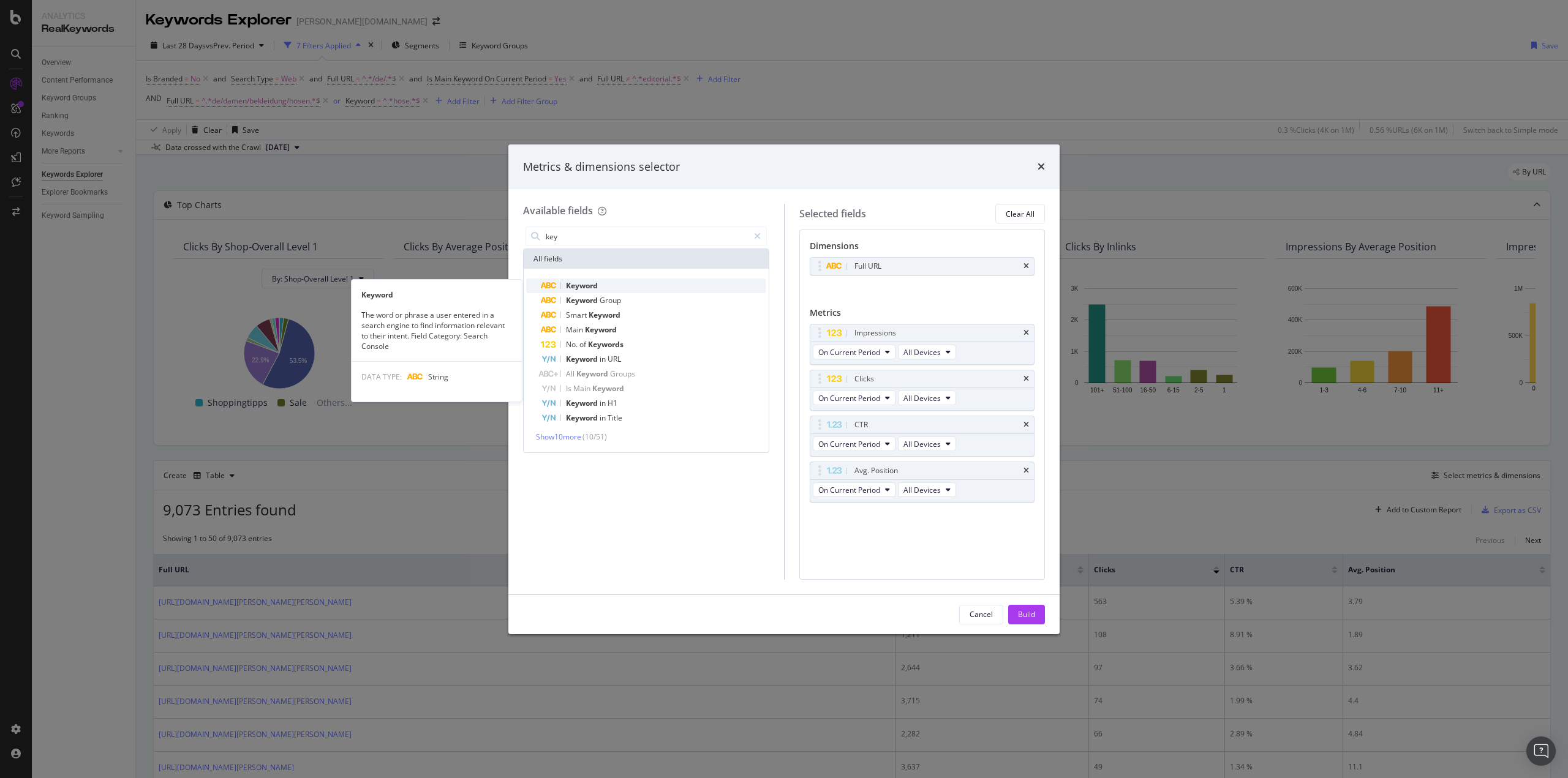
type input "key"
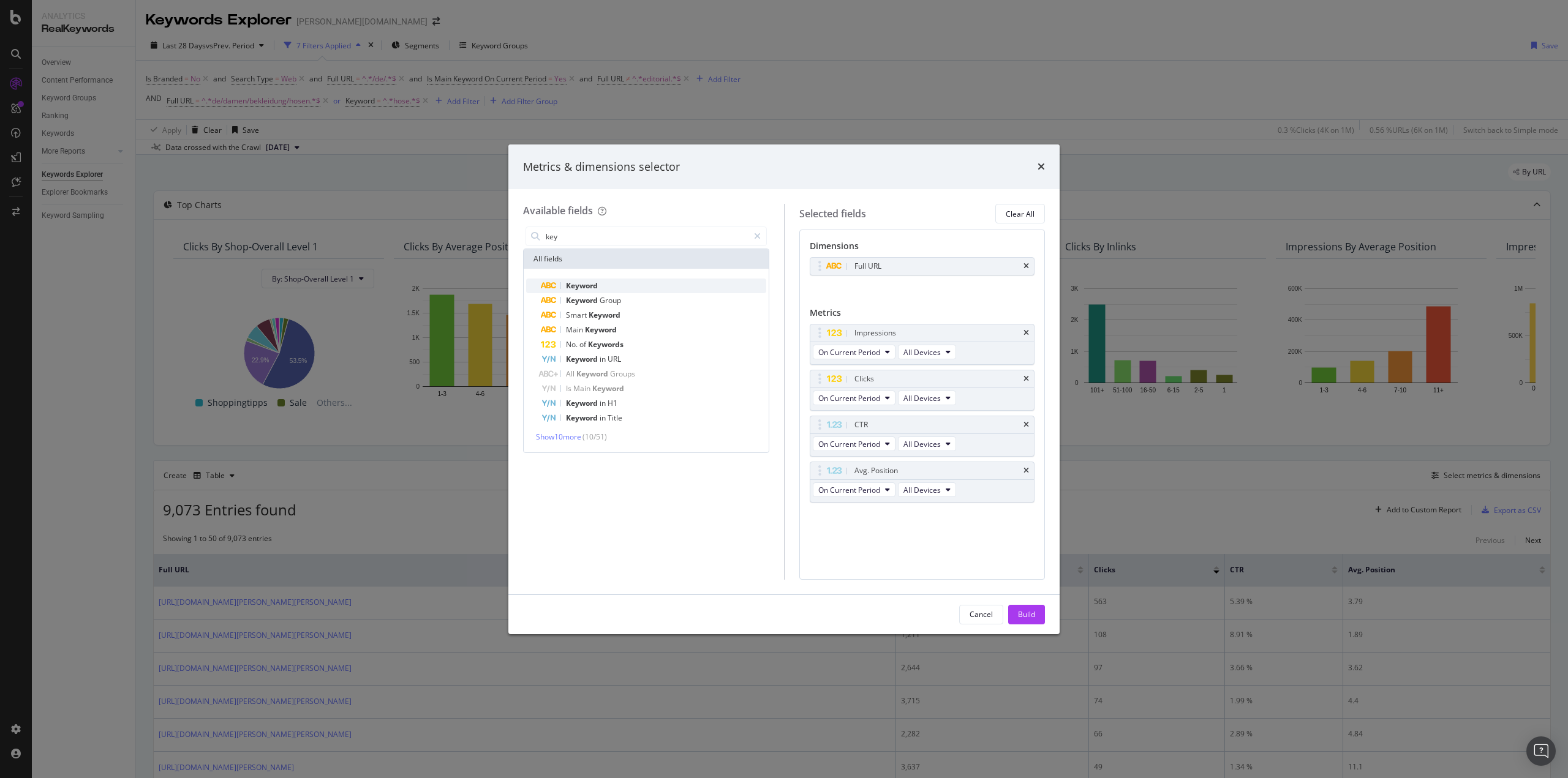
click at [597, 287] on span "Keyword" at bounding box center [582, 286] width 31 height 10
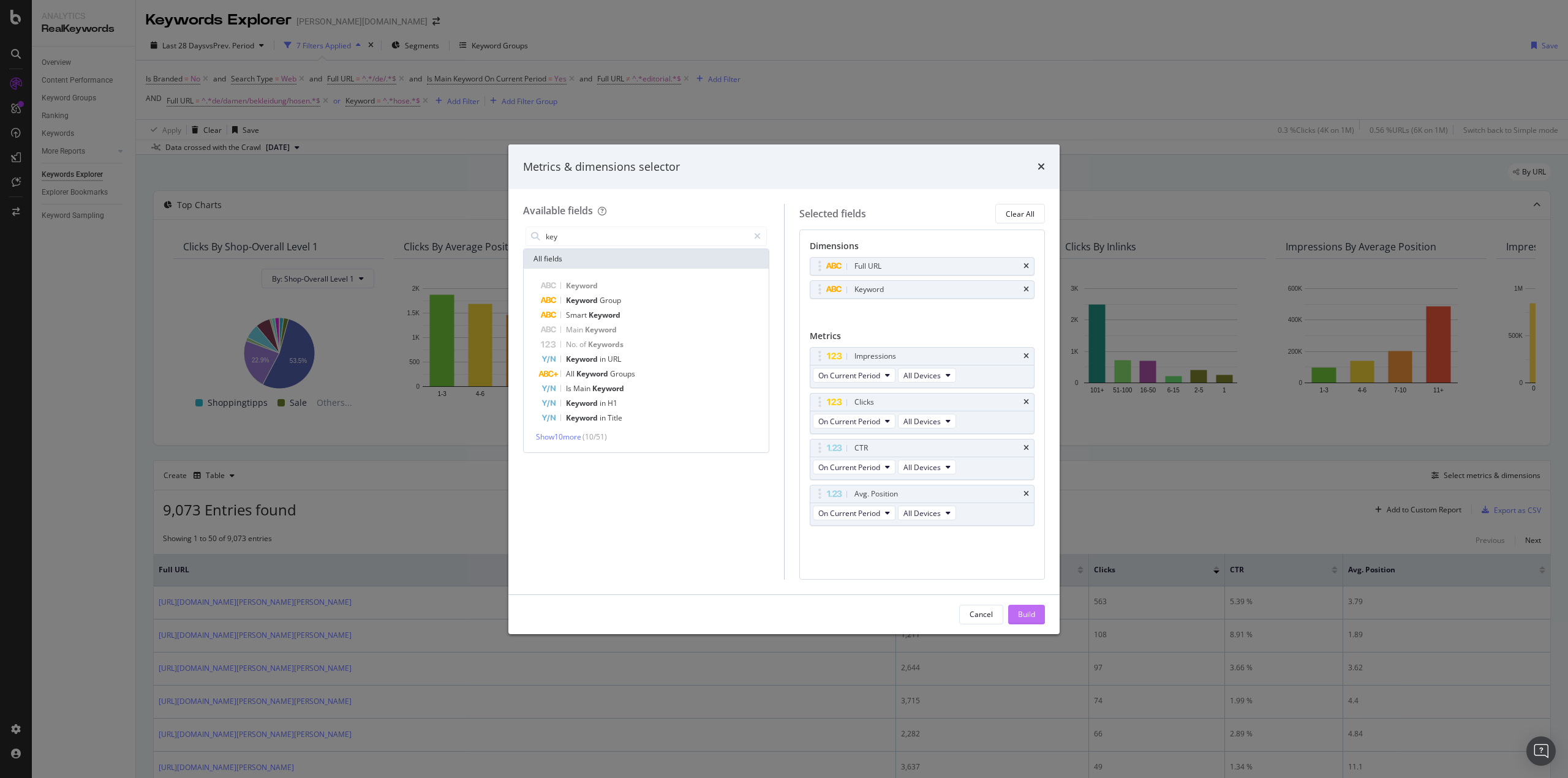
click at [1037, 618] on button "Build" at bounding box center [1026, 615] width 37 height 19
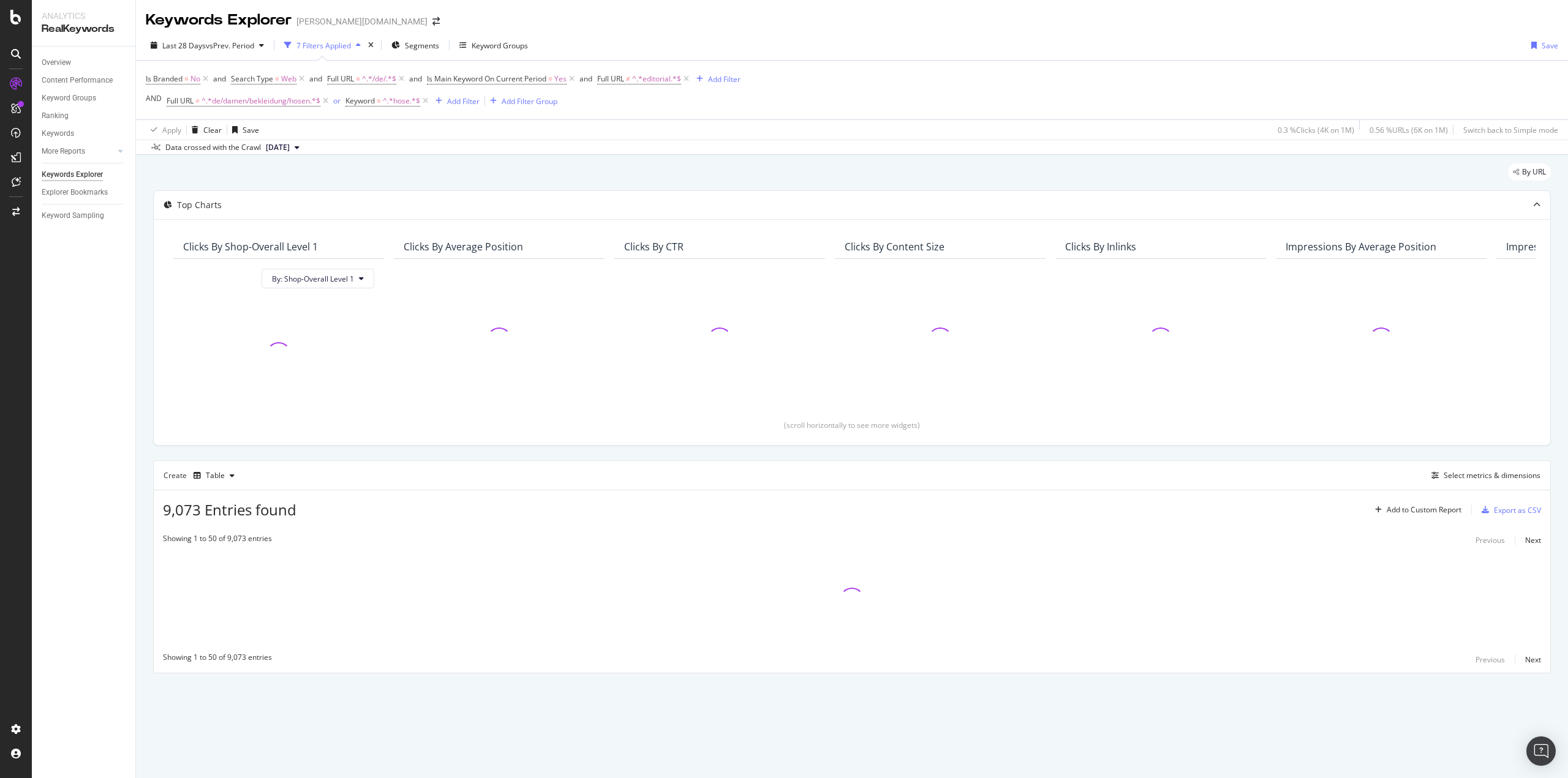
click at [914, 456] on div "Top Charts Clicks By Shop-Overall Level 1 By: Shop-Overall Level 1 Clicks By Av…" at bounding box center [852, 431] width 1398 height 483
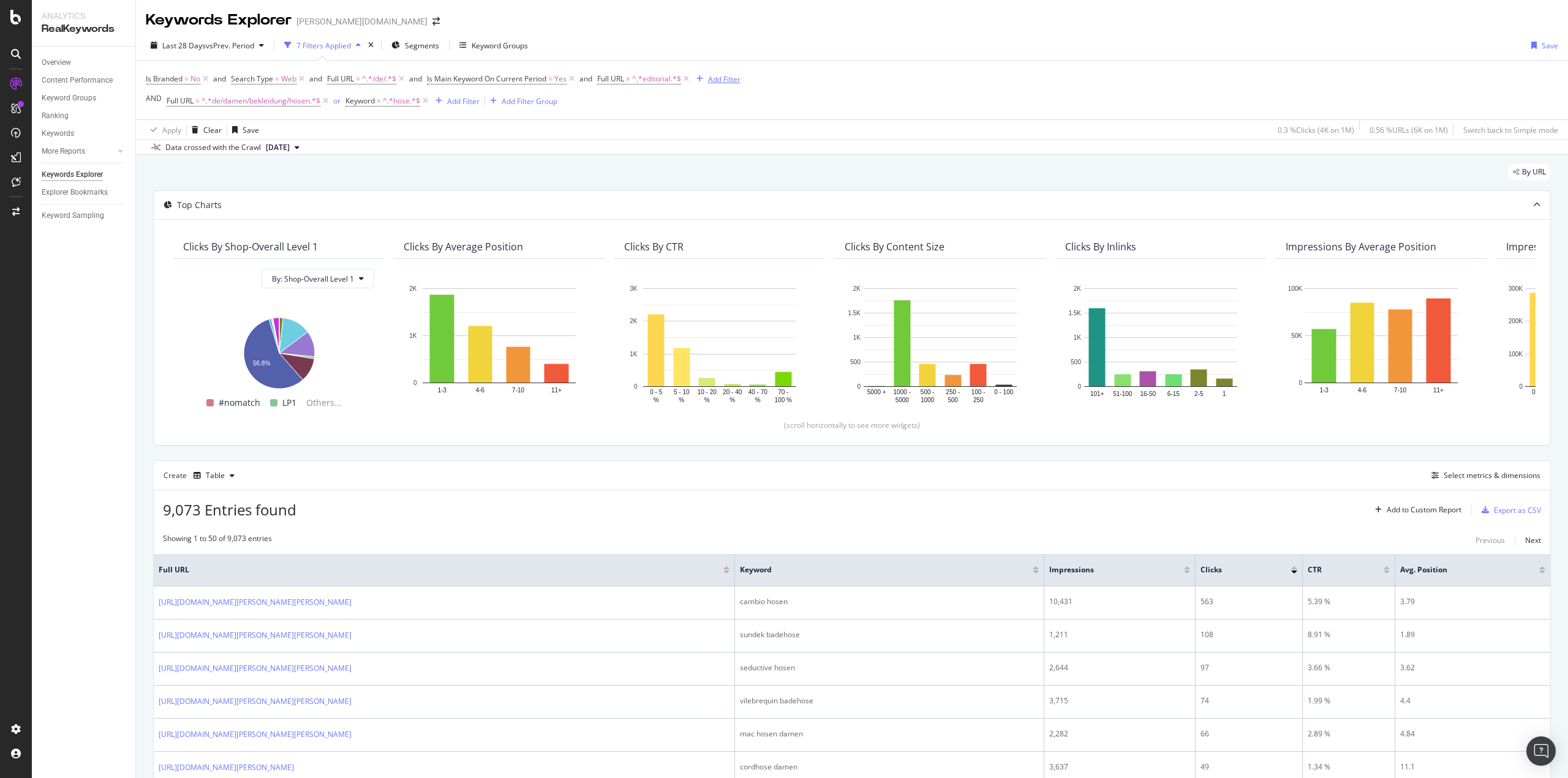
click at [728, 78] on div "Add Filter" at bounding box center [724, 79] width 32 height 10
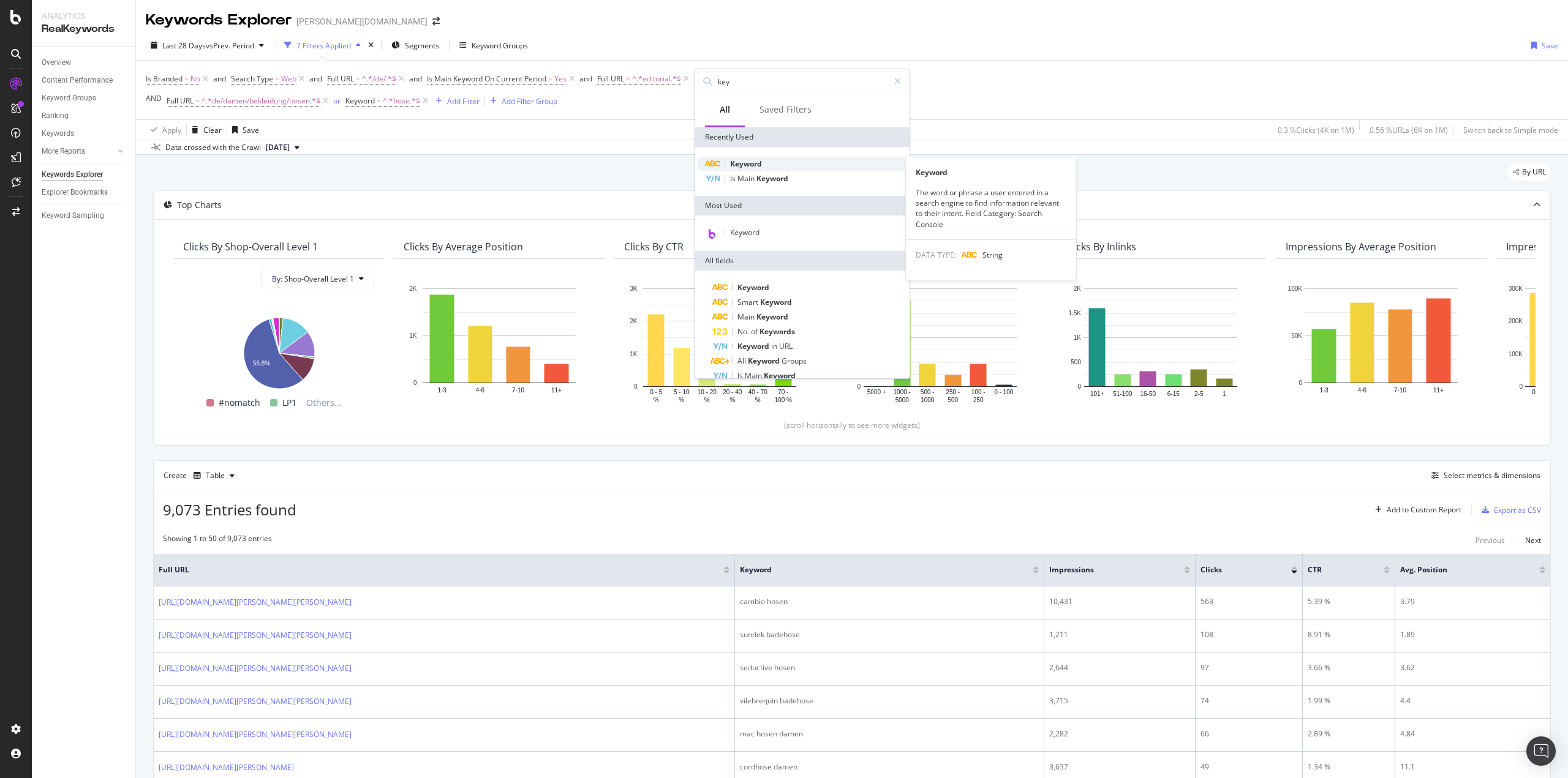
type input "key"
click at [736, 162] on span "Keyword" at bounding box center [746, 164] width 31 height 10
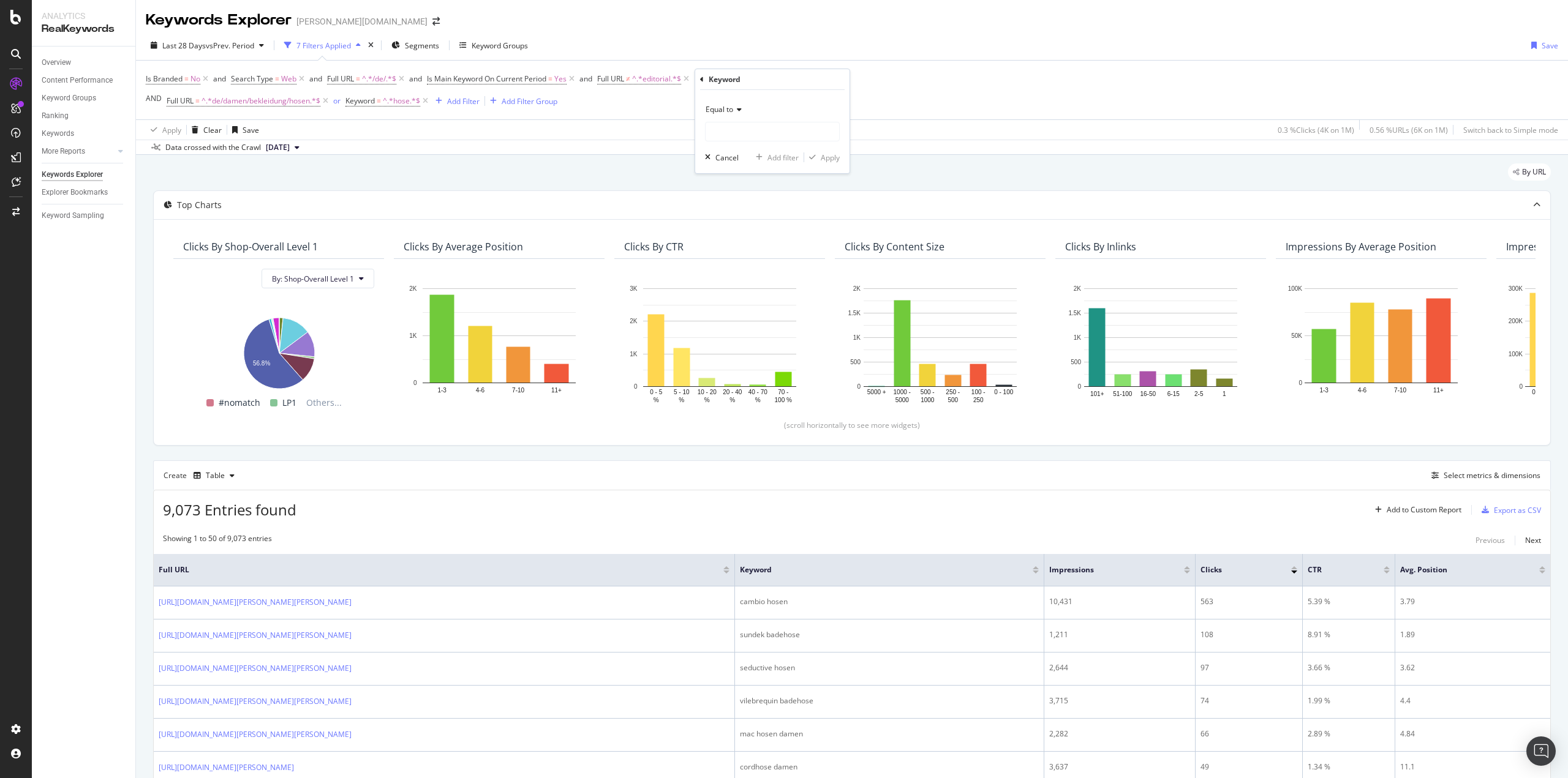
click at [729, 104] on div "Equal to" at bounding box center [772, 109] width 135 height 19
click at [762, 246] on span "Doesn't contain" at bounding box center [737, 246] width 53 height 10
click at [737, 140] on input "text" at bounding box center [772, 132] width 134 height 19
type input "bade"
click at [827, 161] on div "Apply" at bounding box center [831, 158] width 19 height 10
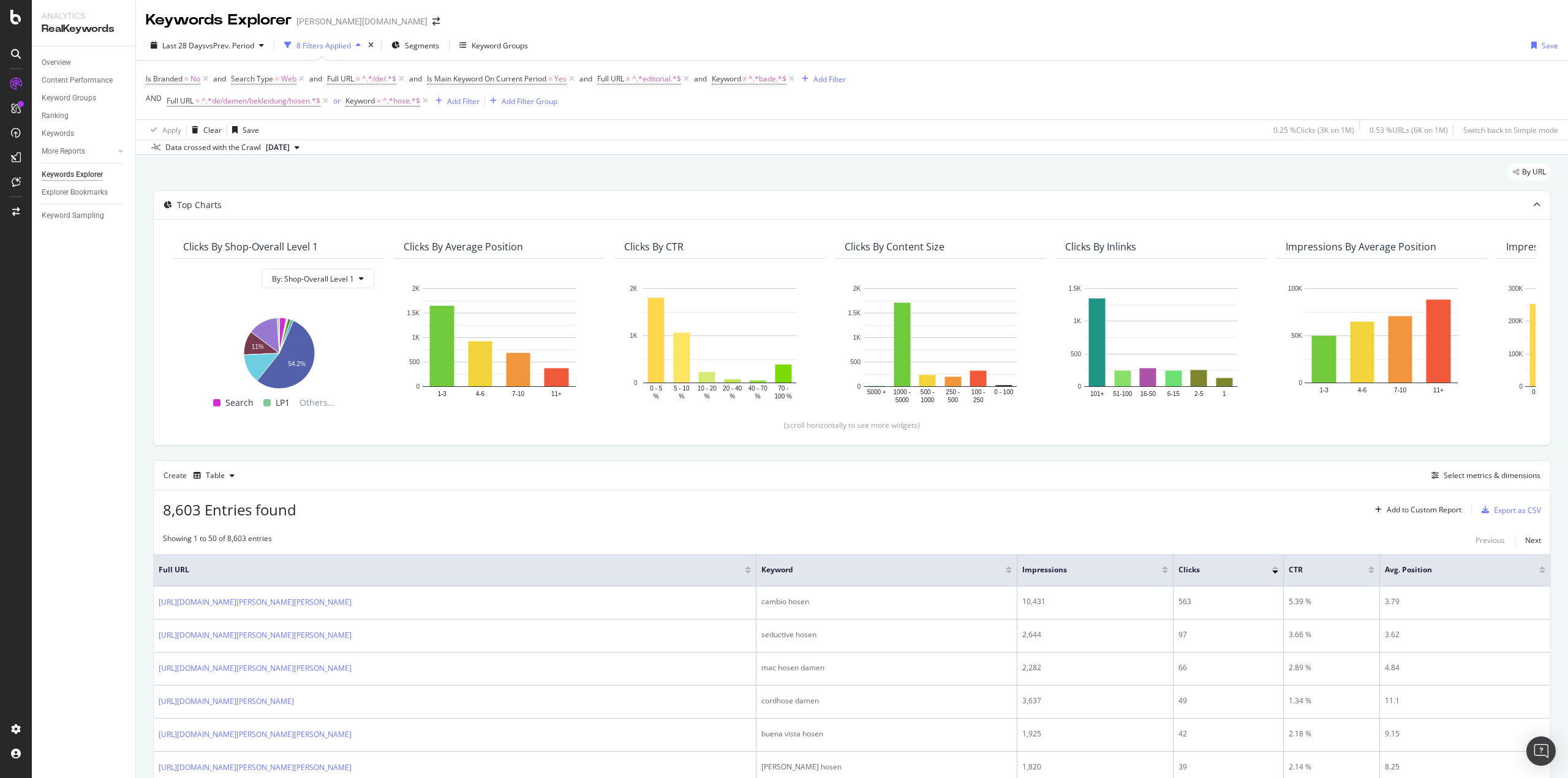
click at [610, 176] on div "By URL" at bounding box center [852, 176] width 1398 height 27
click at [238, 40] on span "vs Prev. Period" at bounding box center [230, 45] width 48 height 10
click at [183, 146] on div "Last Year" at bounding box center [193, 148] width 31 height 10
type input "[DATE]"
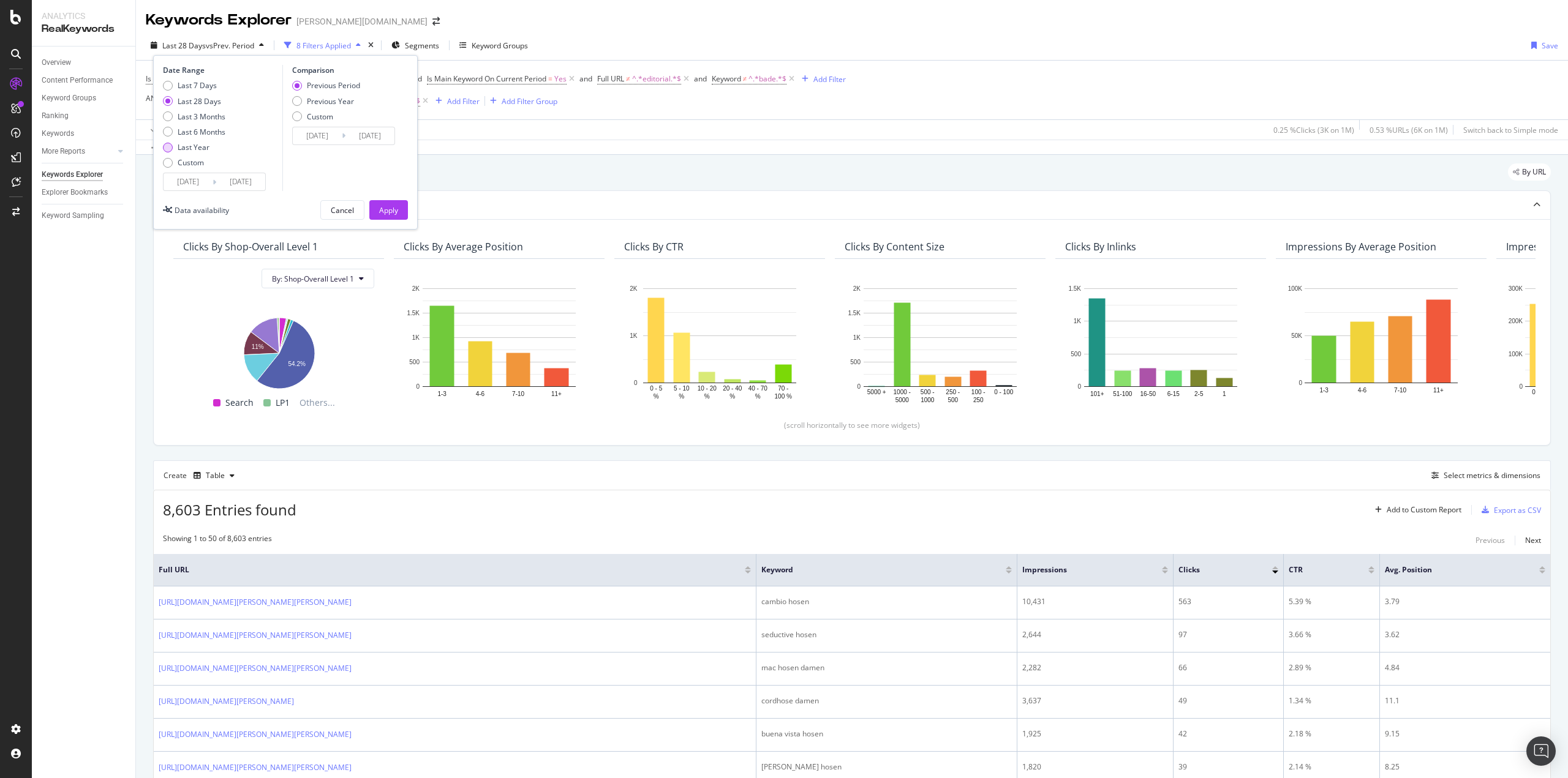
type input "[DATE]"
click at [390, 210] on div "Apply" at bounding box center [389, 210] width 19 height 10
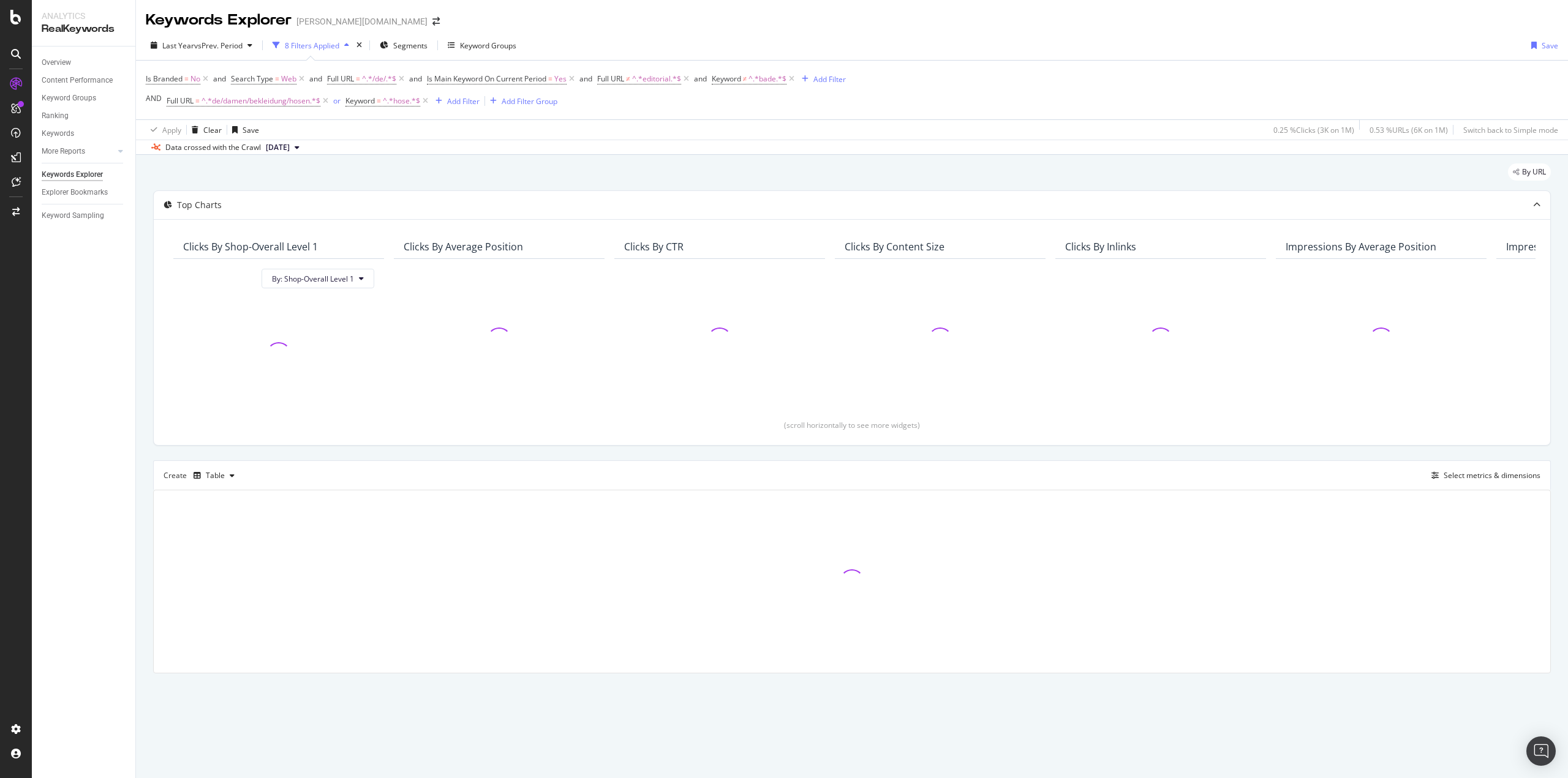
click at [143, 266] on div "By URL Top Charts Clicks By Shop-Overall Level 1 By: Shop-Overall Level 1 Click…" at bounding box center [853, 435] width 1433 height 561
click at [186, 169] on div "By URL" at bounding box center [852, 176] width 1398 height 27
click at [770, 169] on div "By URL" at bounding box center [852, 176] width 1398 height 27
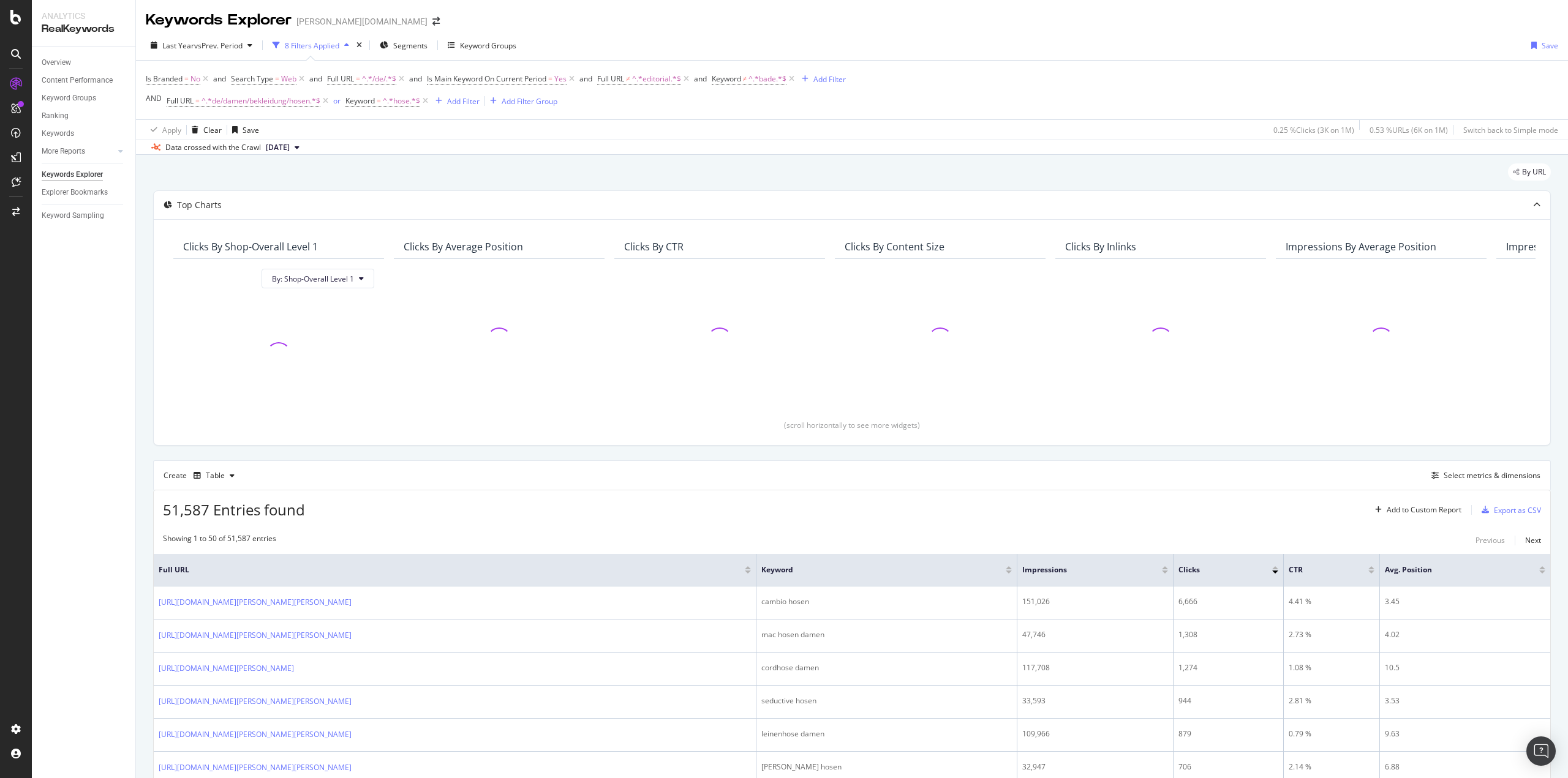
click at [763, 172] on div "By URL" at bounding box center [852, 176] width 1398 height 27
click at [727, 174] on div "By URL" at bounding box center [852, 176] width 1398 height 27
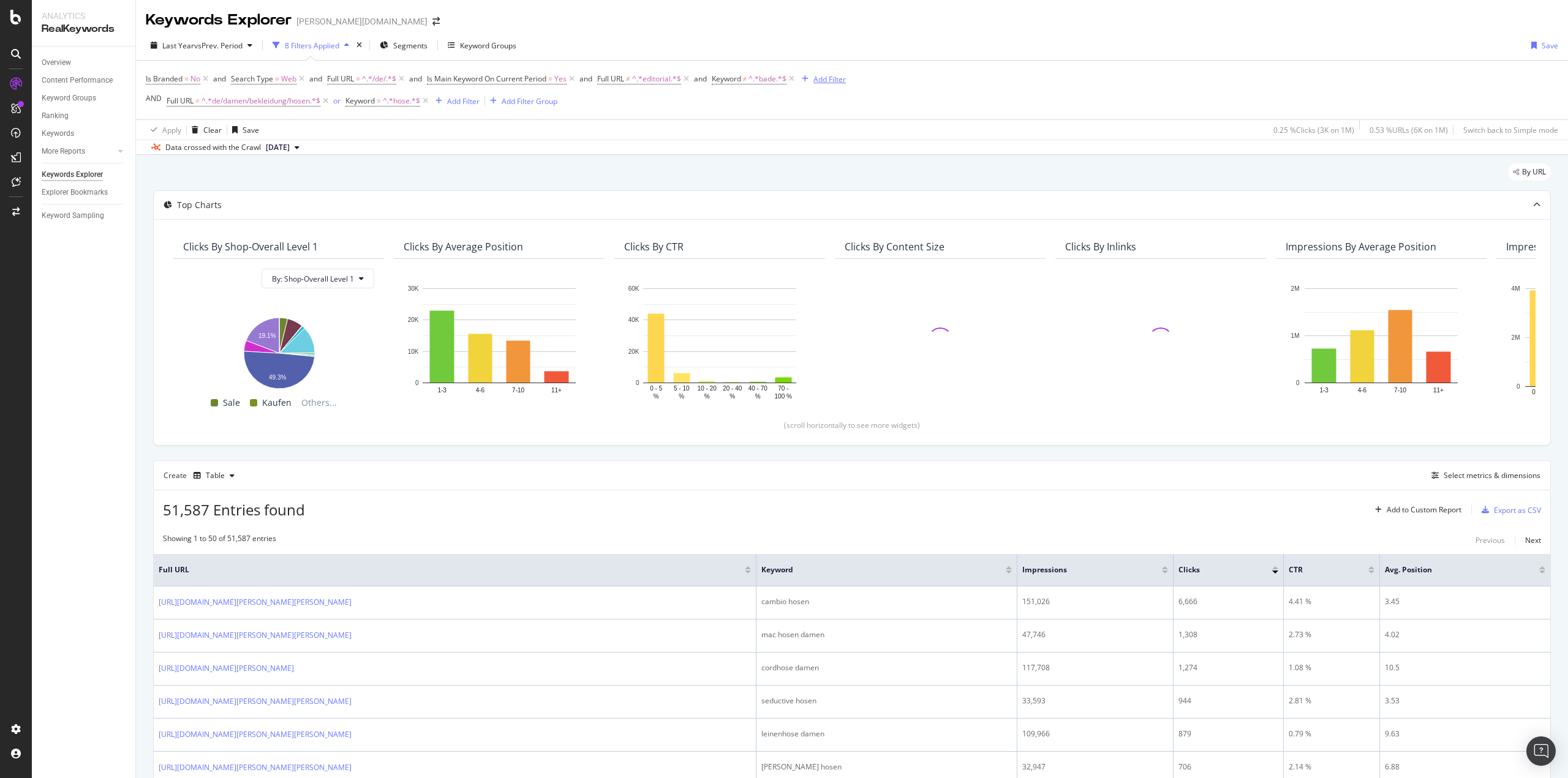
click at [826, 84] on div "Add Filter" at bounding box center [829, 79] width 32 height 10
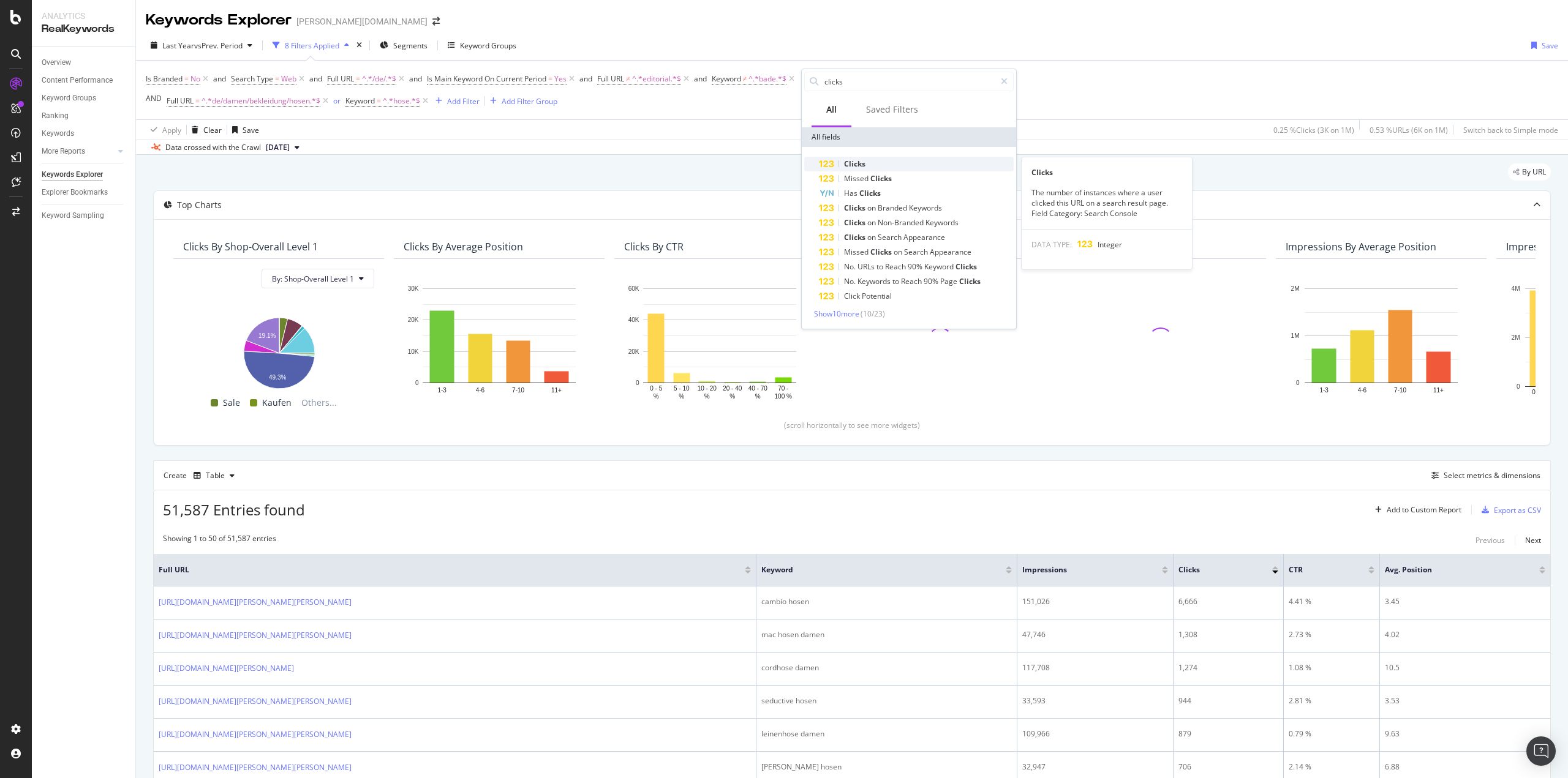
type input "clicks"
click at [873, 168] on div "Clicks" at bounding box center [916, 164] width 195 height 15
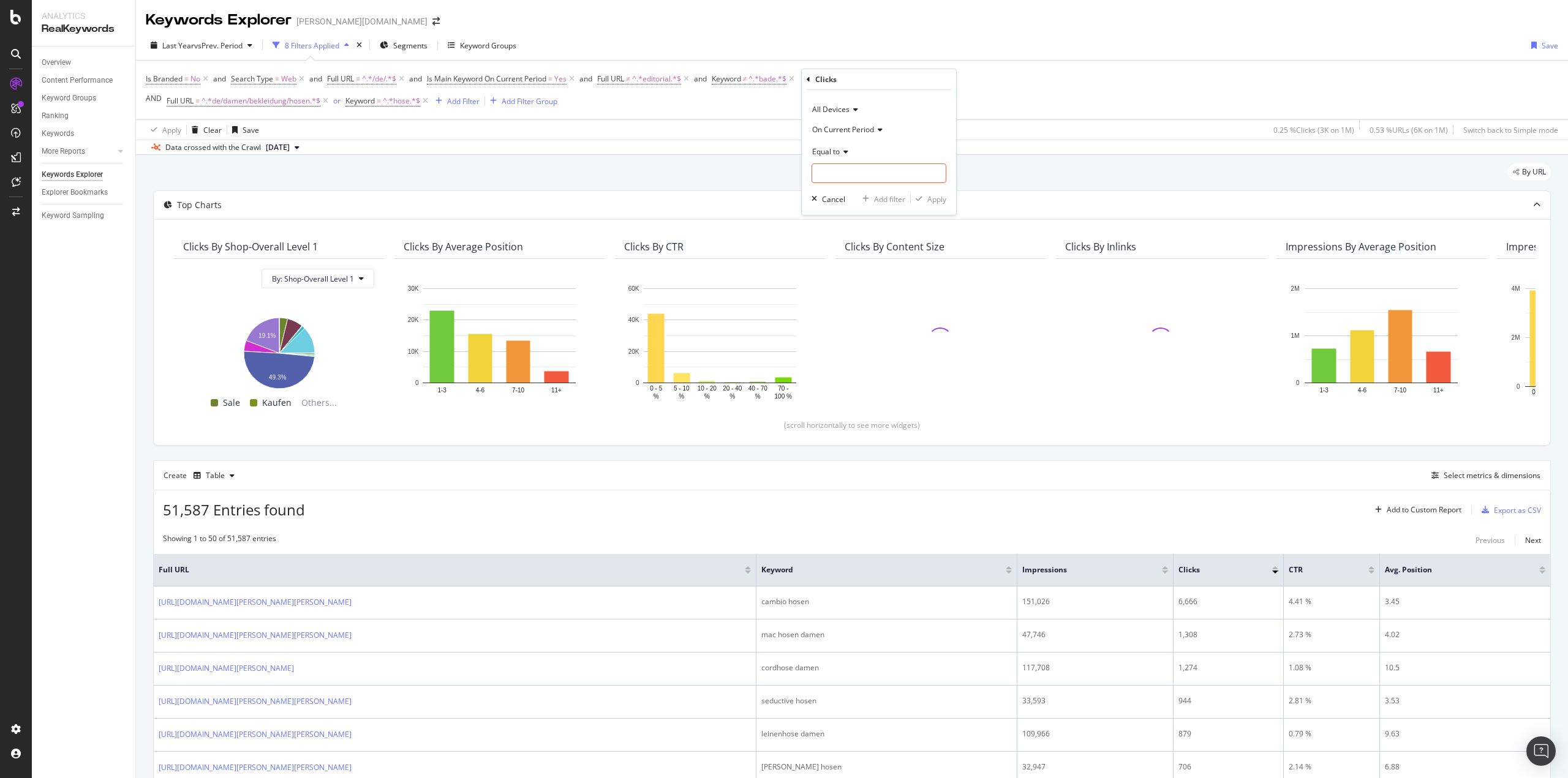
click at [844, 144] on div "Equal to" at bounding box center [879, 151] width 135 height 19
click at [862, 237] on div "Greater than" at bounding box center [881, 240] width 131 height 16
click at [848, 170] on input "number" at bounding box center [879, 173] width 135 height 19
type input "20"
click at [929, 200] on div "Apply" at bounding box center [937, 199] width 19 height 10
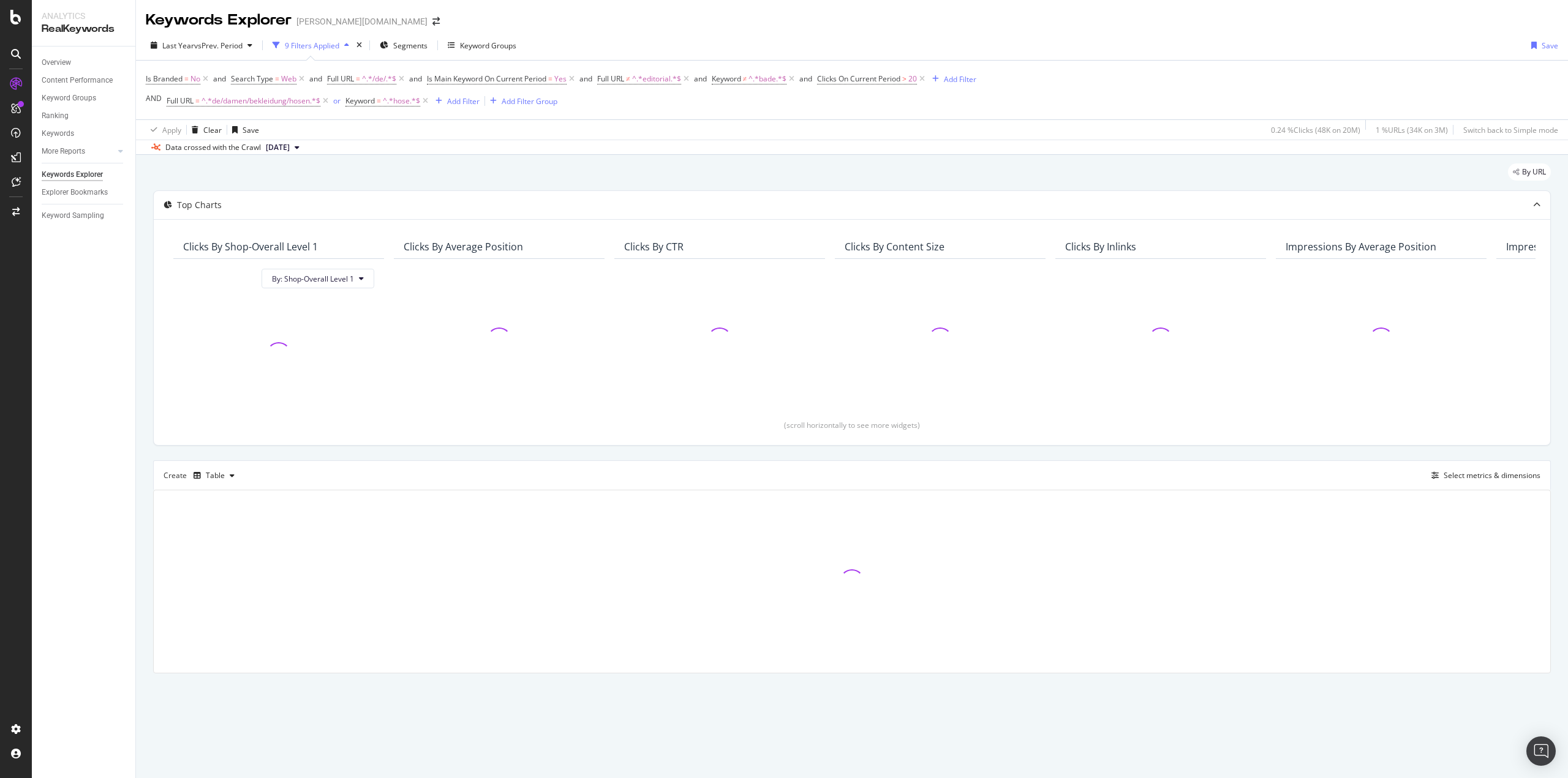
click at [730, 135] on div "Apply Clear Save 0.24 % Clicks ( 48K on 20M ) 1 % URLs ( 34K on 3M ) Switch bac…" at bounding box center [853, 129] width 1433 height 20
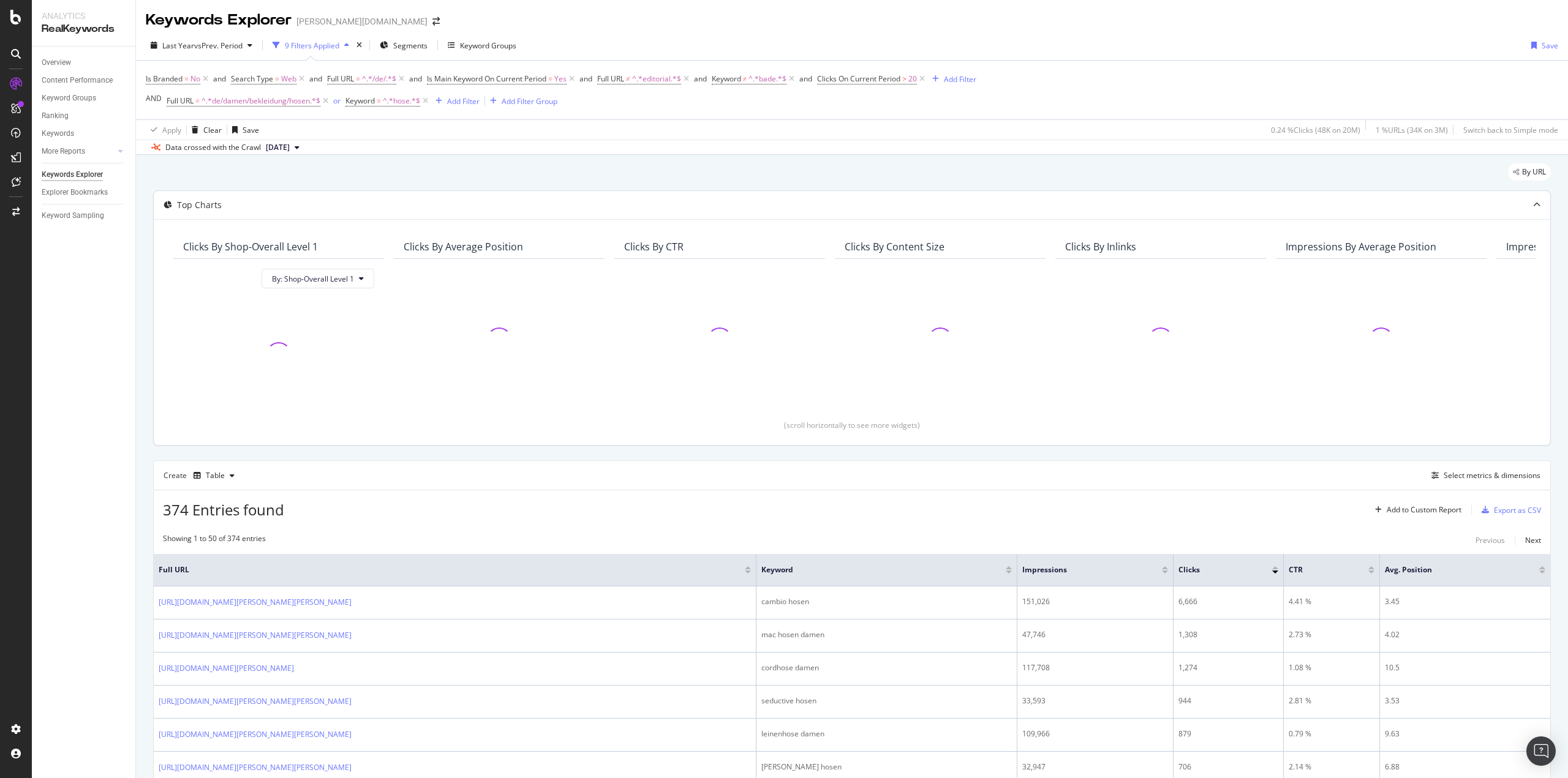
click at [153, 290] on div "Top Charts Clicks By Shop-Overall Level 1 By: Shop-Overall Level 1 Clicks By Av…" at bounding box center [852, 318] width 1398 height 255
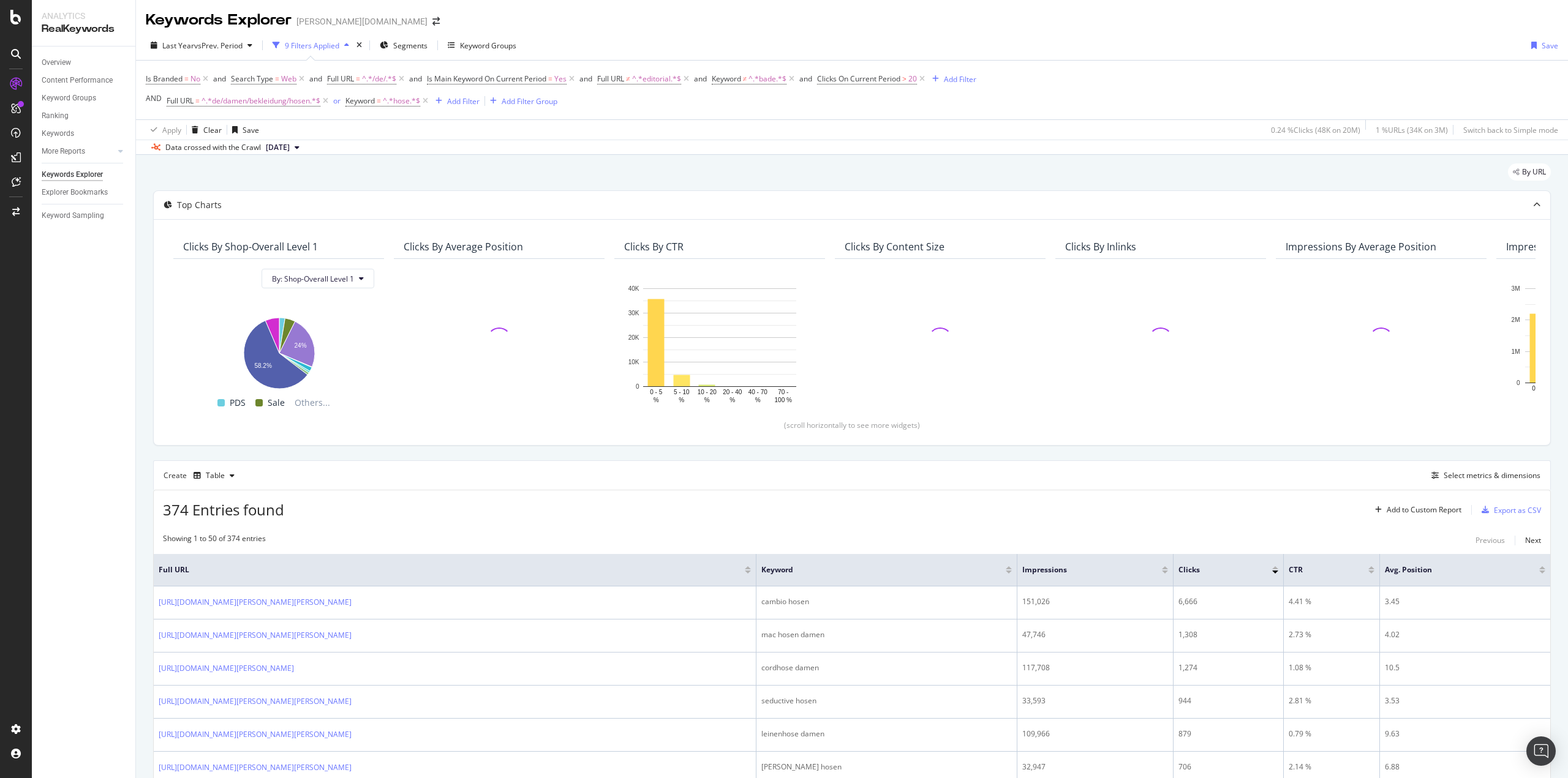
click at [969, 66] on div "Is Branded = No and Search Type = Web and Full URL = ^.*/de/.*$ and Is Main Key…" at bounding box center [852, 89] width 1413 height 59
click at [969, 79] on div "Add Filter" at bounding box center [960, 79] width 32 height 10
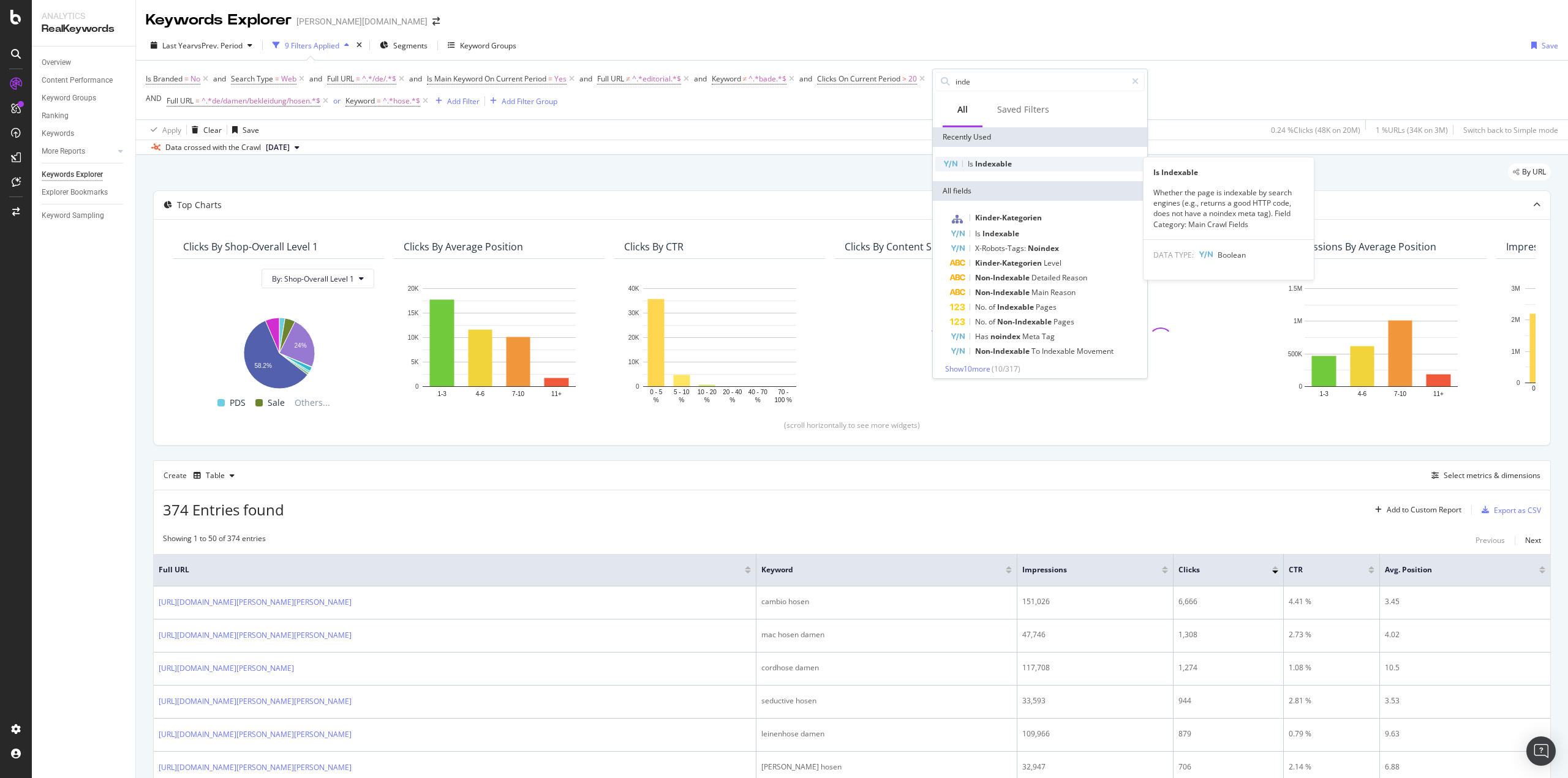
type input "inde"
click at [1010, 162] on span "Indexable" at bounding box center [993, 164] width 37 height 10
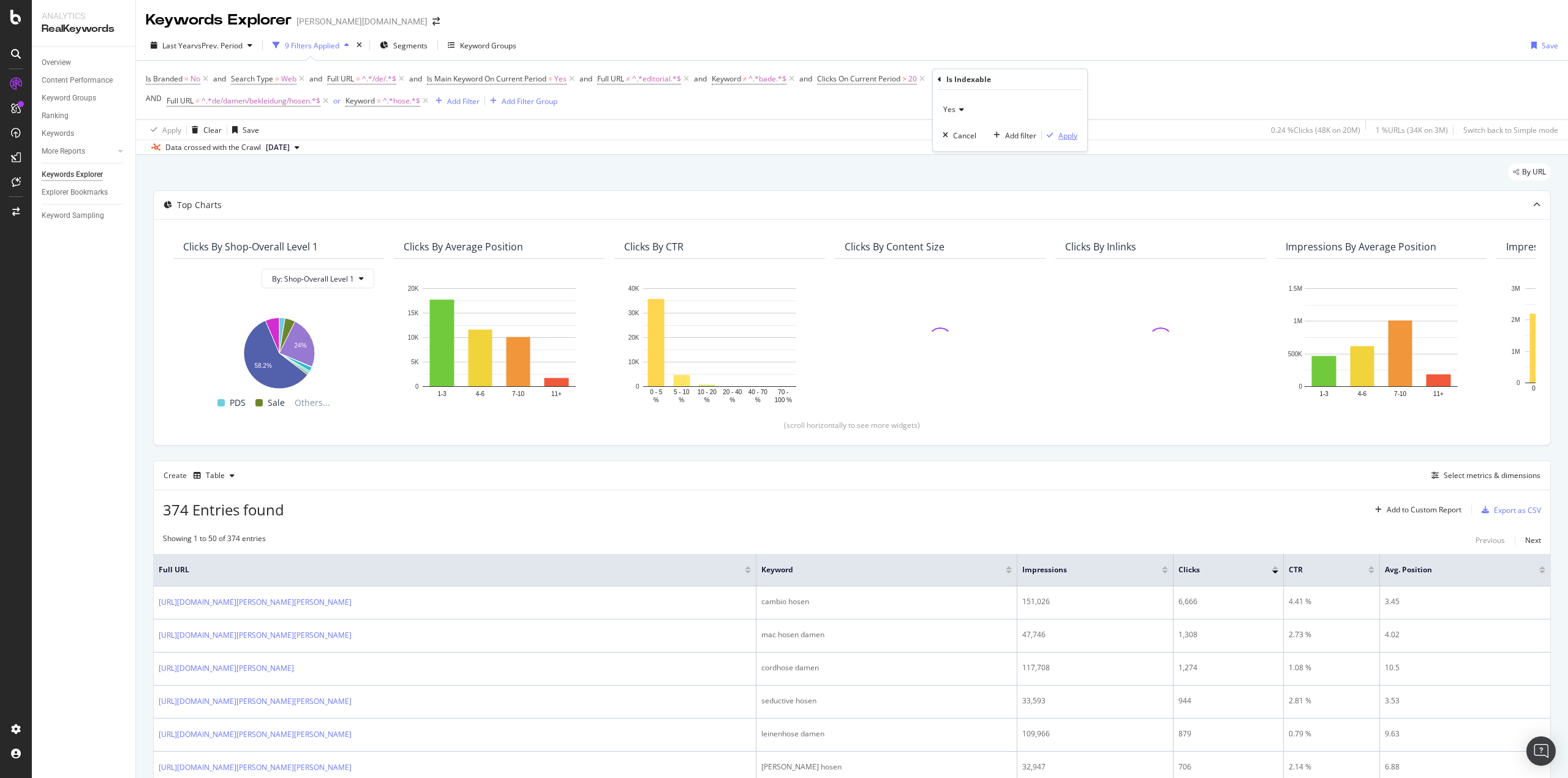
click at [1074, 134] on div "Apply" at bounding box center [1068, 135] width 19 height 10
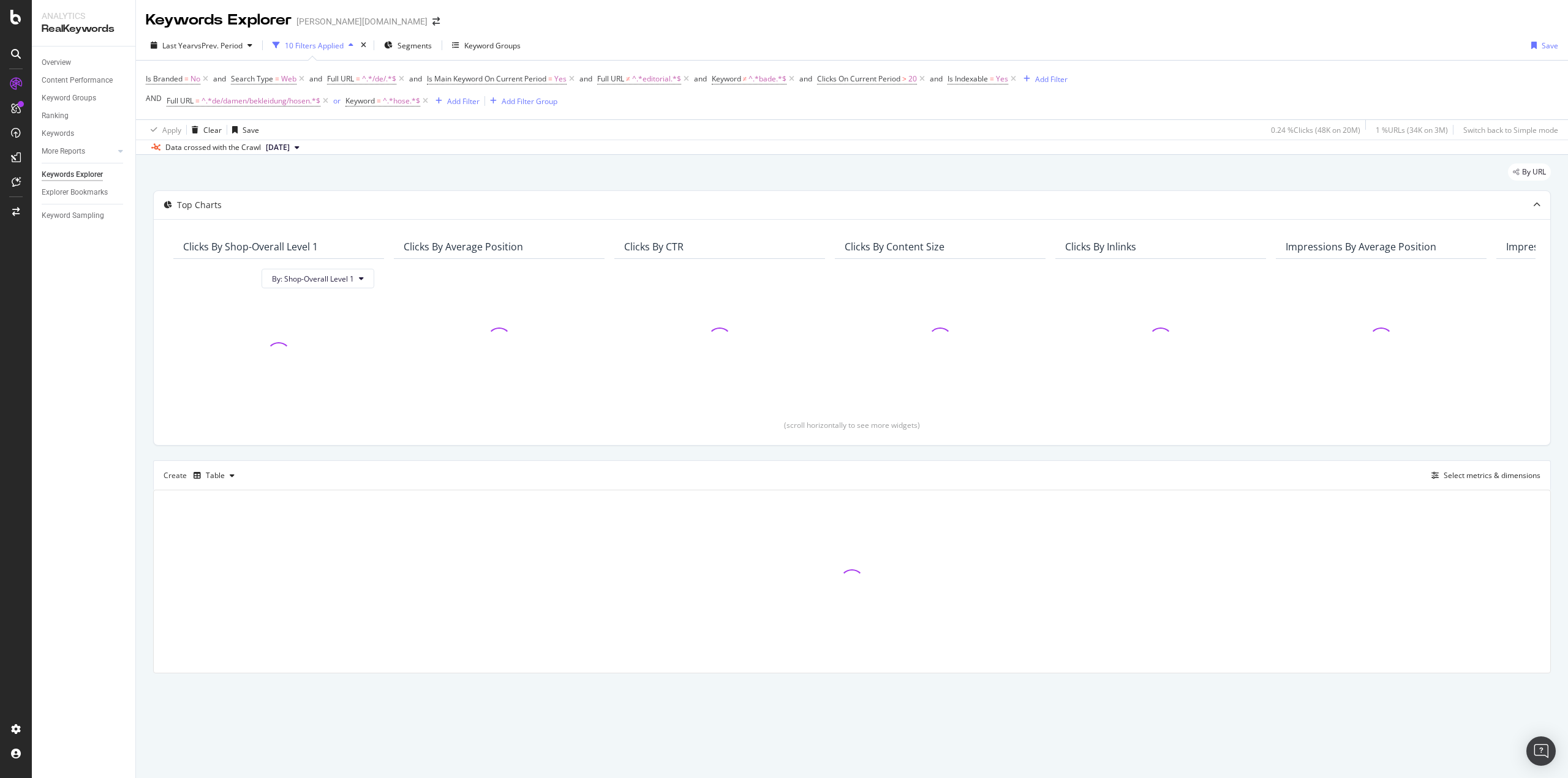
click at [483, 169] on div "By URL" at bounding box center [852, 176] width 1398 height 27
click at [481, 158] on div "By URL Top Charts Clicks By Shop-Overall Level 1 By: Shop-Overall Level 1 Click…" at bounding box center [853, 435] width 1433 height 561
click at [478, 166] on div "By URL" at bounding box center [852, 176] width 1398 height 27
click at [543, 173] on div "By URL" at bounding box center [852, 176] width 1398 height 27
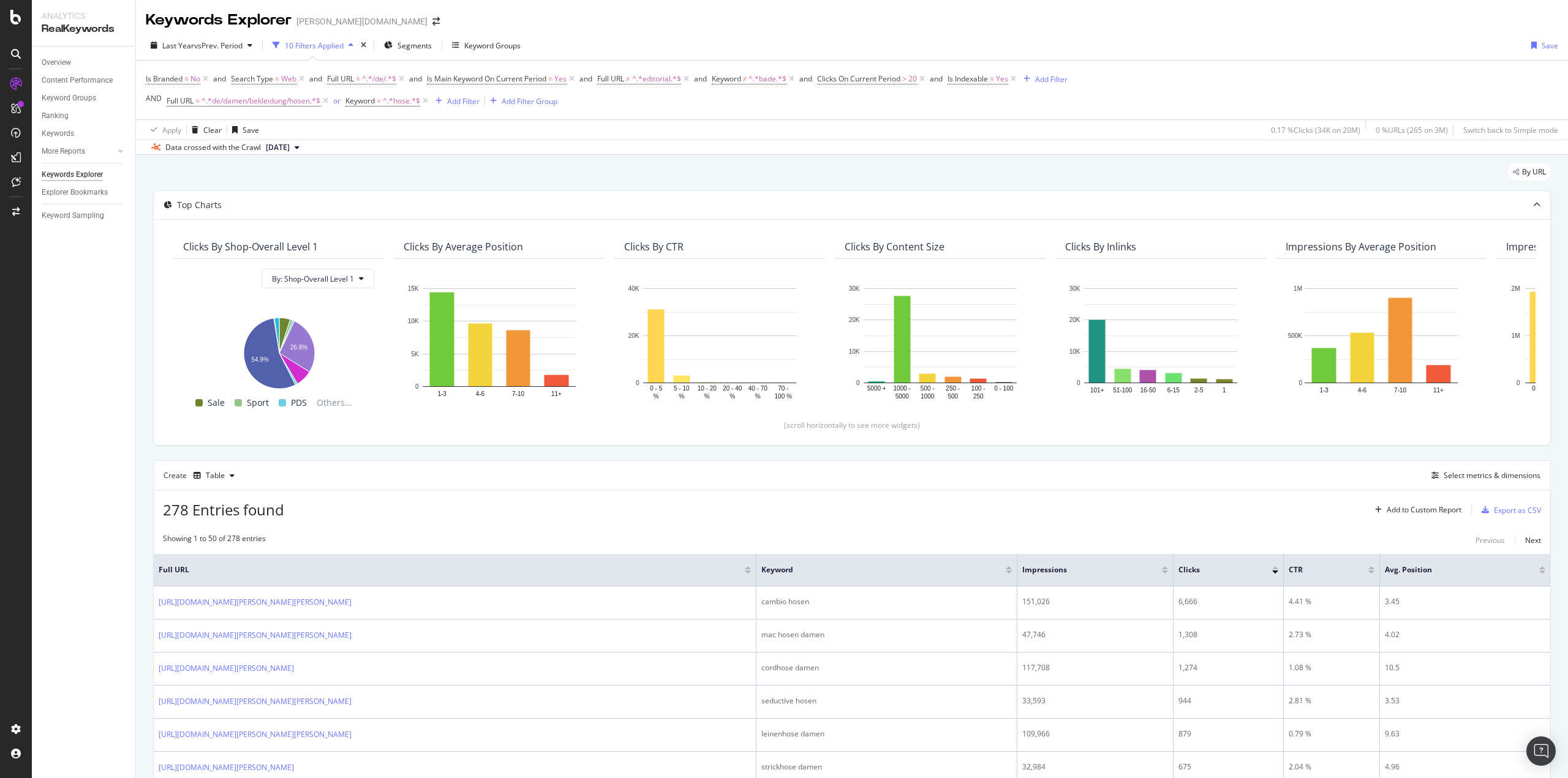
click at [405, 497] on div "278 Entries found Add to Custom Report Export as CSV" at bounding box center [852, 506] width 1397 height 30
click at [1484, 511] on div "button" at bounding box center [1486, 510] width 17 height 7
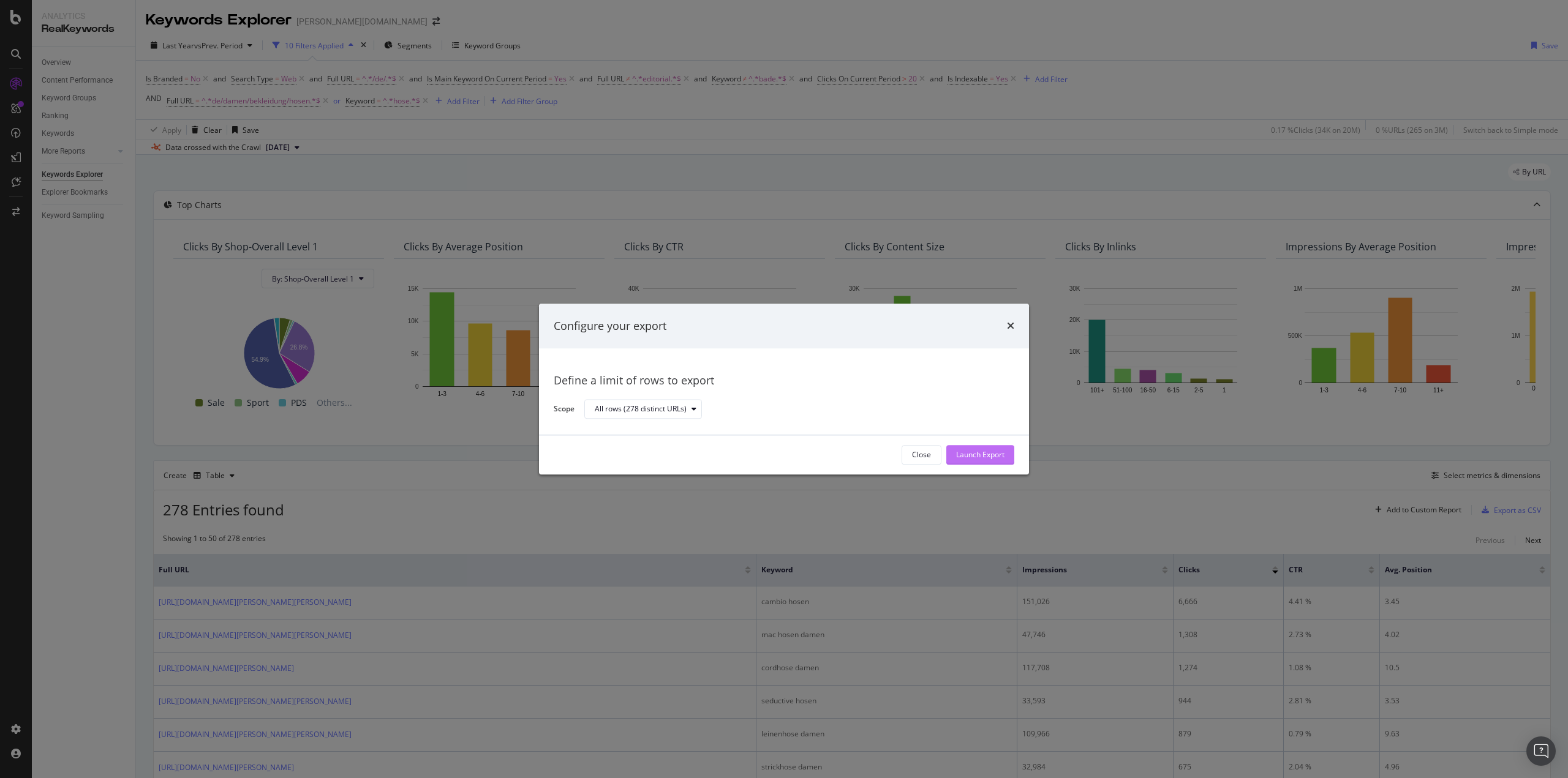
click at [1004, 462] on div "Launch Export" at bounding box center [980, 455] width 48 height 18
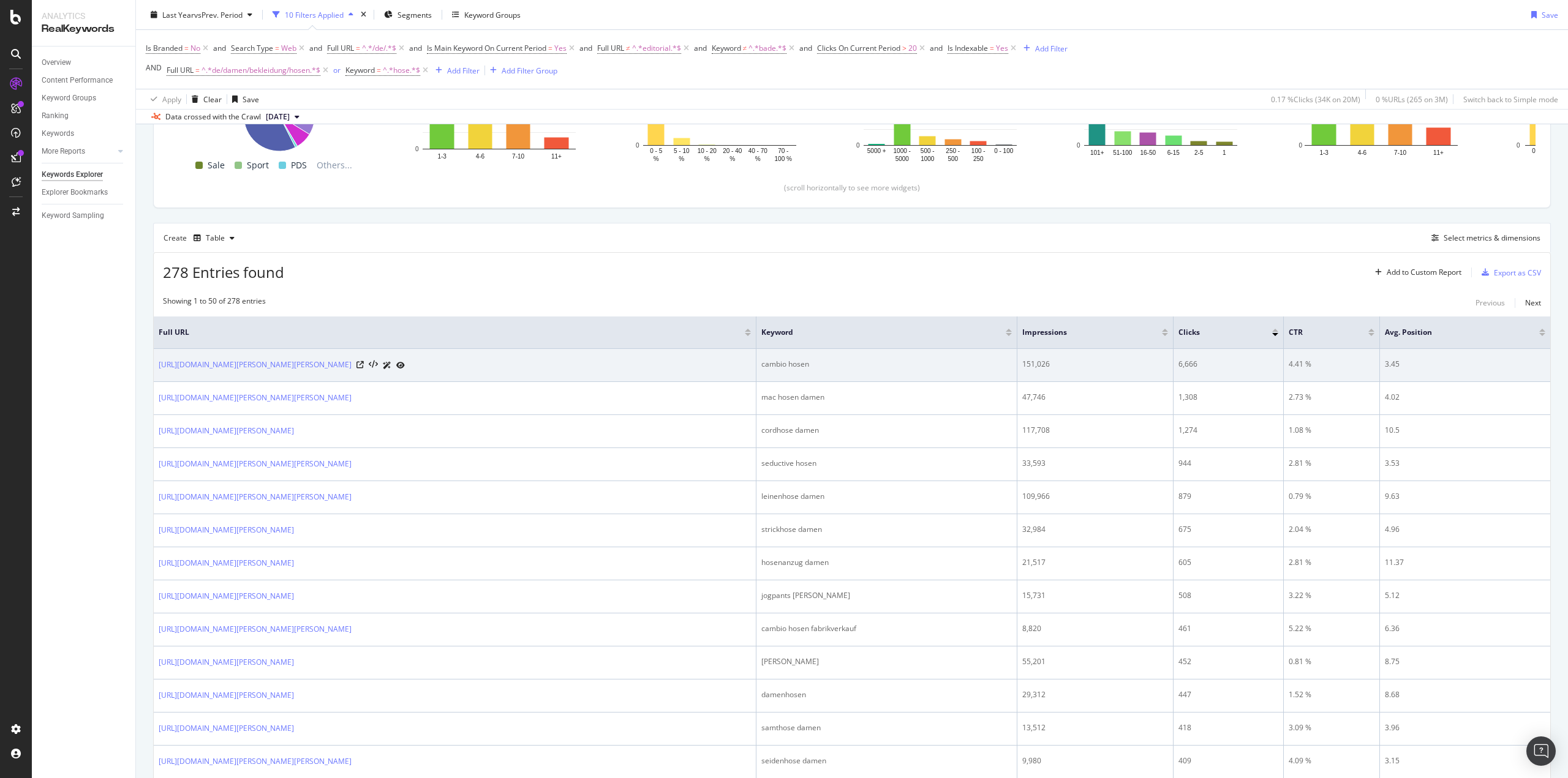
scroll to position [245, 0]
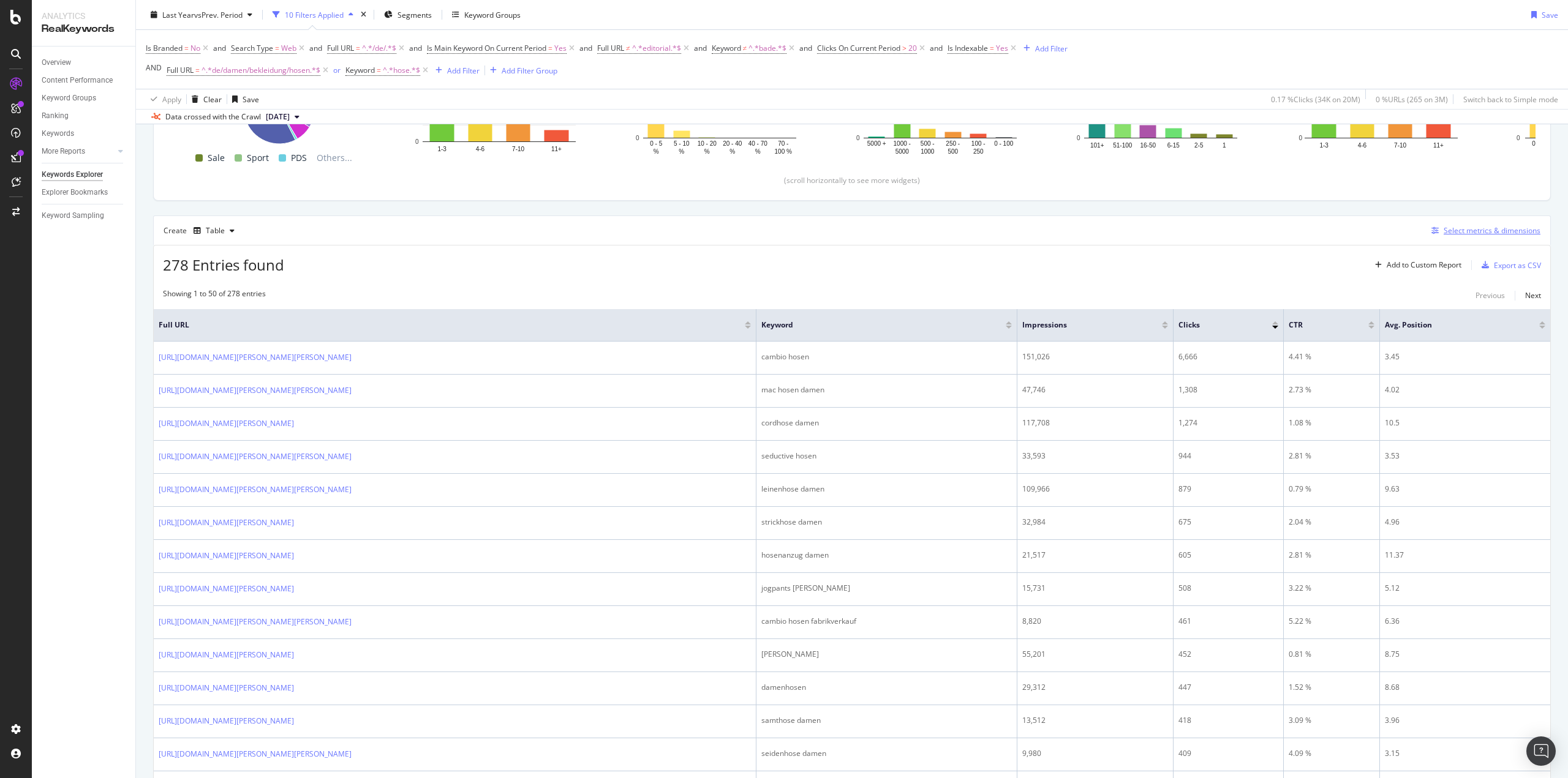
click at [1459, 226] on div "Select metrics & dimensions" at bounding box center [1492, 231] width 97 height 10
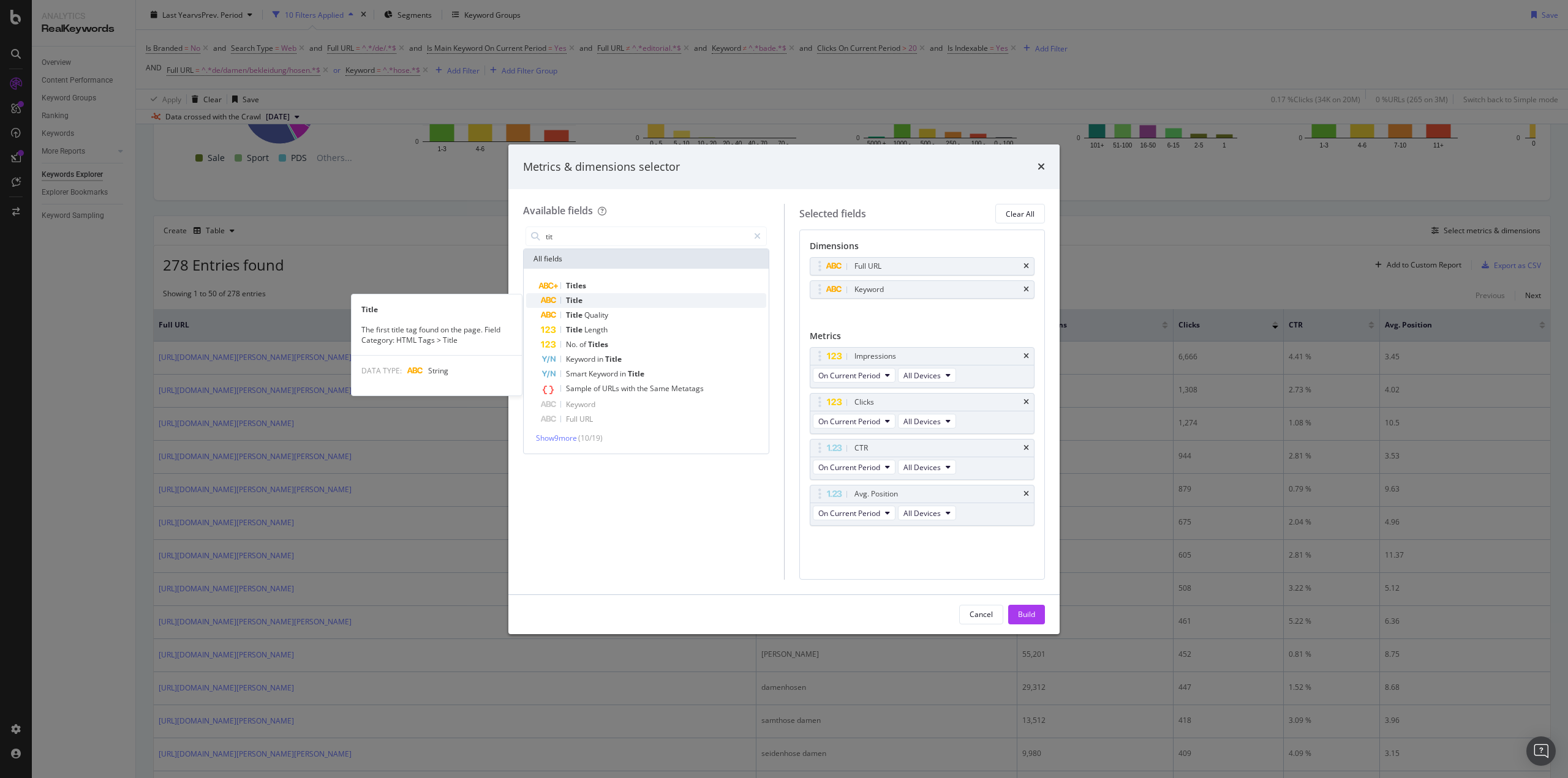
click at [575, 295] on div "Title" at bounding box center [653, 300] width 225 height 15
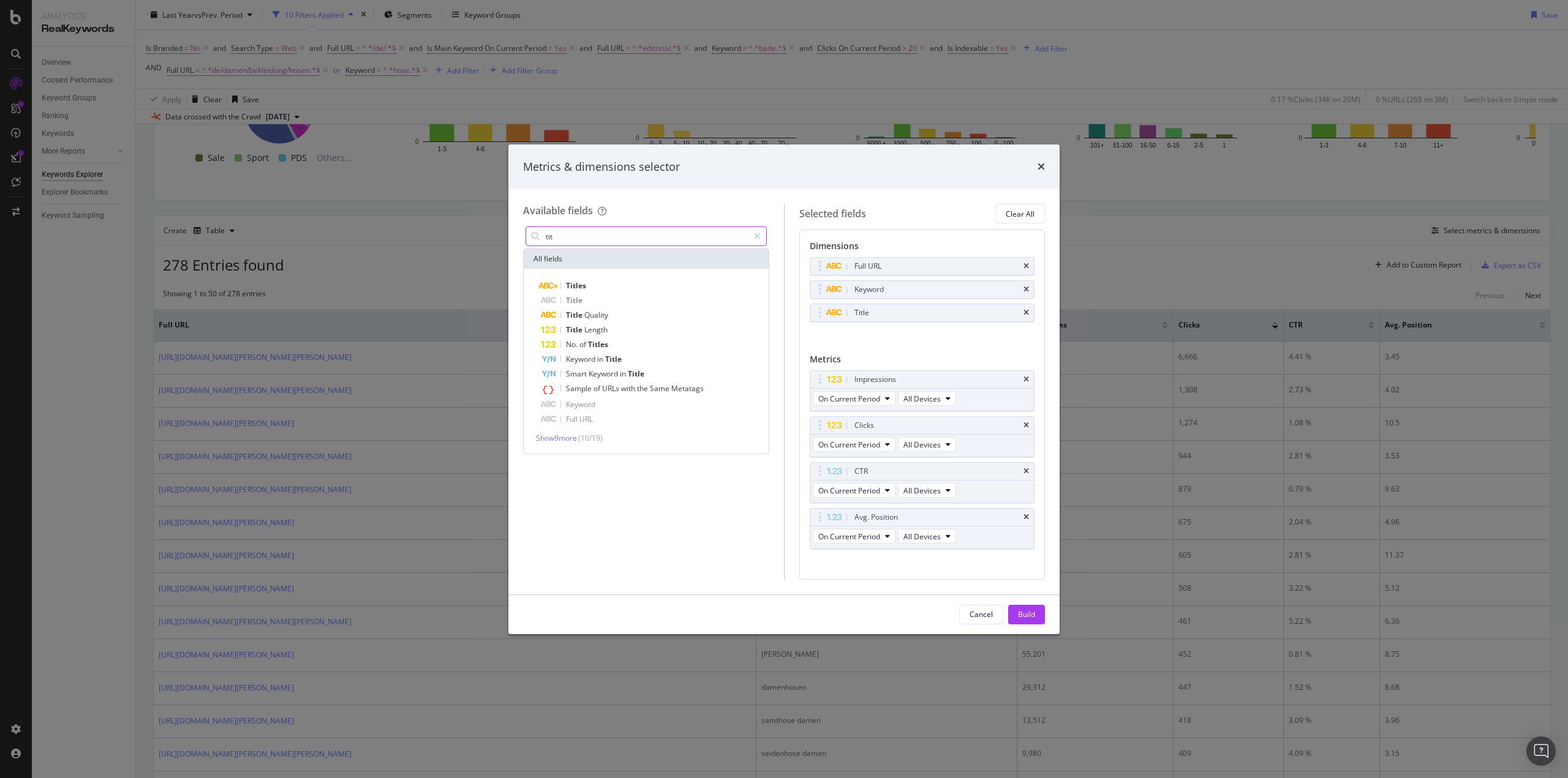
click at [596, 238] on input "tit" at bounding box center [646, 236] width 204 height 18
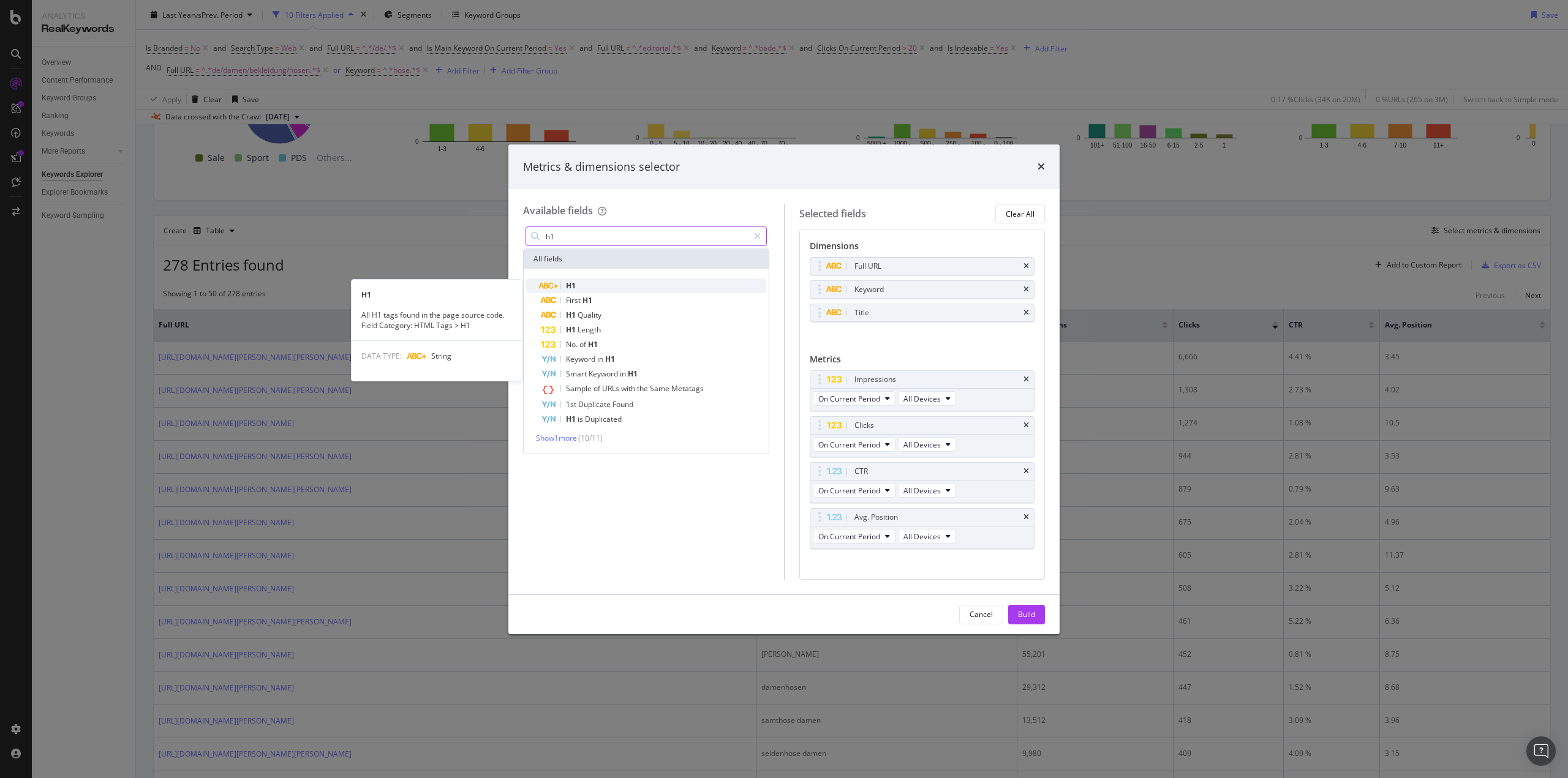
type input "h1"
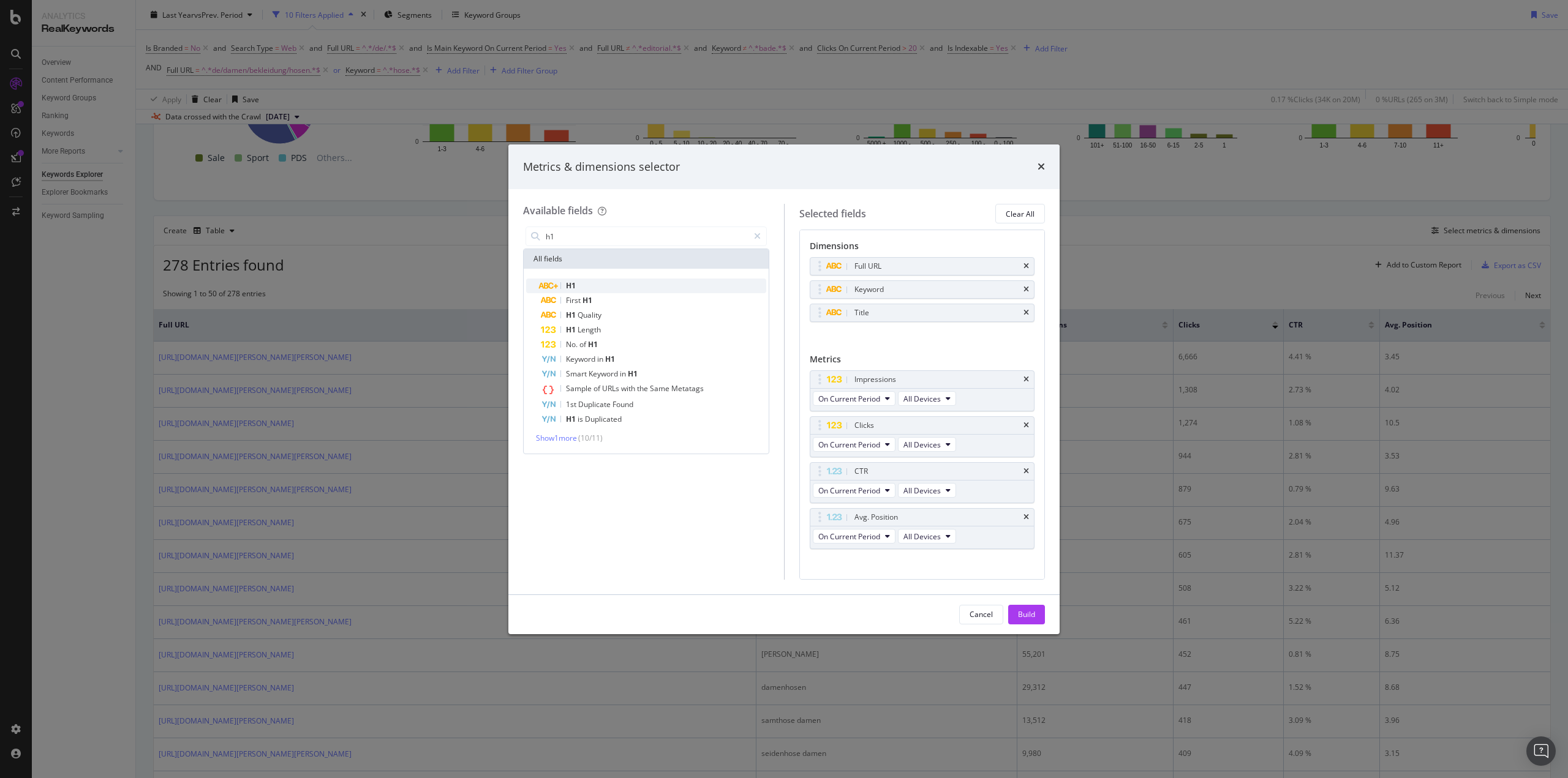
click at [604, 284] on div "H1" at bounding box center [653, 286] width 225 height 15
click at [1026, 613] on div "Build" at bounding box center [1026, 615] width 17 height 10
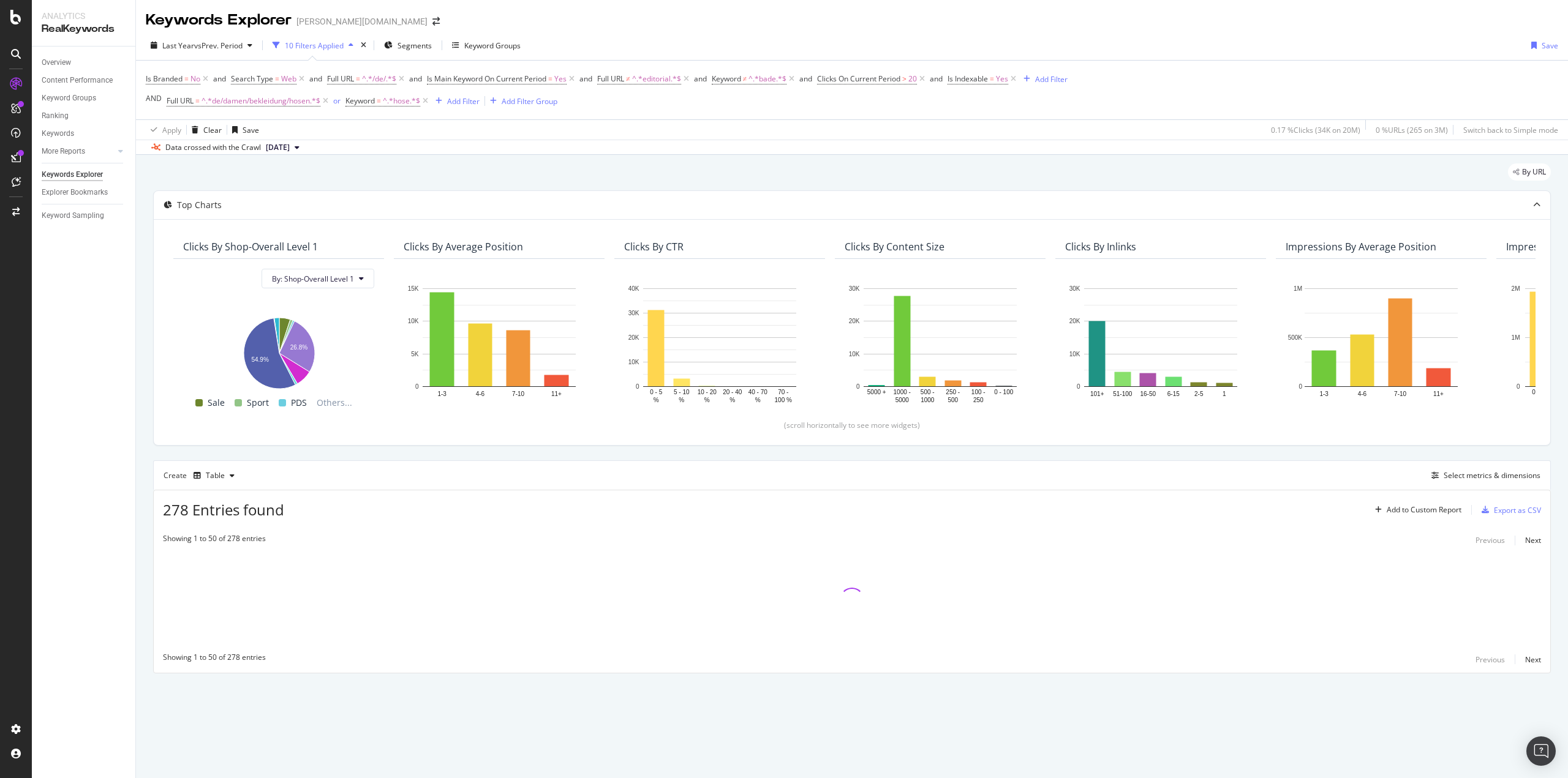
click at [656, 452] on div "Top Charts Clicks By Shop-Overall Level 1 By: Shop-Overall Level 1 Hold CTRL wh…" at bounding box center [852, 431] width 1398 height 483
click at [778, 458] on div "Top Charts Clicks By Shop-Overall Level 1 By: Shop-Overall Level 1 Hold CTRL wh…" at bounding box center [852, 431] width 1398 height 483
click at [1114, 460] on div "Top Charts Clicks By Shop-Overall Level 1 By: Shop-Overall Level 1 Hold CTRL wh…" at bounding box center [852, 431] width 1398 height 483
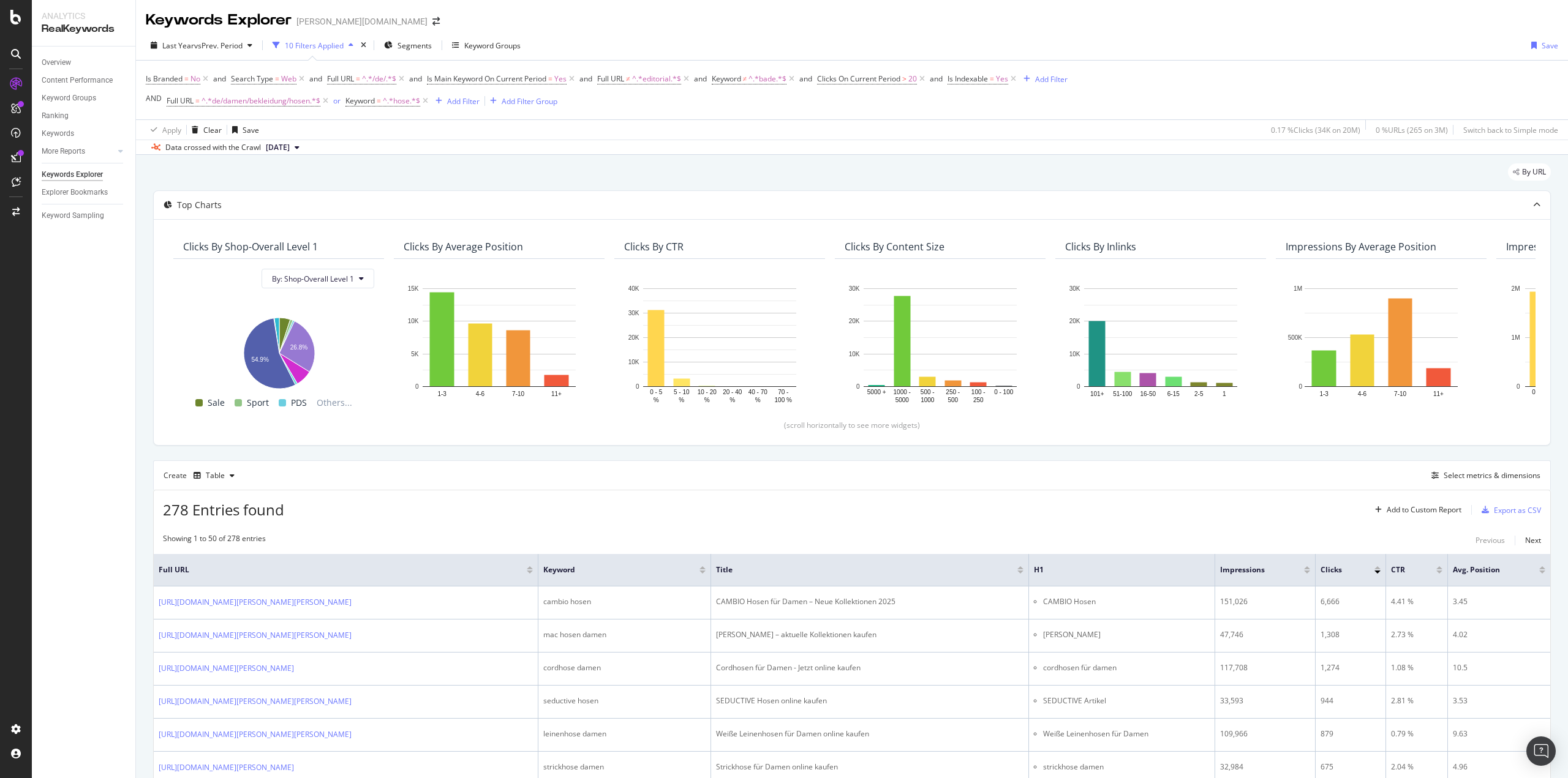
click at [687, 169] on div "By URL" at bounding box center [852, 176] width 1398 height 27
click at [1510, 507] on div "Export as CSV" at bounding box center [1517, 511] width 47 height 10
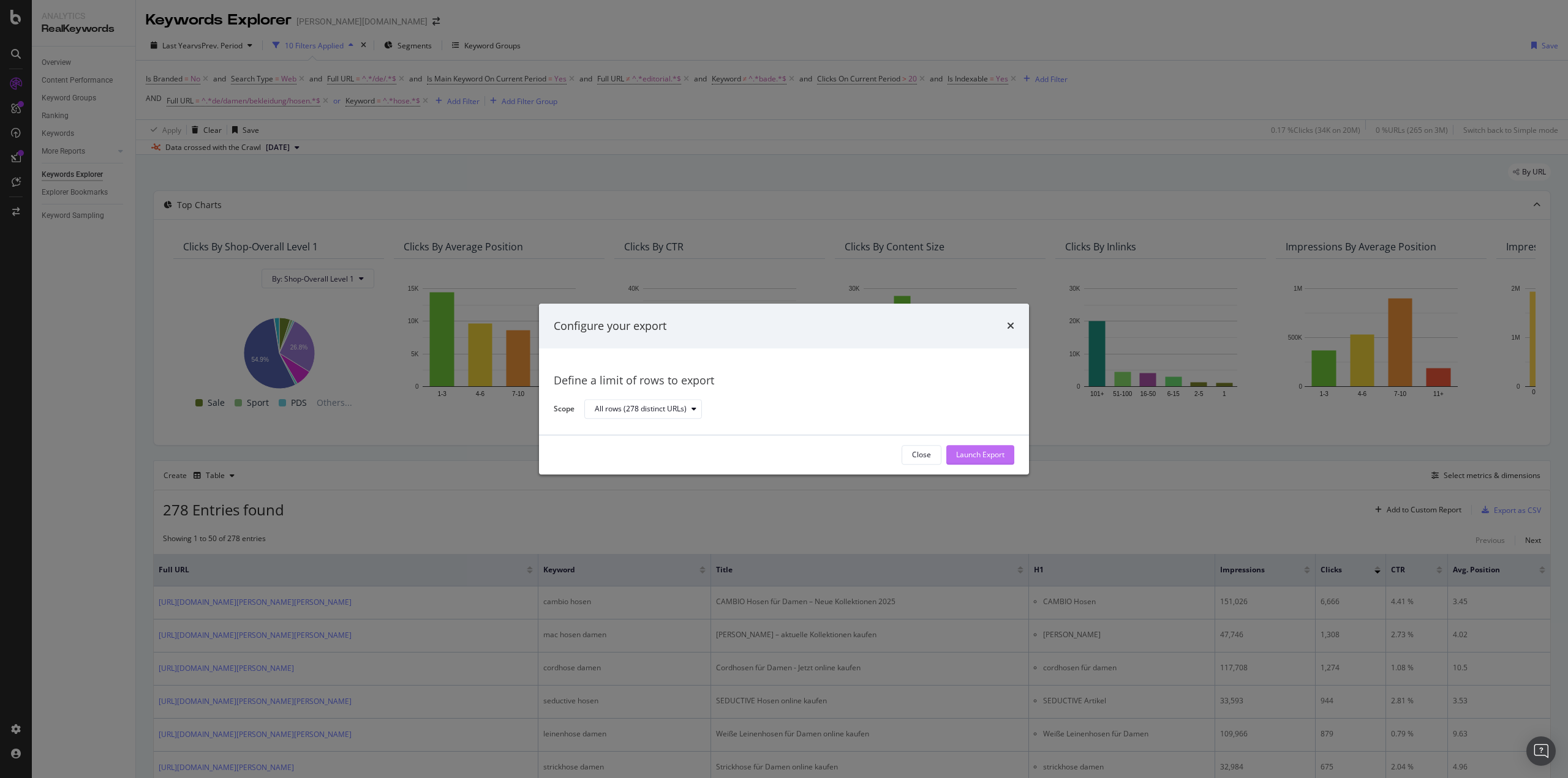
click at [1008, 457] on button "Launch Export" at bounding box center [980, 455] width 68 height 19
